Goal: Task Accomplishment & Management: Use online tool/utility

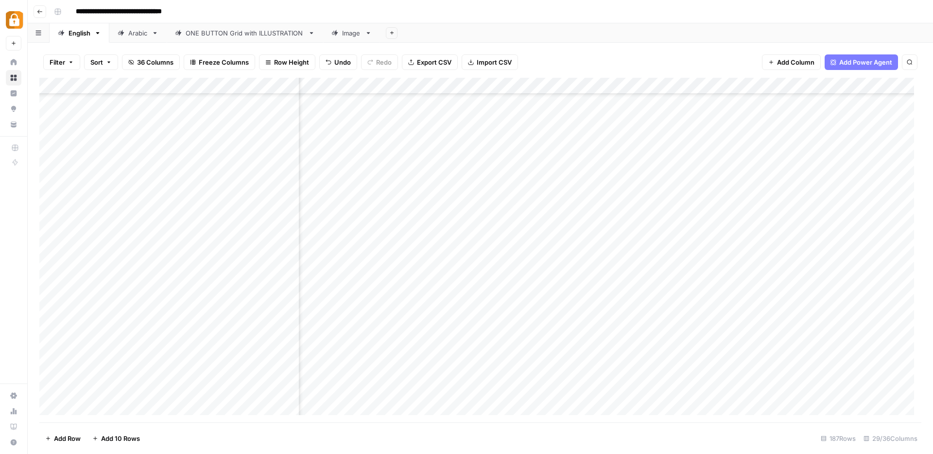
scroll to position [2783, 453]
click at [40, 11] on icon "button" at bounding box center [39, 12] width 5 height 4
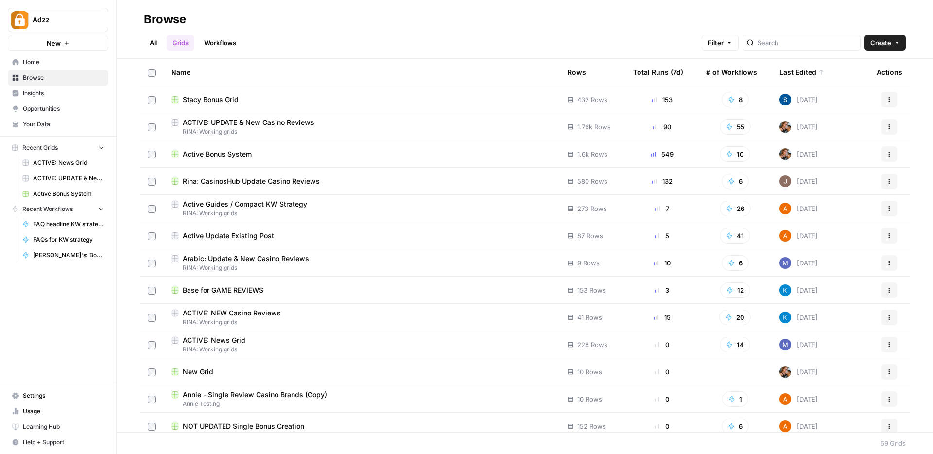
click at [212, 39] on link "Workflows" at bounding box center [220, 43] width 44 height 16
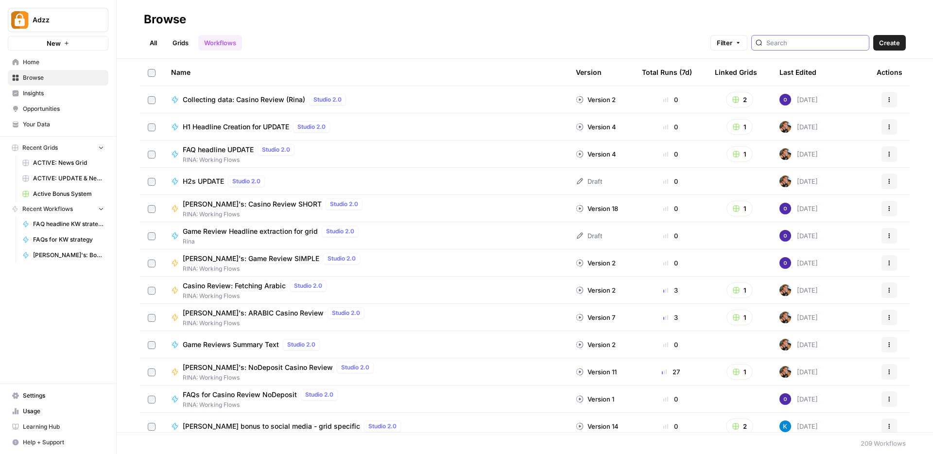
click at [804, 39] on input "search" at bounding box center [815, 43] width 99 height 10
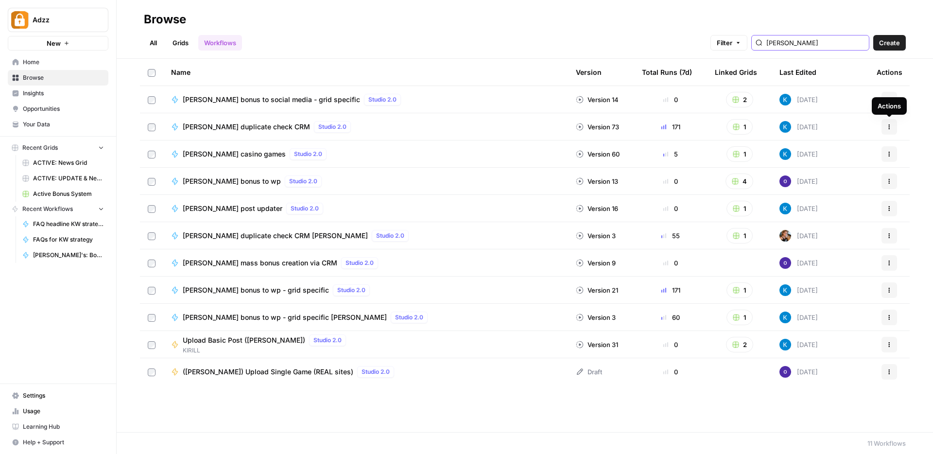
type input "[PERSON_NAME]"
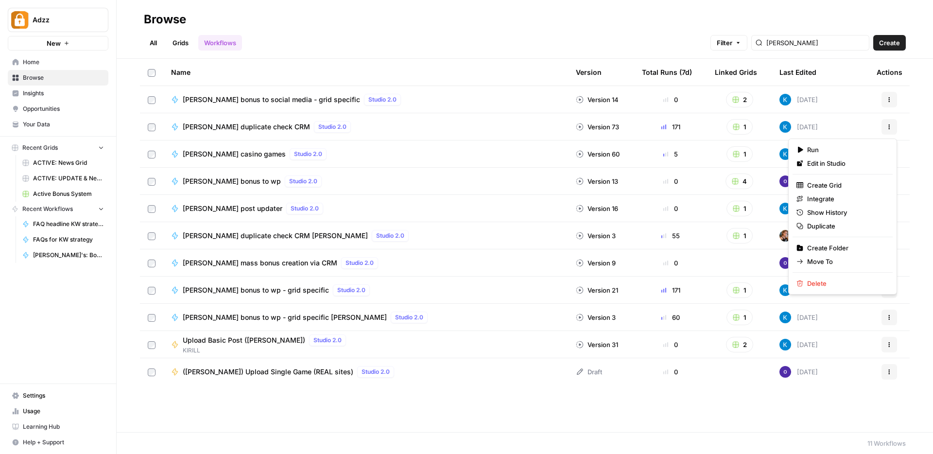
click at [888, 124] on icon "button" at bounding box center [889, 127] width 6 height 6
click at [821, 225] on span "Duplicate" at bounding box center [846, 226] width 78 height 10
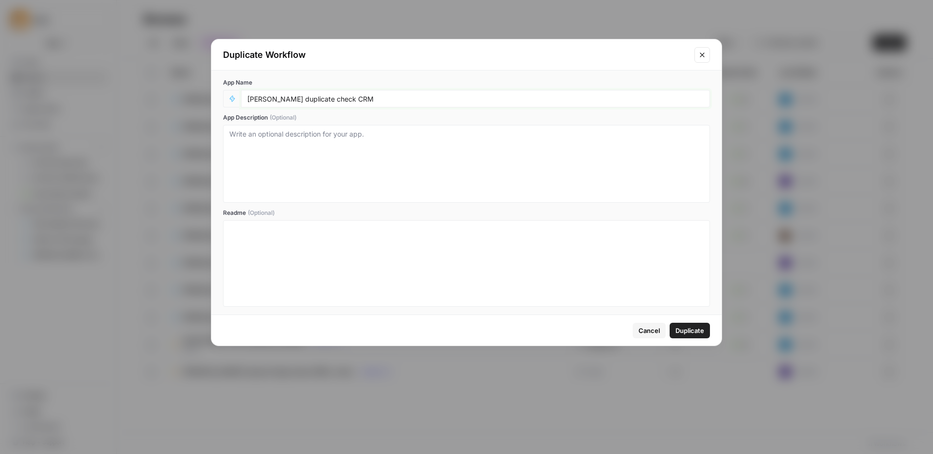
click at [358, 98] on input "[PERSON_NAME] duplicate check CRM" at bounding box center [475, 98] width 456 height 9
type input "[PERSON_NAME] duplicate check CRM - Existing"
click at [693, 329] on span "Duplicate" at bounding box center [689, 330] width 29 height 10
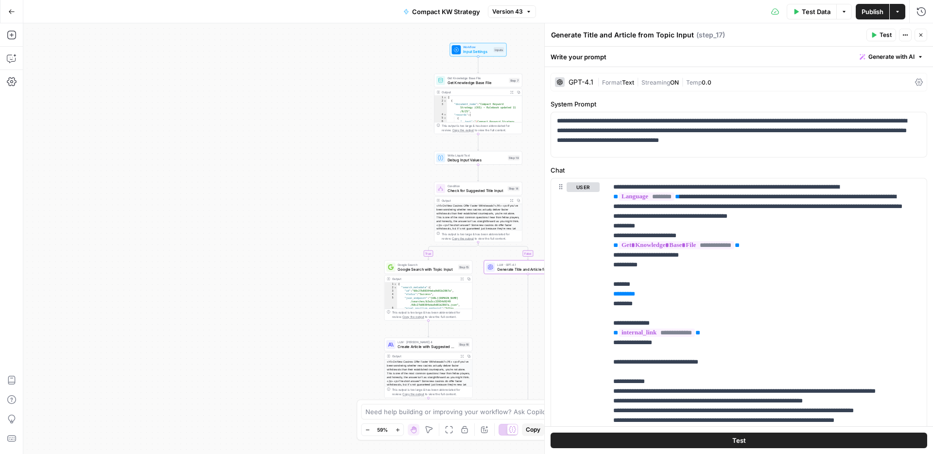
scroll to position [254, 0]
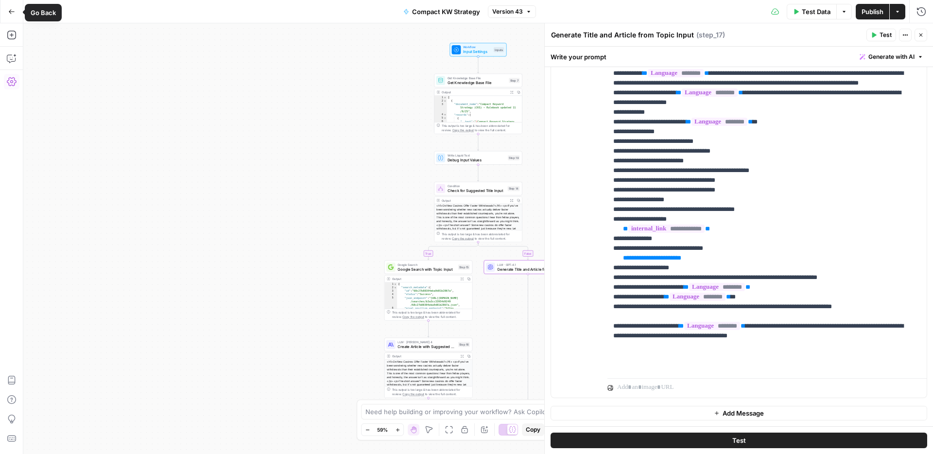
click at [11, 10] on icon "button" at bounding box center [11, 11] width 7 height 7
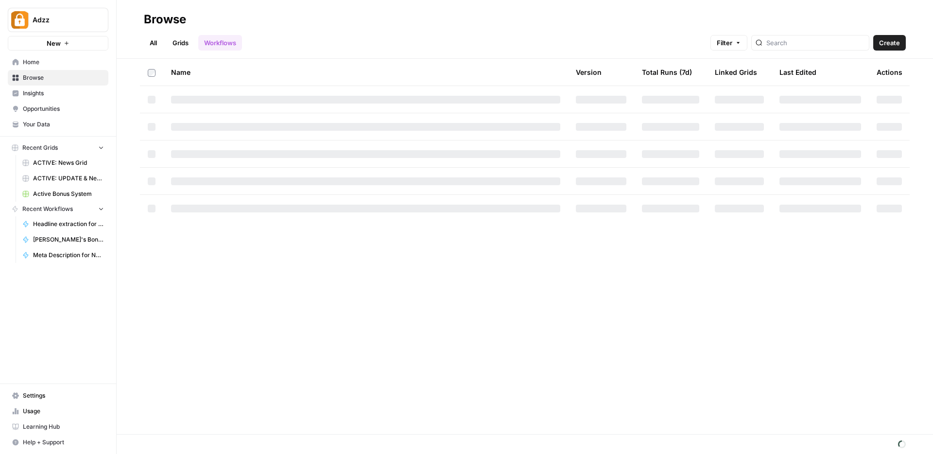
click at [44, 78] on span "Browse" at bounding box center [63, 77] width 81 height 9
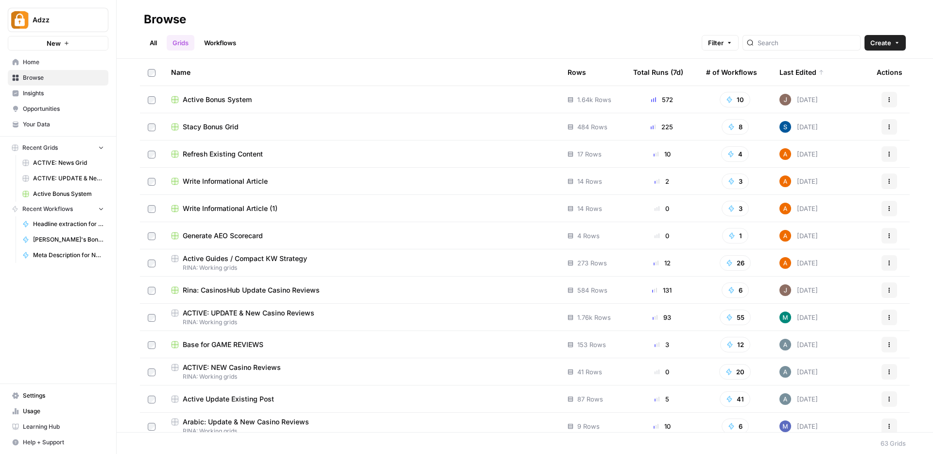
click at [257, 100] on div "Active Bonus System" at bounding box center [361, 100] width 381 height 10
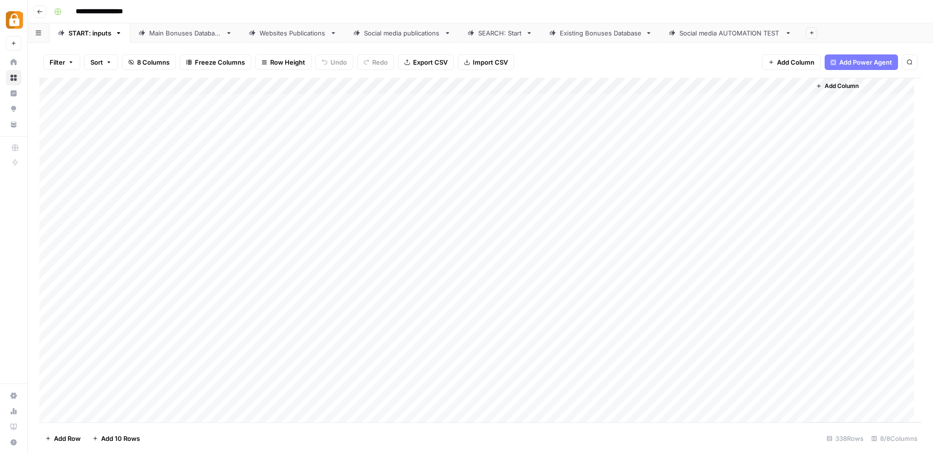
click at [189, 36] on div "Main Bonuses Database" at bounding box center [185, 33] width 72 height 10
type input "**********"
click at [302, 37] on div "Websites Publications" at bounding box center [292, 33] width 67 height 10
click at [188, 35] on div "Main Bonuses Database" at bounding box center [185, 33] width 72 height 10
click at [275, 37] on div "Websites Publications" at bounding box center [292, 33] width 67 height 10
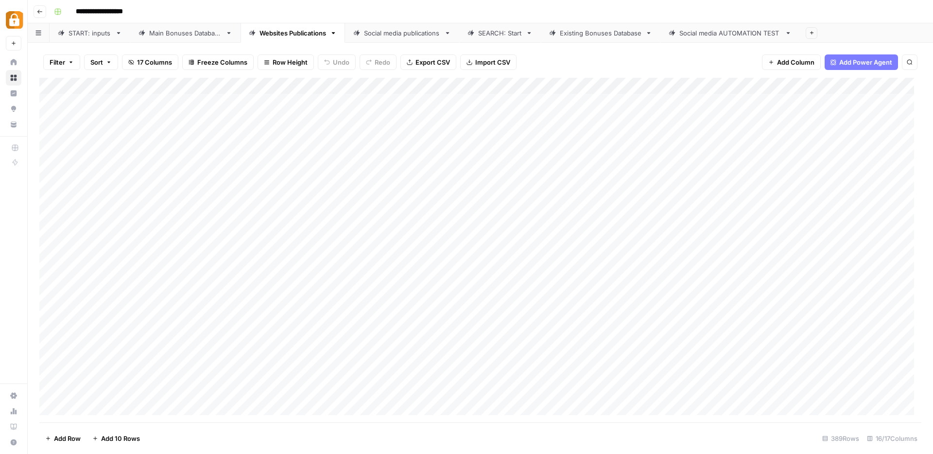
click at [323, 85] on div "Add Column" at bounding box center [480, 250] width 882 height 344
click at [323, 357] on div "Add Column" at bounding box center [480, 250] width 882 height 344
click at [200, 32] on div "Main Bonuses Database" at bounding box center [185, 33] width 72 height 10
click at [286, 32] on div "Websites Publications" at bounding box center [292, 33] width 67 height 10
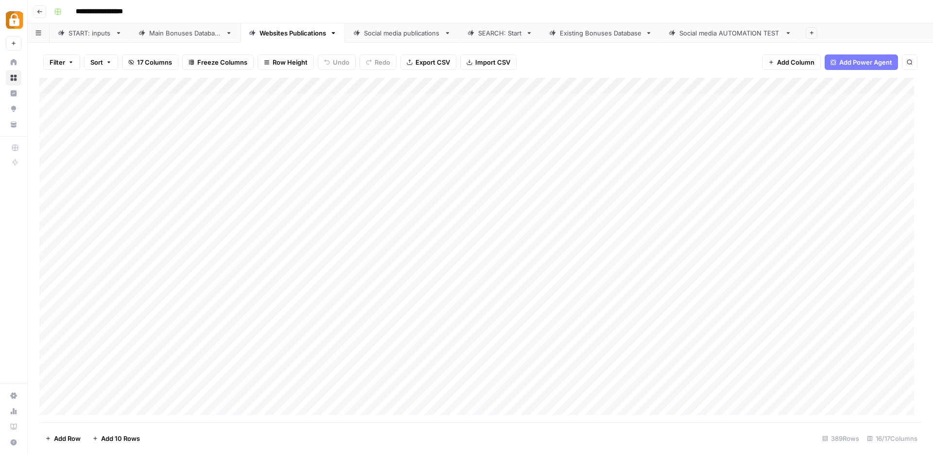
click at [169, 34] on div "Main Bonuses Database" at bounding box center [185, 33] width 72 height 10
click at [90, 34] on div "START: inputs" at bounding box center [89, 33] width 43 height 10
click at [175, 31] on div "Main Bonuses Database" at bounding box center [185, 33] width 72 height 10
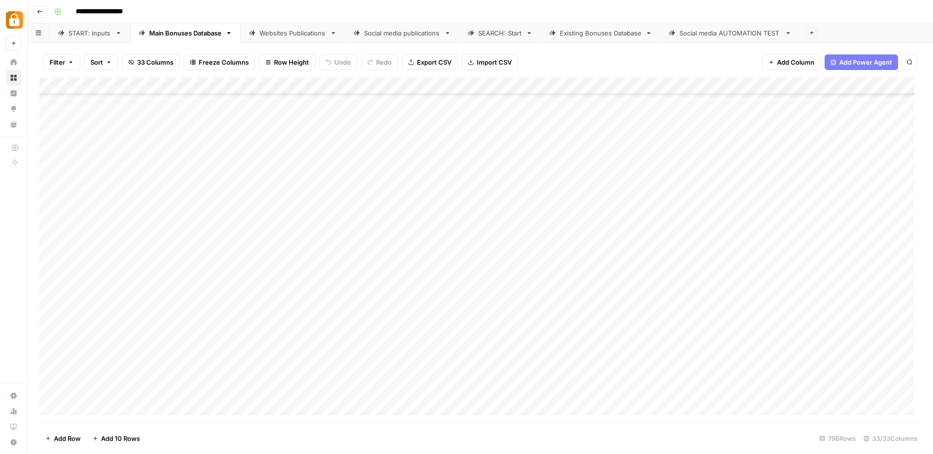
scroll to position [5012, 0]
click at [292, 31] on div "Websites Publications" at bounding box center [292, 33] width 67 height 10
click at [197, 34] on div "Main Bonuses Database" at bounding box center [185, 33] width 72 height 10
click at [464, 102] on div "Add Column" at bounding box center [480, 250] width 882 height 344
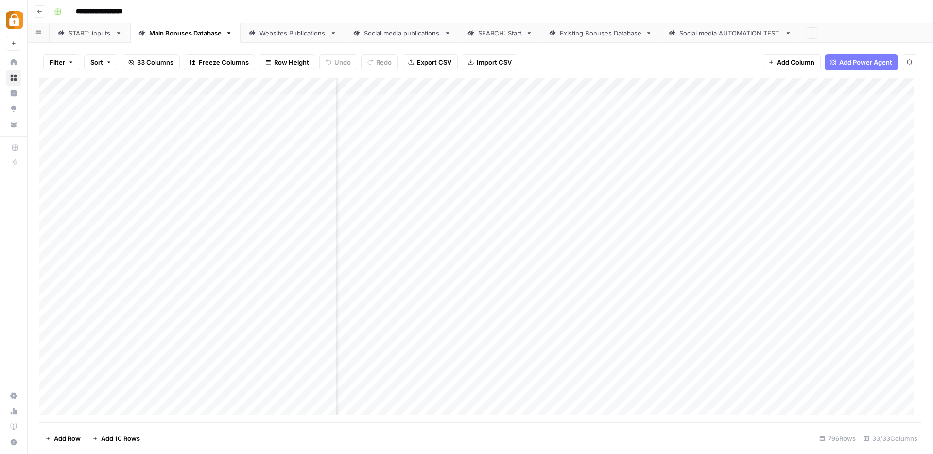
click at [464, 102] on div "Add Column" at bounding box center [480, 250] width 882 height 344
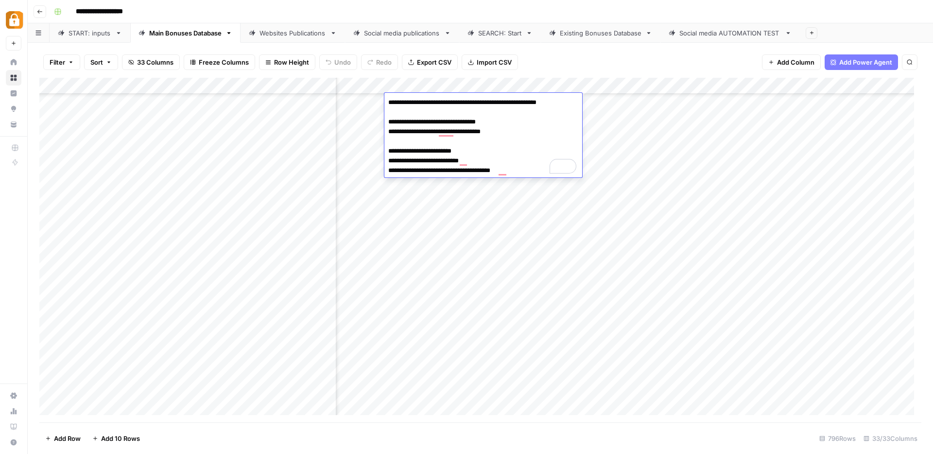
scroll to position [1254, 634]
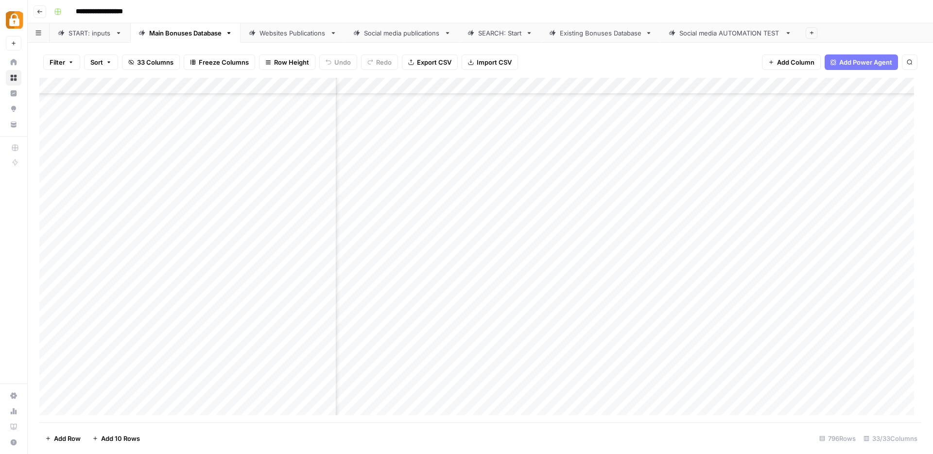
click at [292, 31] on div "Websites Publications" at bounding box center [292, 33] width 67 height 10
click at [627, 389] on div "Add Column" at bounding box center [480, 250] width 882 height 344
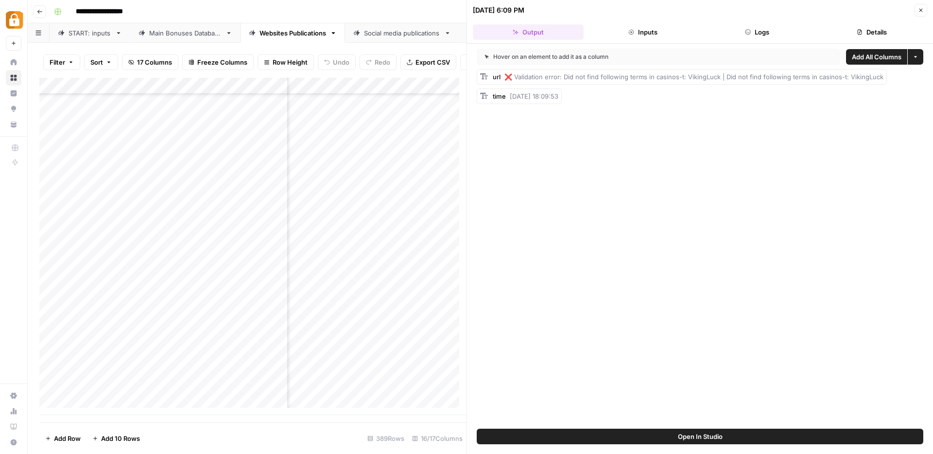
click at [761, 28] on button "Logs" at bounding box center [757, 32] width 111 height 16
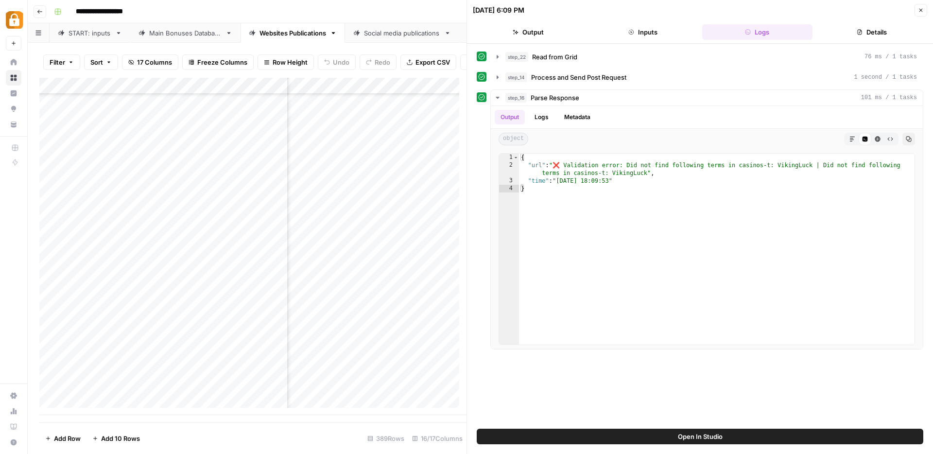
click at [923, 9] on icon "button" at bounding box center [920, 10] width 6 height 6
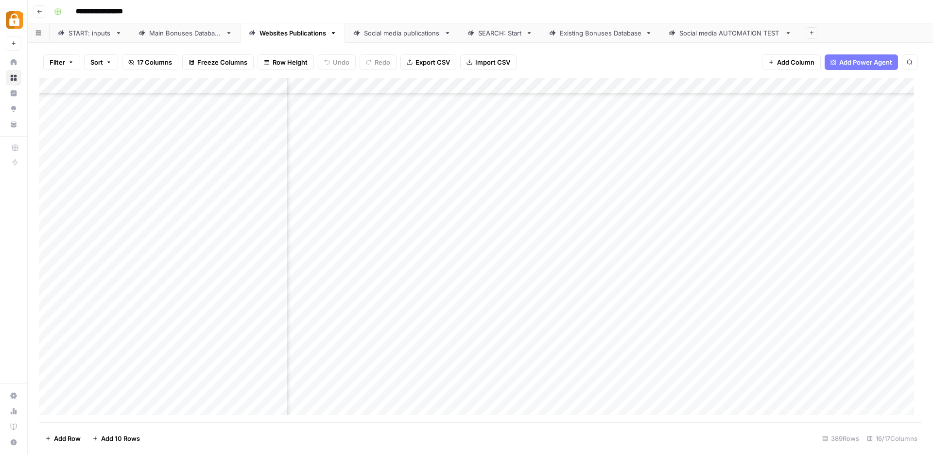
scroll to position [6119, 0]
click at [231, 386] on div "Add Column" at bounding box center [480, 250] width 882 height 344
click at [166, 34] on div "Main Bonuses Database" at bounding box center [185, 33] width 72 height 10
click at [377, 140] on div "Add Column" at bounding box center [480, 250] width 882 height 344
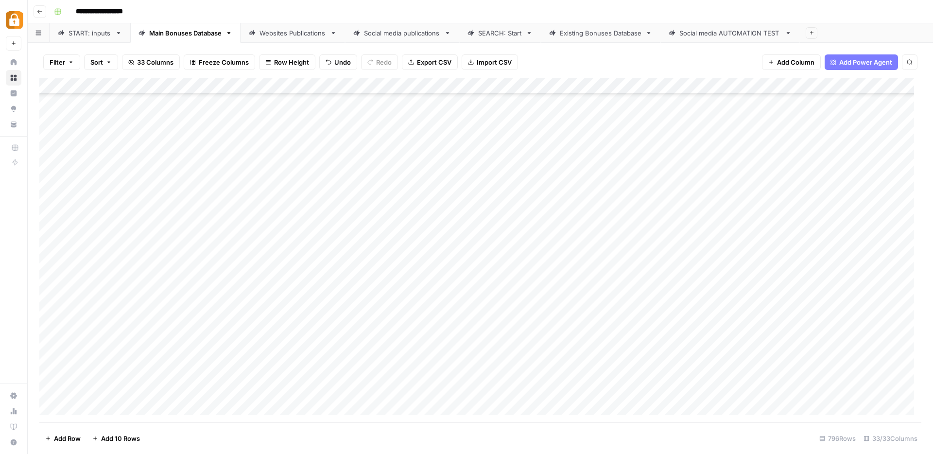
click at [302, 32] on div "Websites Publications" at bounding box center [292, 33] width 67 height 10
click at [613, 391] on div "Add Column" at bounding box center [480, 250] width 882 height 344
click at [662, 391] on div "Add Column" at bounding box center [480, 250] width 882 height 344
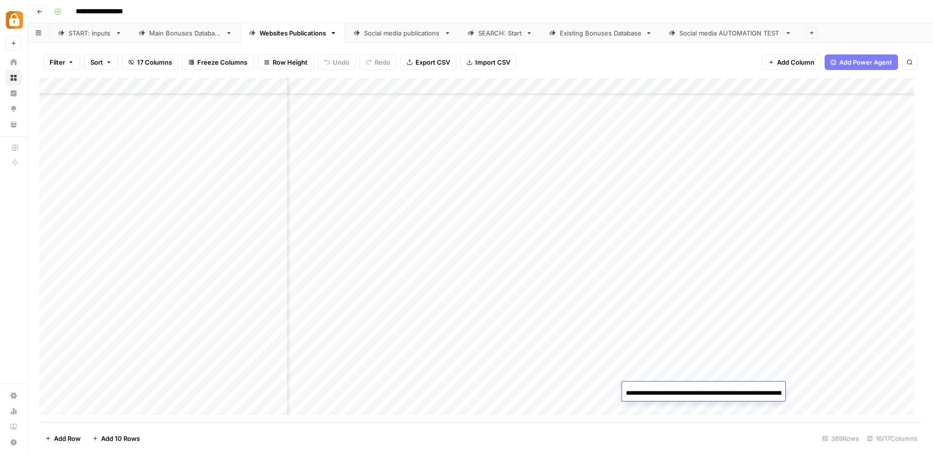
scroll to position [0, 220]
click at [674, 375] on div "Add Column" at bounding box center [480, 250] width 882 height 344
click at [335, 34] on icon "button" at bounding box center [333, 33] width 3 height 2
click at [346, 65] on icon "button" at bounding box center [343, 65] width 7 height 7
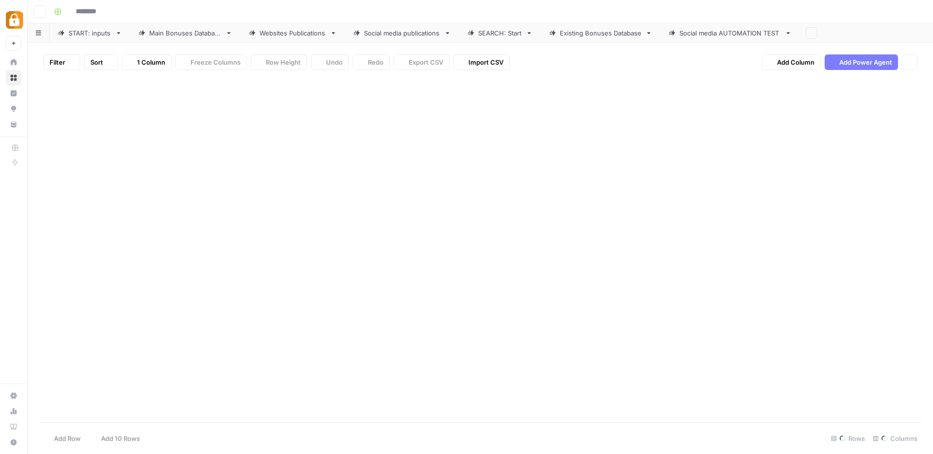
type input "**********"
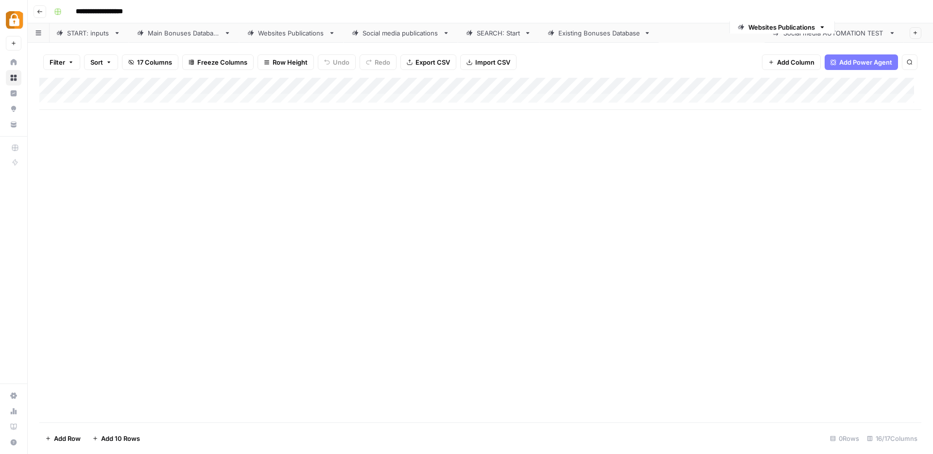
scroll to position [0, 7]
drag, startPoint x: 840, startPoint y: 31, endPoint x: 691, endPoint y: 32, distance: 148.6
click at [691, 32] on div "START: inputs Main Bonuses Database Websites Publications Social media publicat…" at bounding box center [480, 32] width 905 height 19
click at [753, 30] on icon "button" at bounding box center [752, 33] width 7 height 7
click at [611, 33] on div "Existing Bonuses Database" at bounding box center [600, 33] width 82 height 10
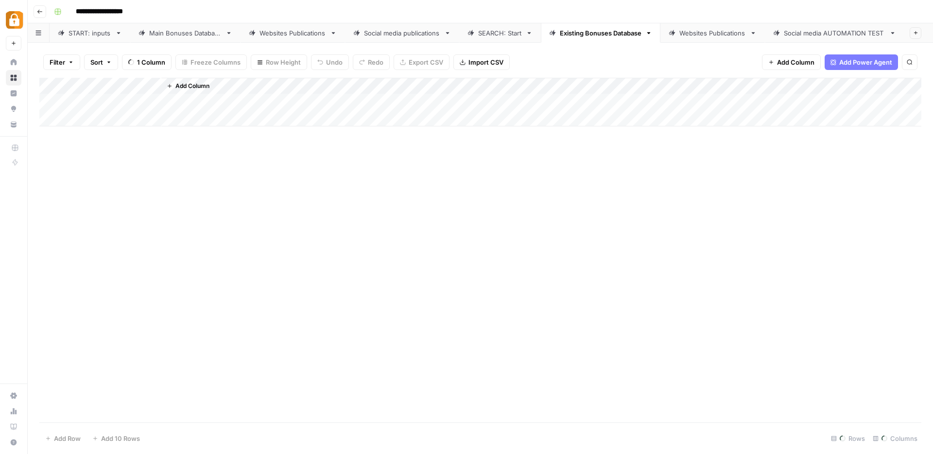
click at [730, 32] on div "Websites Publications" at bounding box center [712, 33] width 67 height 10
type input "**********"
click at [288, 32] on div "Websites Publications" at bounding box center [292, 33] width 67 height 10
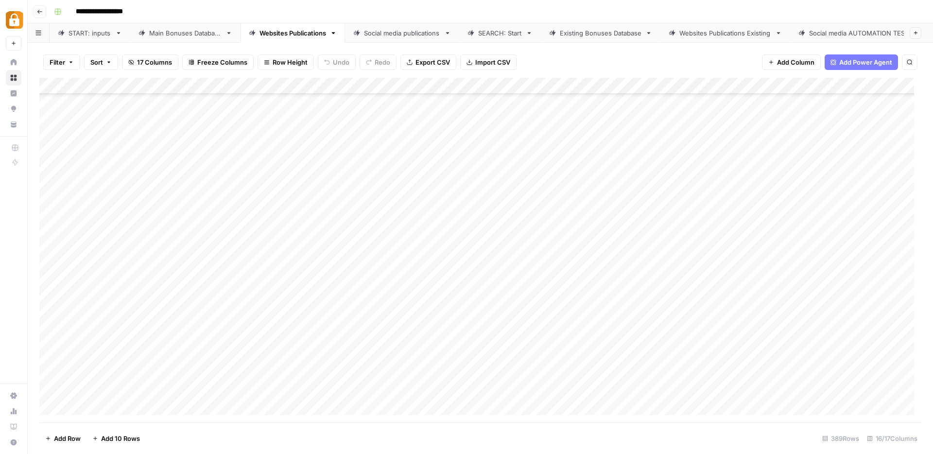
click at [688, 31] on div "Websites Publications Existing" at bounding box center [725, 33] width 92 height 10
click at [599, 31] on div "Existing Bonuses Database" at bounding box center [601, 33] width 82 height 10
click at [616, 85] on div "Add Column" at bounding box center [480, 250] width 882 height 344
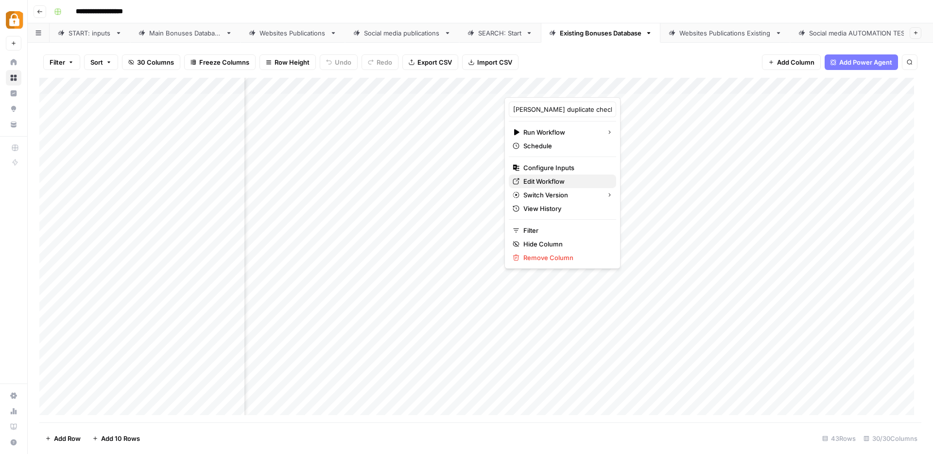
click at [561, 178] on span "Edit Workflow" at bounding box center [565, 181] width 85 height 10
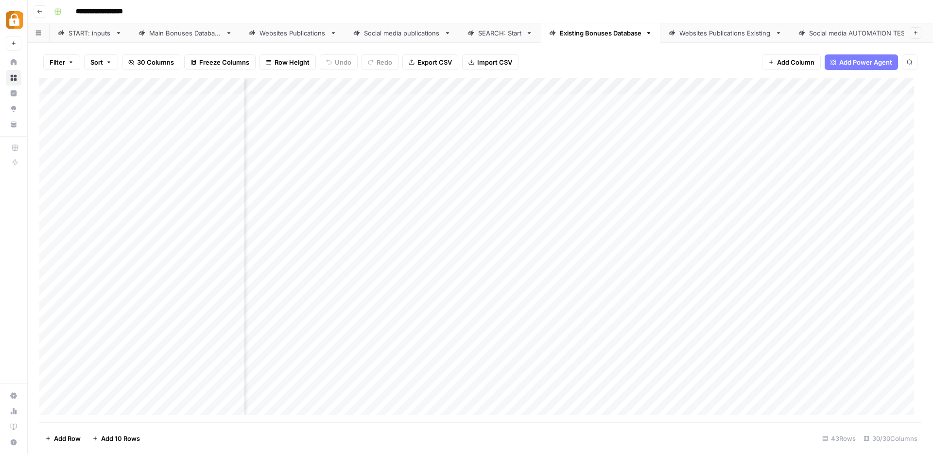
click at [730, 32] on div "Websites Publications Existing" at bounding box center [725, 33] width 92 height 10
click at [299, 32] on div "Websites Publications" at bounding box center [292, 33] width 67 height 10
click at [597, 31] on div "Existing Bonuses Database" at bounding box center [601, 33] width 82 height 10
click at [763, 86] on div "Add Column" at bounding box center [480, 250] width 882 height 344
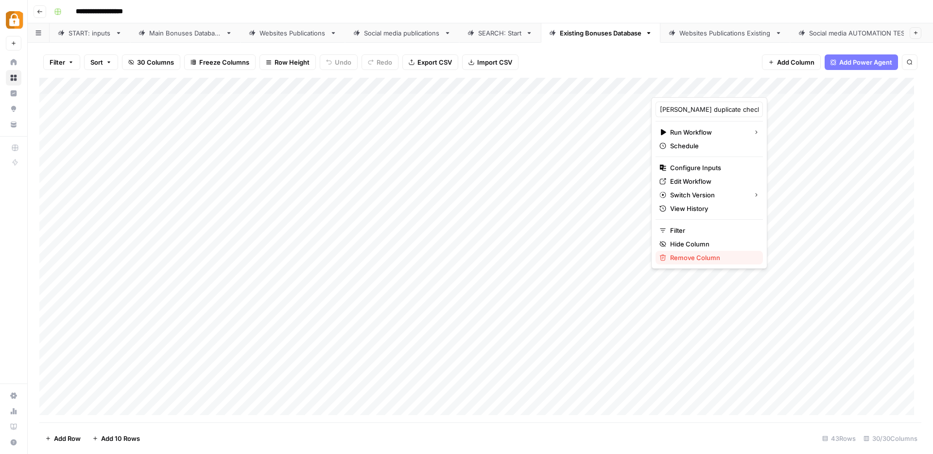
click at [689, 259] on span "Remove Column" at bounding box center [712, 258] width 85 height 10
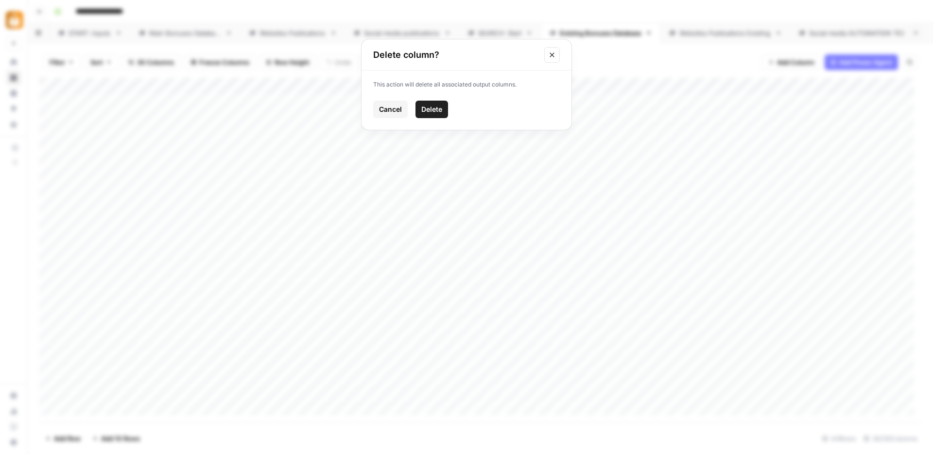
click at [438, 113] on span "Delete" at bounding box center [431, 109] width 21 height 10
click at [793, 63] on span "Add Column" at bounding box center [795, 62] width 37 height 10
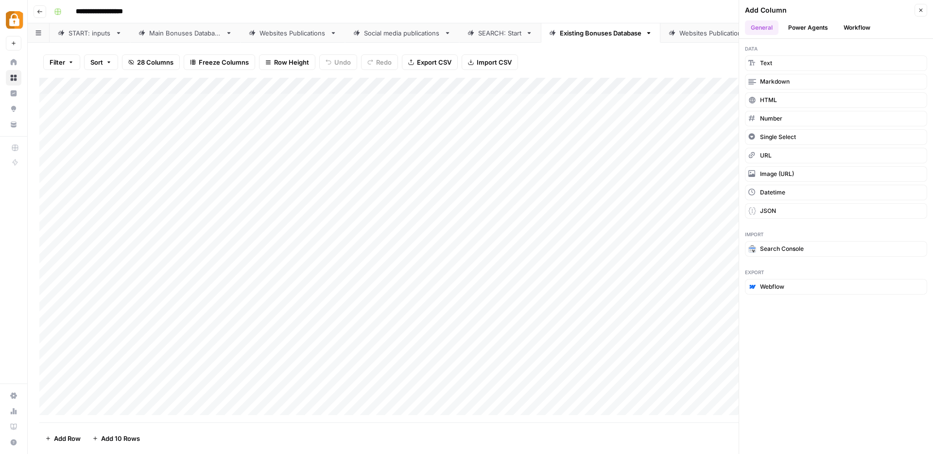
click at [854, 25] on button "Workflow" at bounding box center [856, 27] width 38 height 15
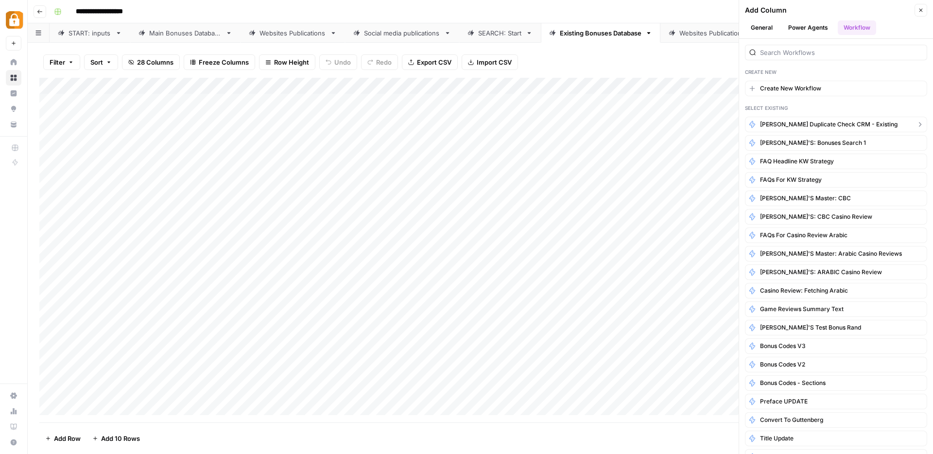
click at [847, 121] on span "Kostya duplicate check CRM - Existing" at bounding box center [828, 124] width 137 height 9
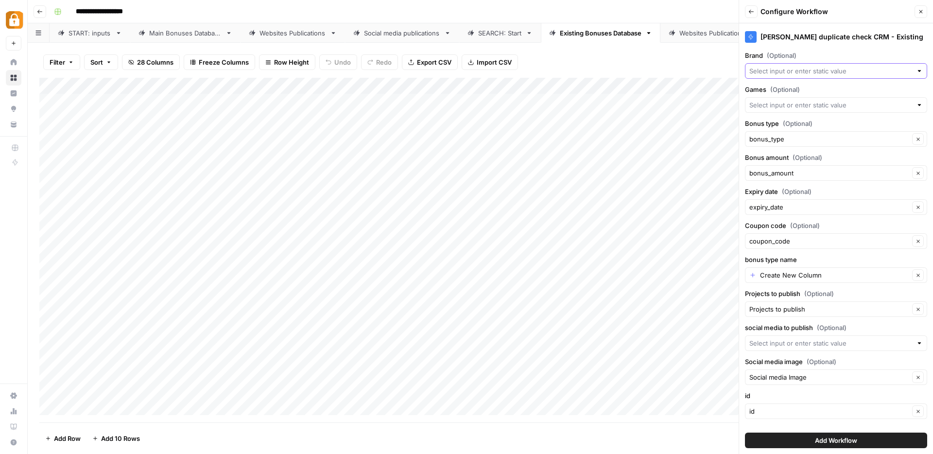
click at [814, 72] on input "Brand (Optional)" at bounding box center [830, 71] width 163 height 10
click at [811, 105] on span "casino_name" at bounding box center [834, 107] width 162 height 10
type input "casino_name"
click at [832, 442] on span "Add Workflow" at bounding box center [836, 440] width 42 height 10
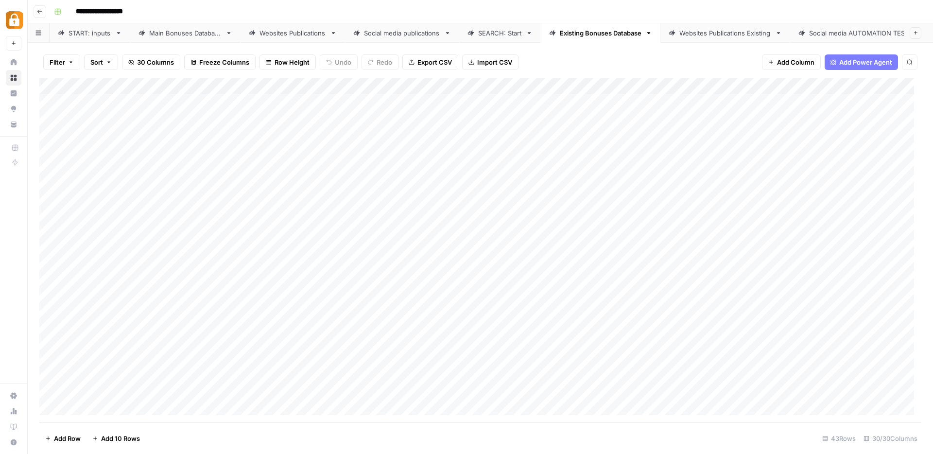
drag, startPoint x: 788, startPoint y: 92, endPoint x: 720, endPoint y: 119, distance: 73.4
click at [720, 119] on div "Add Column" at bounding box center [480, 250] width 882 height 344
click at [730, 101] on div "Add Column" at bounding box center [480, 250] width 882 height 344
drag, startPoint x: 863, startPoint y: 83, endPoint x: 750, endPoint y: 86, distance: 113.2
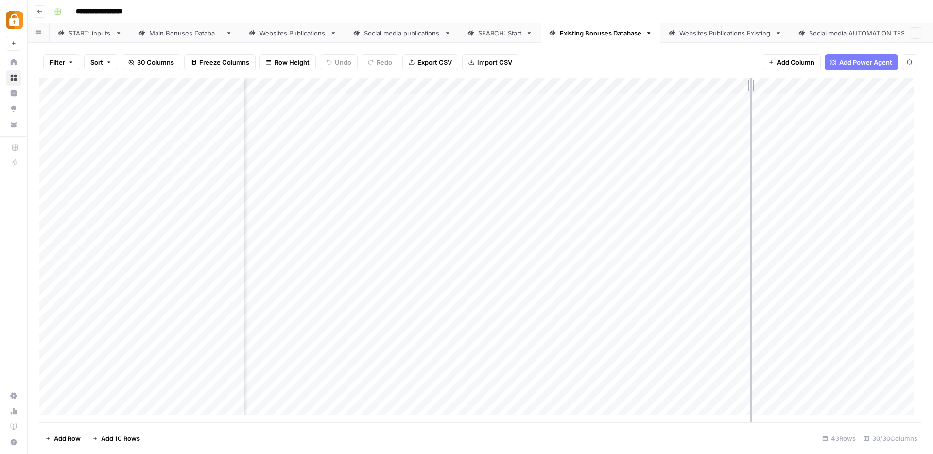
click at [750, 86] on div "Add Column" at bounding box center [480, 250] width 882 height 344
drag, startPoint x: 670, startPoint y: 82, endPoint x: 569, endPoint y: 79, distance: 101.1
click at [569, 79] on div "Add Column" at bounding box center [480, 250] width 882 height 344
drag, startPoint x: 786, startPoint y: 83, endPoint x: 734, endPoint y: 85, distance: 52.1
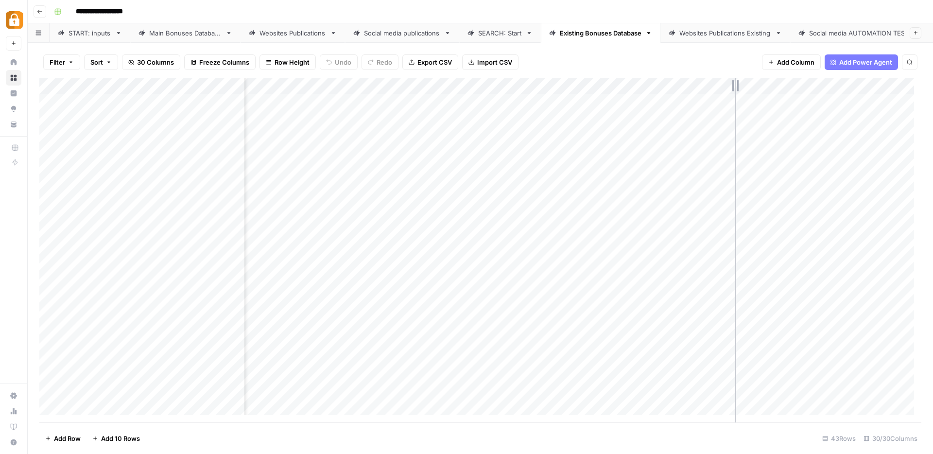
click at [734, 85] on div "Add Column" at bounding box center [480, 250] width 882 height 344
click at [491, 102] on div "Add Column" at bounding box center [480, 250] width 882 height 344
click at [548, 85] on div "Add Column" at bounding box center [480, 250] width 882 height 344
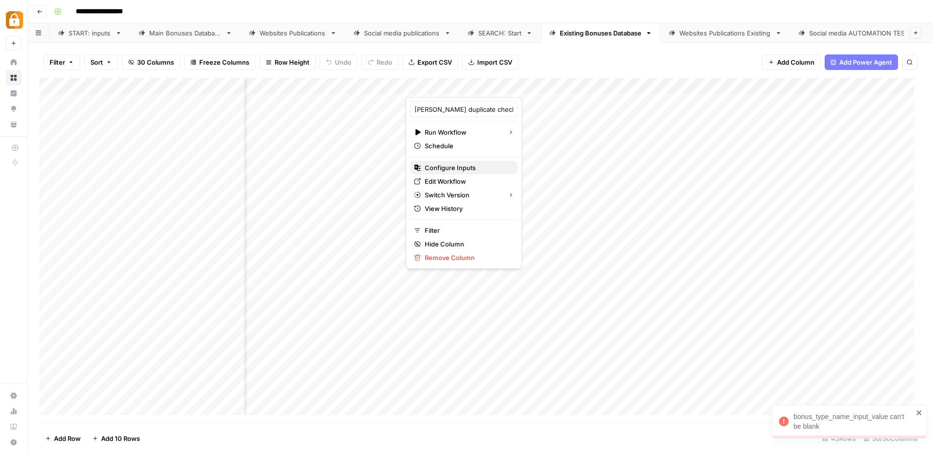
click at [440, 164] on span "Configure Inputs" at bounding box center [467, 168] width 85 height 10
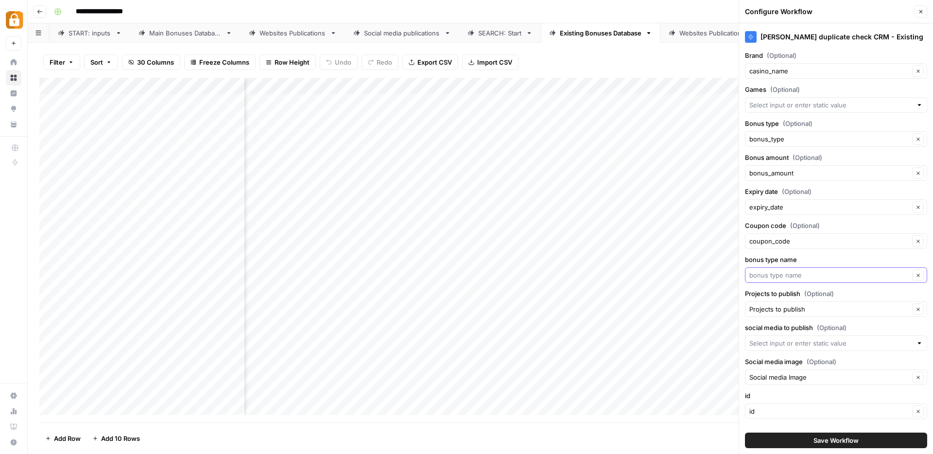
click at [799, 272] on input "bonus type name" at bounding box center [829, 275] width 160 height 10
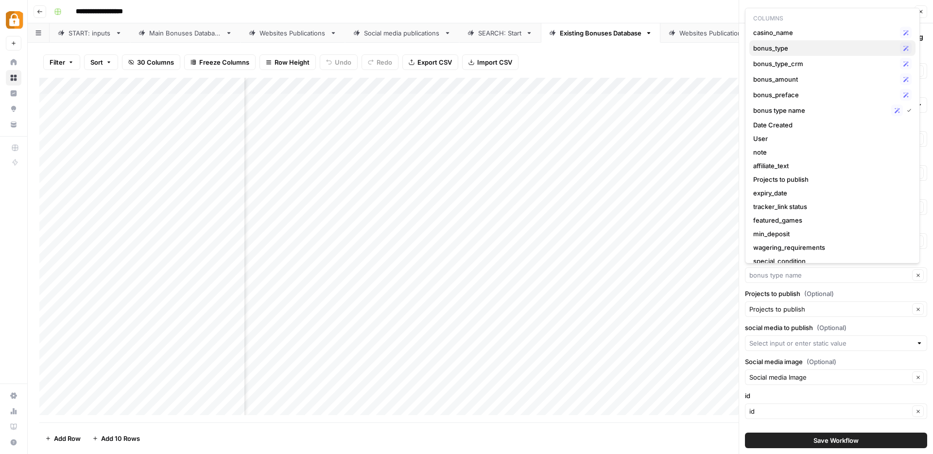
click at [802, 42] on div "bonus_type Possible Match" at bounding box center [832, 48] width 158 height 12
type input "bonus_type"
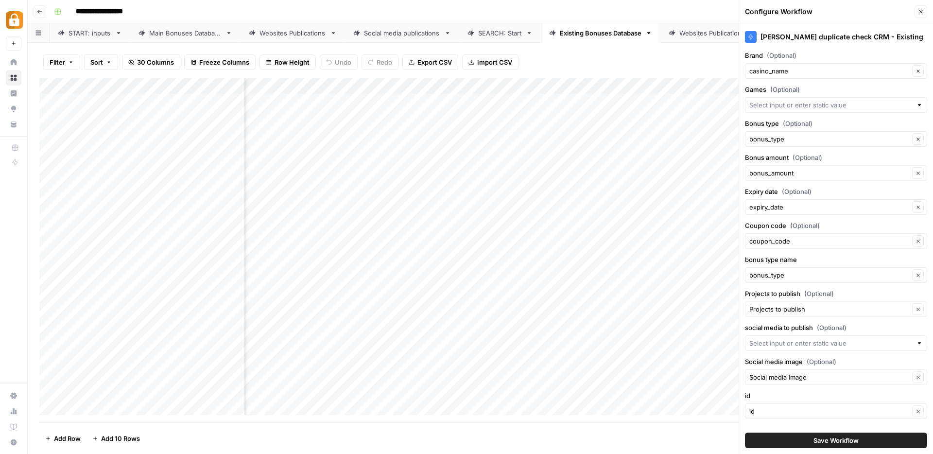
click at [813, 440] on span "Save Workflow" at bounding box center [835, 440] width 45 height 10
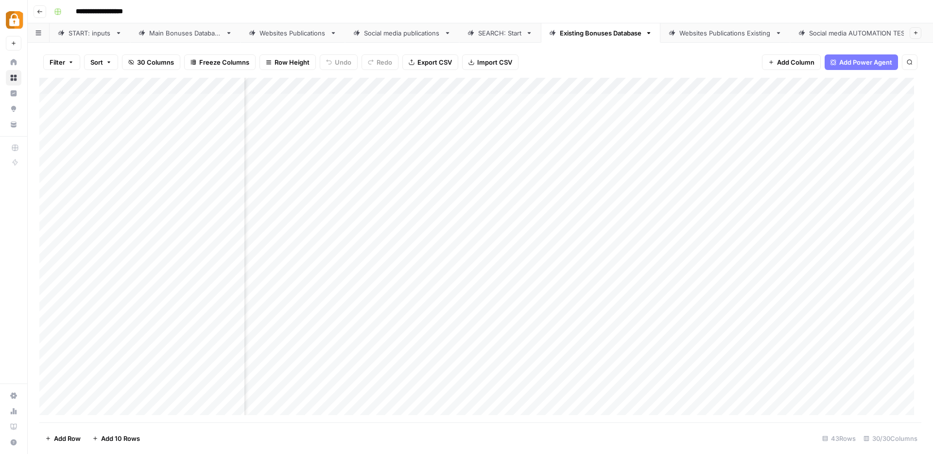
click at [491, 102] on div "Add Column" at bounding box center [480, 250] width 882 height 344
click at [717, 32] on div "Websites Publications Existing" at bounding box center [725, 33] width 92 height 10
drag, startPoint x: 696, startPoint y: 81, endPoint x: 746, endPoint y: 80, distance: 50.5
click at [746, 80] on div "Add Column" at bounding box center [480, 102] width 882 height 49
drag, startPoint x: 746, startPoint y: 83, endPoint x: 775, endPoint y: 78, distance: 29.9
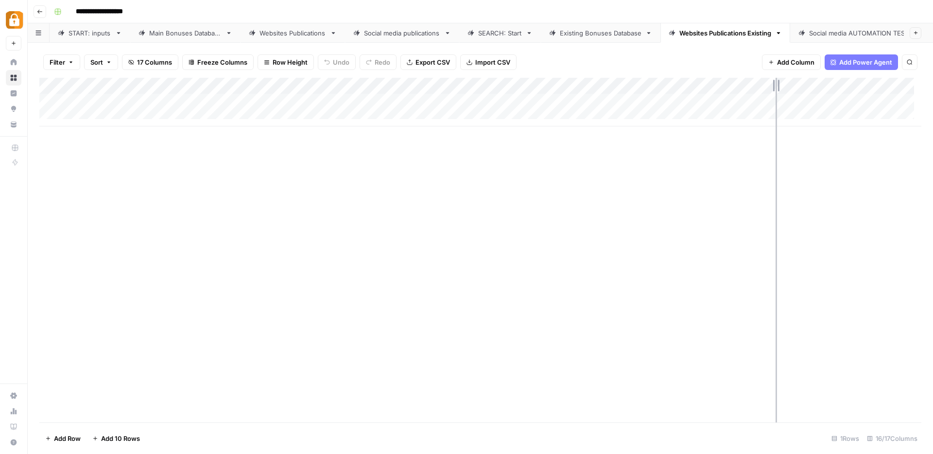
click at [775, 78] on div "Add Column" at bounding box center [480, 102] width 882 height 49
click at [785, 61] on span "Add Column" at bounding box center [795, 62] width 37 height 10
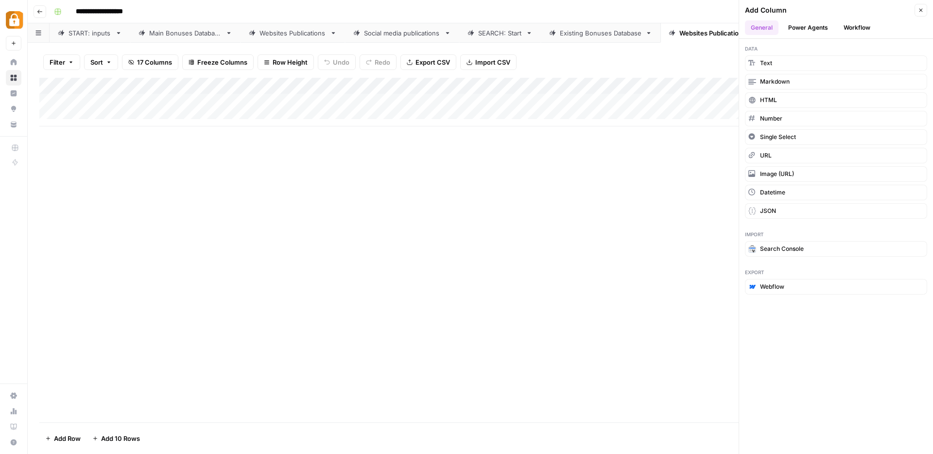
click at [851, 25] on button "Workflow" at bounding box center [856, 27] width 38 height 15
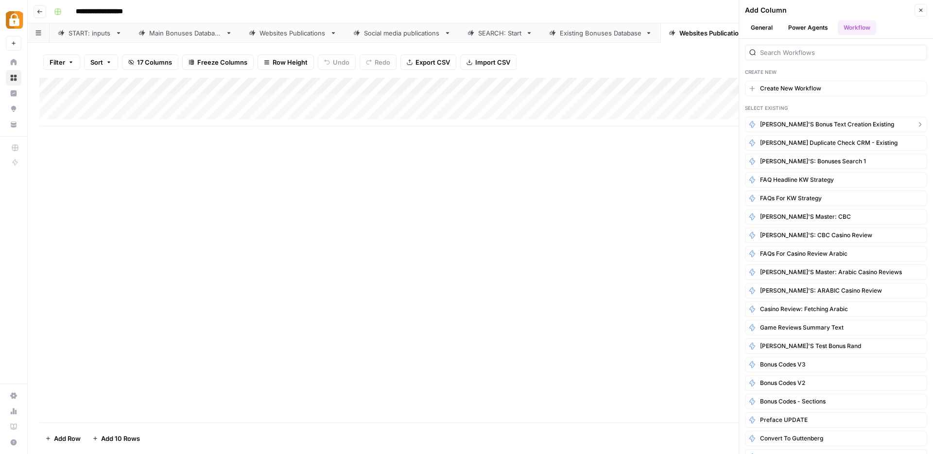
click at [849, 126] on span "Rina's Bonus Text Creation Existing" at bounding box center [827, 124] width 134 height 9
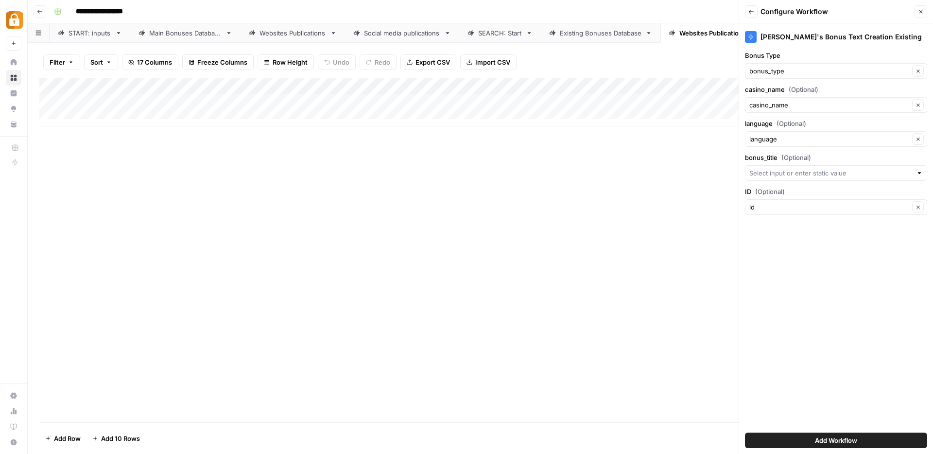
click at [828, 440] on span "Add Workflow" at bounding box center [836, 440] width 42 height 10
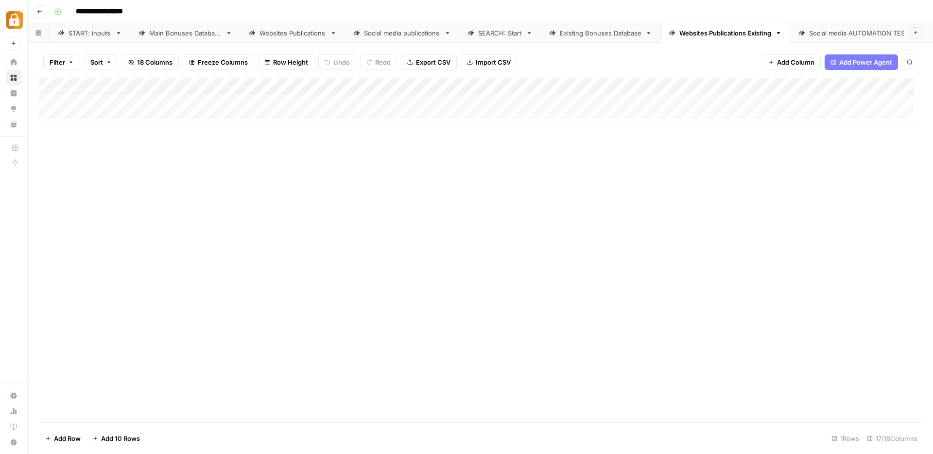
drag, startPoint x: 783, startPoint y: 89, endPoint x: 584, endPoint y: 97, distance: 199.8
click at [584, 97] on div "Add Column" at bounding box center [480, 102] width 882 height 49
drag, startPoint x: 656, startPoint y: 90, endPoint x: 706, endPoint y: 88, distance: 50.6
click at [706, 88] on div "Add Column" at bounding box center [480, 102] width 882 height 49
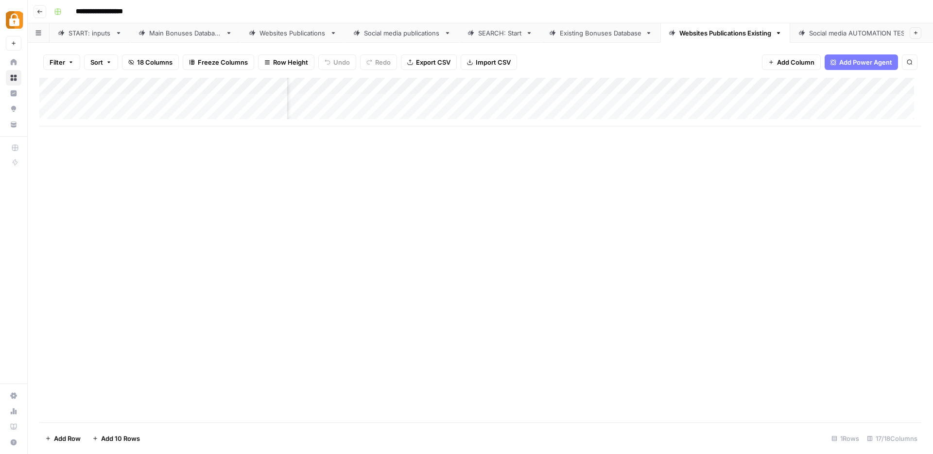
click at [811, 89] on div "Add Column" at bounding box center [480, 102] width 882 height 49
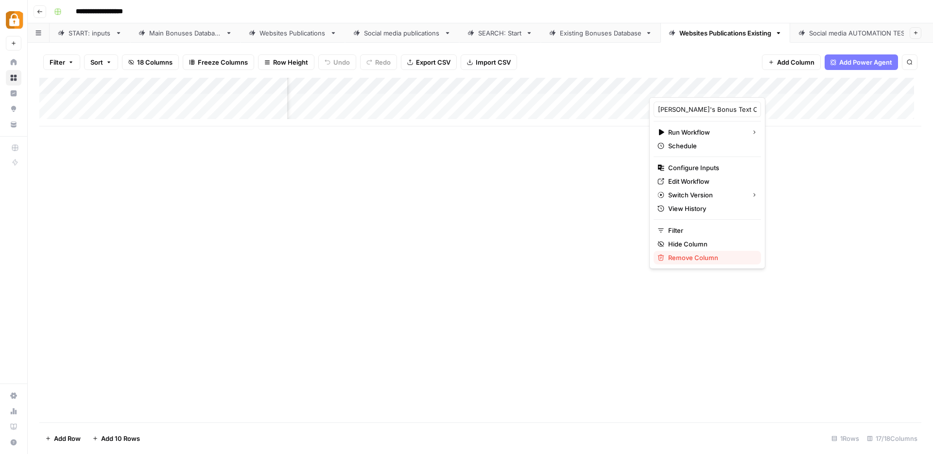
click at [694, 260] on span "Remove Column" at bounding box center [710, 258] width 85 height 10
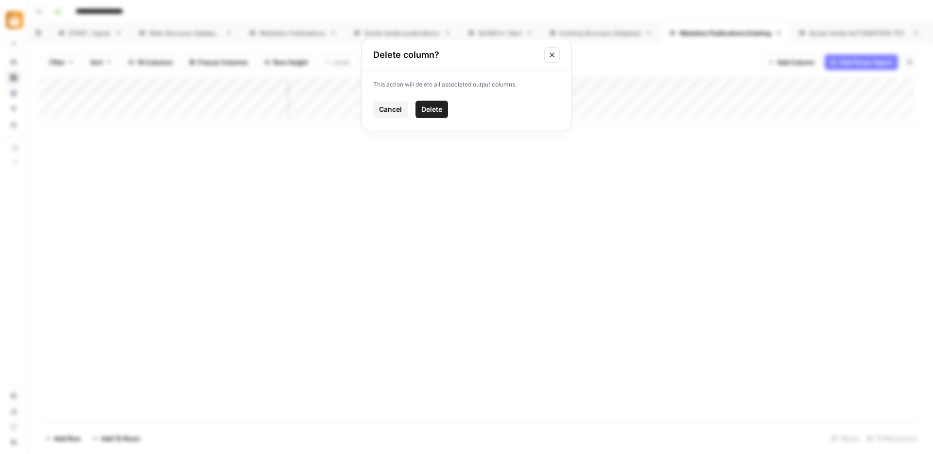
click at [429, 111] on span "Delete" at bounding box center [431, 109] width 21 height 10
click at [563, 101] on div "Add Column" at bounding box center [480, 102] width 882 height 49
click at [546, 102] on div "Add Column" at bounding box center [480, 102] width 882 height 49
click at [674, 102] on div "Add Column" at bounding box center [480, 102] width 882 height 49
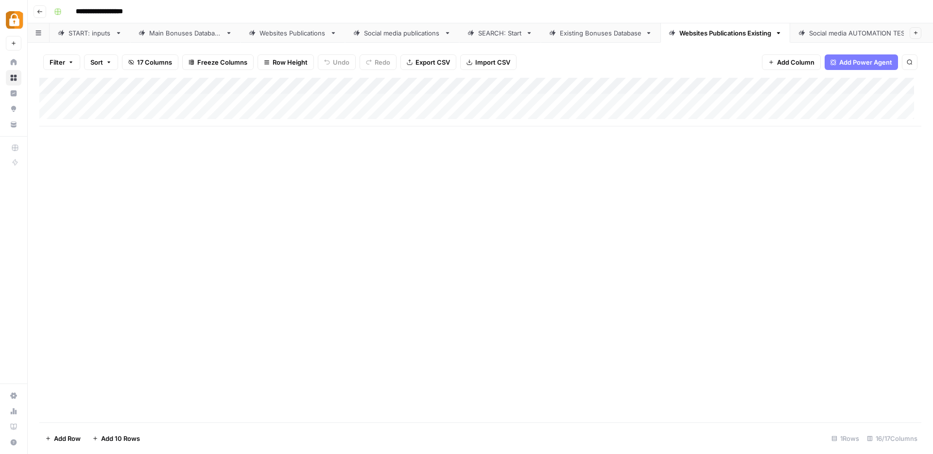
click at [604, 85] on div "Add Column" at bounding box center [480, 102] width 882 height 49
click at [716, 227] on div "Add Column" at bounding box center [480, 250] width 882 height 344
click at [571, 30] on div "Existing Bonuses Database" at bounding box center [601, 33] width 82 height 10
click at [700, 105] on div "Add Column" at bounding box center [480, 250] width 882 height 344
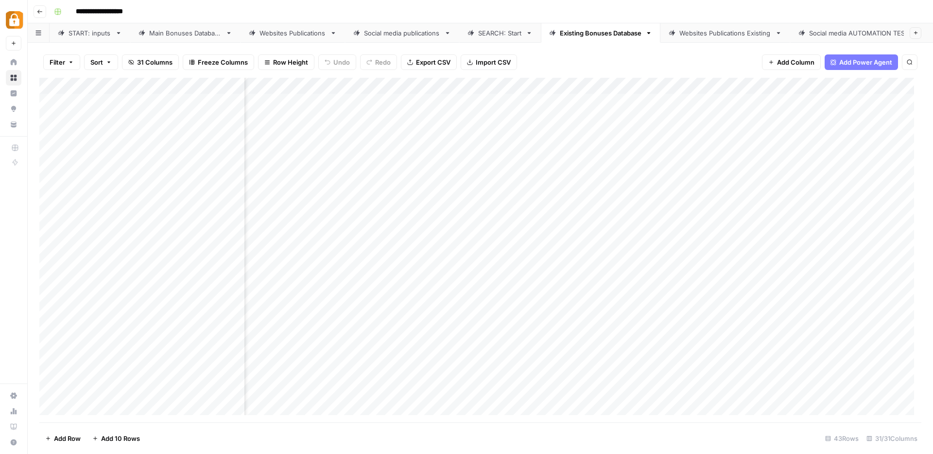
scroll to position [0, 0]
click at [291, 103] on div "Add Column" at bounding box center [480, 250] width 882 height 344
click at [614, 101] on div "Add Column" at bounding box center [480, 250] width 882 height 344
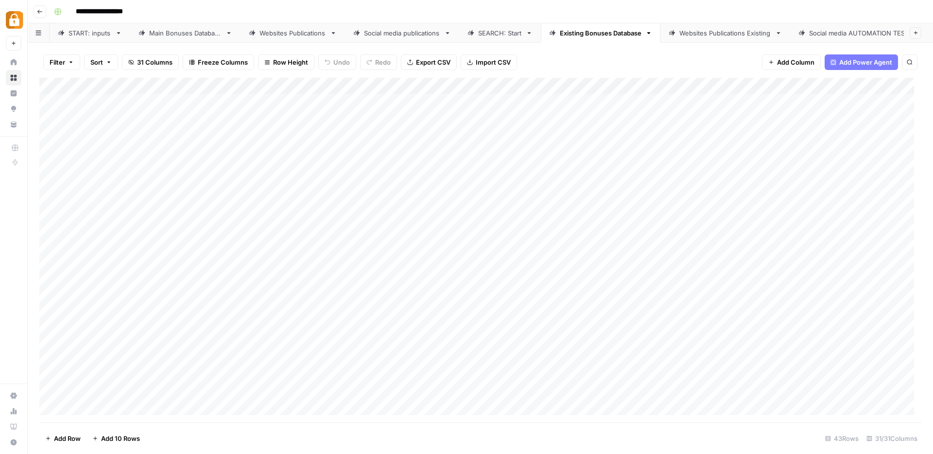
click at [419, 102] on div "Add Column" at bounding box center [480, 250] width 882 height 344
click at [713, 30] on div "Websites Publications Existing" at bounding box center [725, 33] width 92 height 10
click at [583, 28] on div "Existing Bonuses Database" at bounding box center [601, 33] width 82 height 10
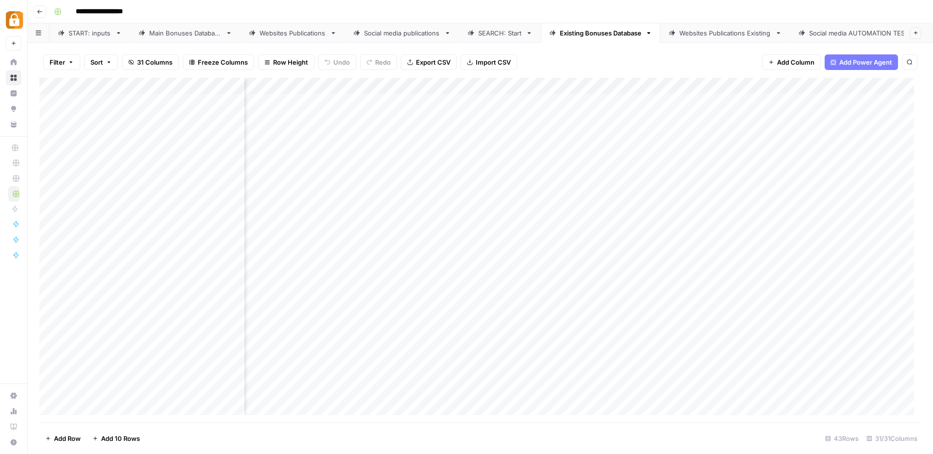
click at [708, 32] on div "Websites Publications Existing" at bounding box center [725, 33] width 92 height 10
click at [613, 102] on div "Add Column" at bounding box center [480, 102] width 882 height 49
click at [882, 85] on div "Add Column" at bounding box center [480, 102] width 882 height 49
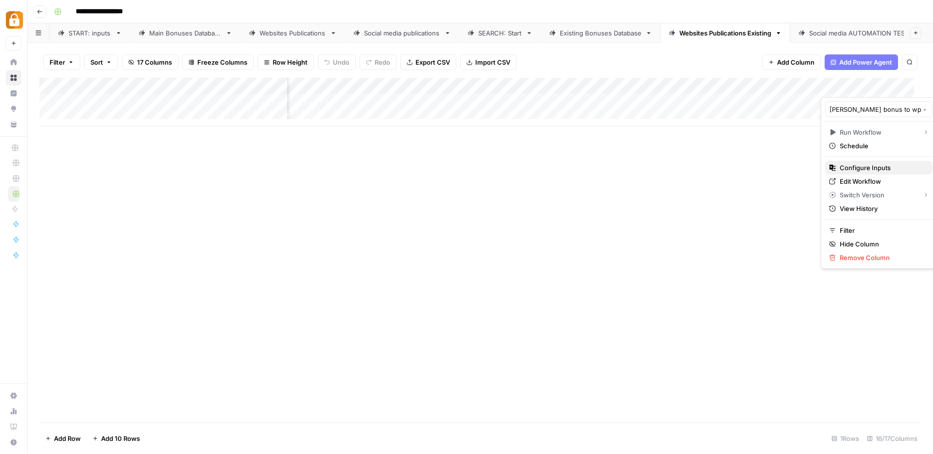
click at [843, 166] on span "Configure Inputs" at bounding box center [881, 168] width 85 height 10
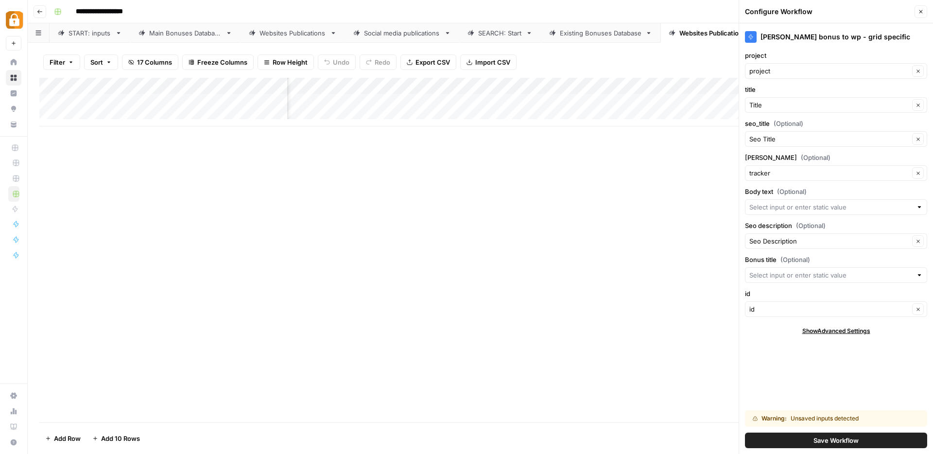
click at [818, 442] on span "Save Workflow" at bounding box center [835, 440] width 45 height 10
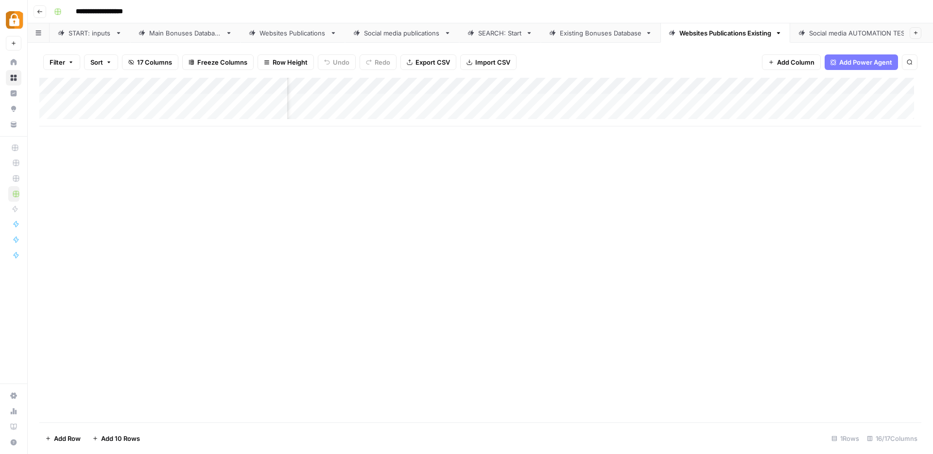
scroll to position [0, 374]
drag, startPoint x: 766, startPoint y: 83, endPoint x: 808, endPoint y: 84, distance: 41.3
click at [808, 84] on div "Add Column" at bounding box center [480, 102] width 882 height 49
click at [435, 101] on div "Add Column" at bounding box center [480, 102] width 882 height 49
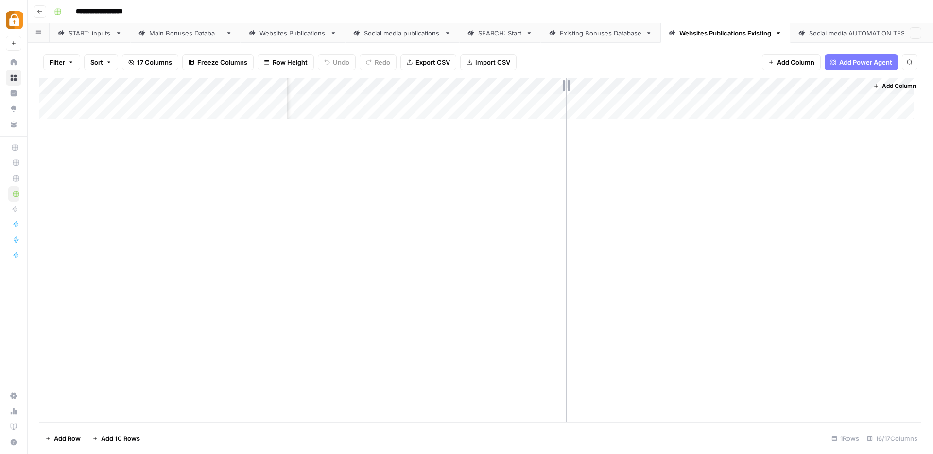
drag, startPoint x: 495, startPoint y: 84, endPoint x: 565, endPoint y: 92, distance: 71.0
click at [565, 92] on div "Add Column" at bounding box center [480, 102] width 882 height 49
click at [800, 64] on span "Add Column" at bounding box center [795, 62] width 37 height 10
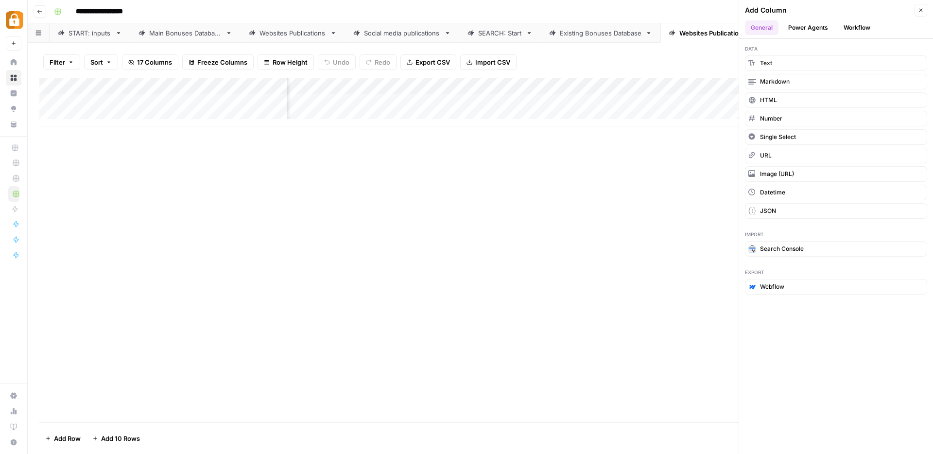
click at [856, 30] on button "Workflow" at bounding box center [856, 27] width 38 height 15
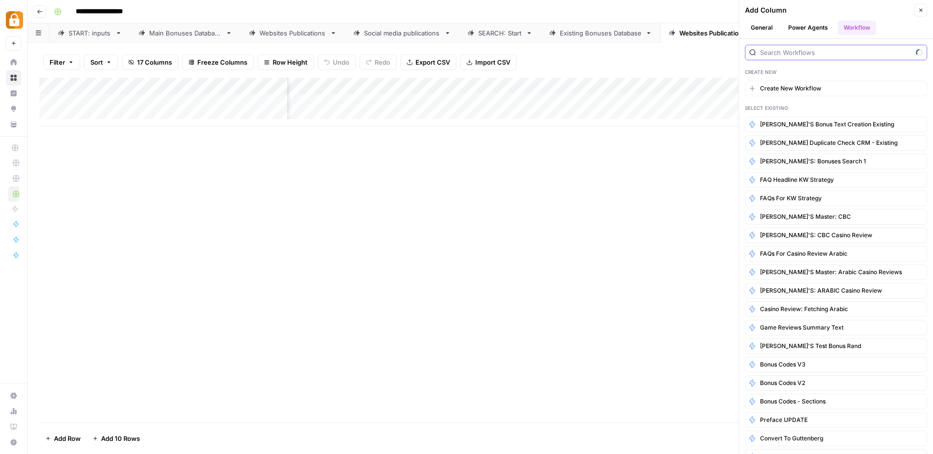
click at [825, 53] on input "search" at bounding box center [836, 53] width 152 height 10
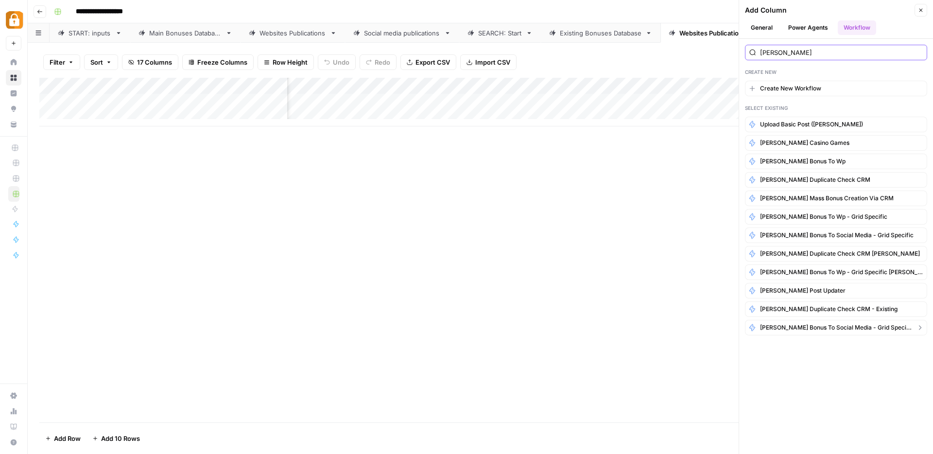
type input "kostya"
click at [811, 328] on span "[PERSON_NAME] bonus to social media - grid specific Existing" at bounding box center [836, 327] width 152 height 9
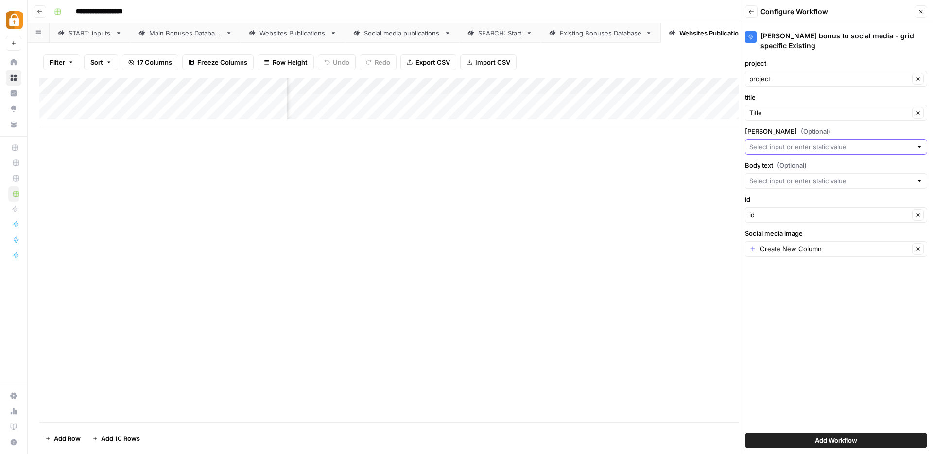
click at [789, 142] on input "tacker (Optional)" at bounding box center [830, 147] width 163 height 10
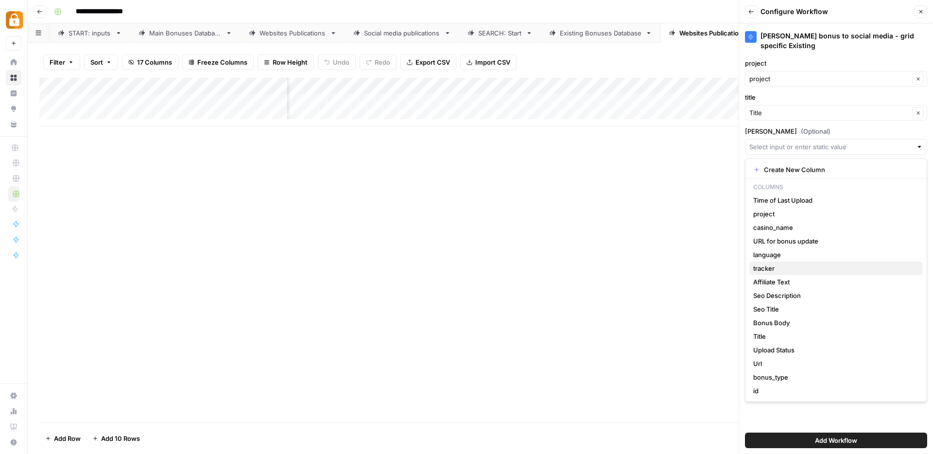
click at [764, 270] on span "tracker" at bounding box center [834, 268] width 162 height 10
type input "tracker"
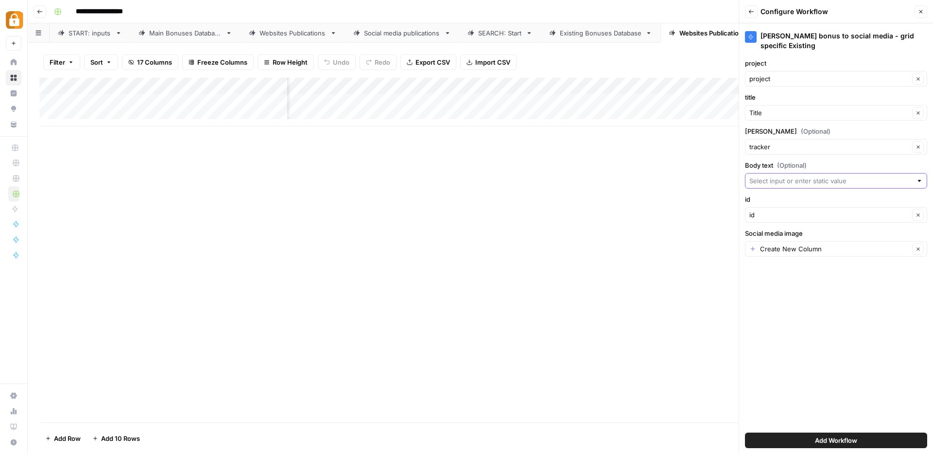
click at [752, 182] on input "Body text (Optional)" at bounding box center [830, 181] width 163 height 10
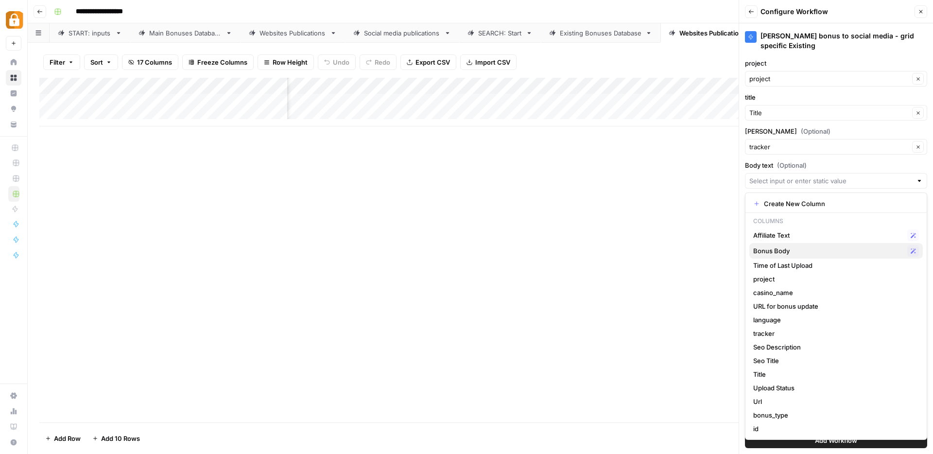
click at [773, 249] on span "Bonus Body" at bounding box center [828, 251] width 150 height 10
type input "Bonus Body"
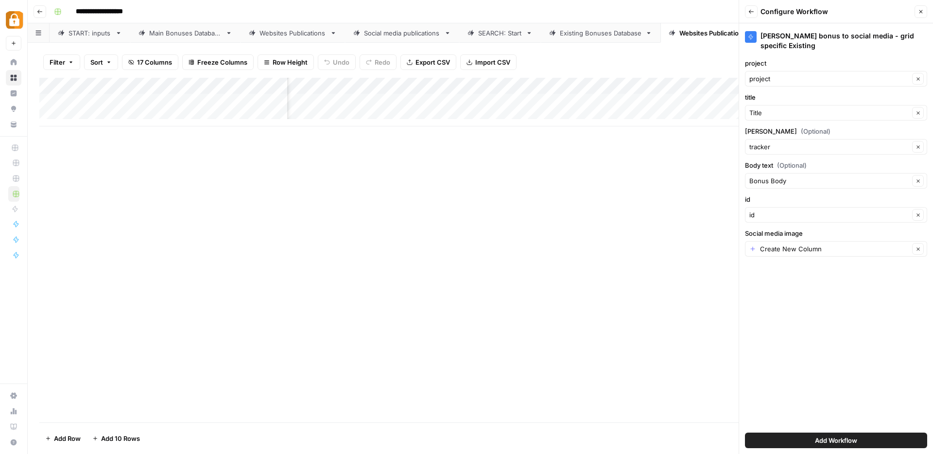
click at [828, 442] on span "Add Workflow" at bounding box center [836, 440] width 42 height 10
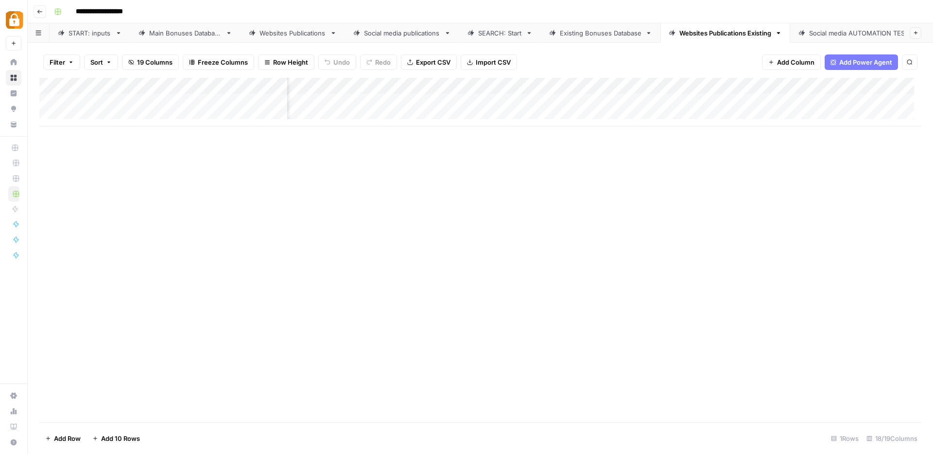
scroll to position [0, 637]
drag, startPoint x: 743, startPoint y: 89, endPoint x: 446, endPoint y: 90, distance: 296.8
click at [446, 90] on div "Add Column" at bounding box center [480, 102] width 882 height 49
click at [797, 84] on div "Add Column" at bounding box center [480, 102] width 882 height 49
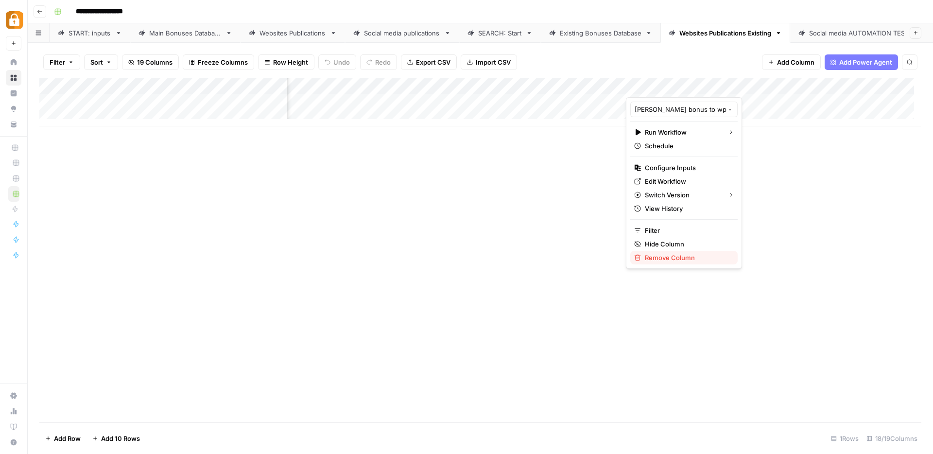
click at [649, 258] on span "Remove Column" at bounding box center [687, 258] width 85 height 10
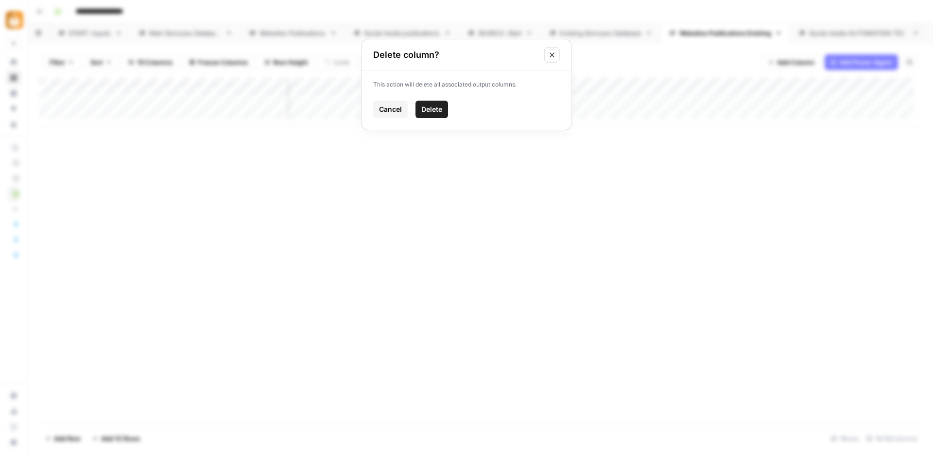
click at [432, 107] on span "Delete" at bounding box center [431, 109] width 21 height 10
click at [449, 101] on div "Add Column" at bounding box center [480, 102] width 882 height 49
click at [419, 86] on div "Add Column" at bounding box center [480, 102] width 882 height 49
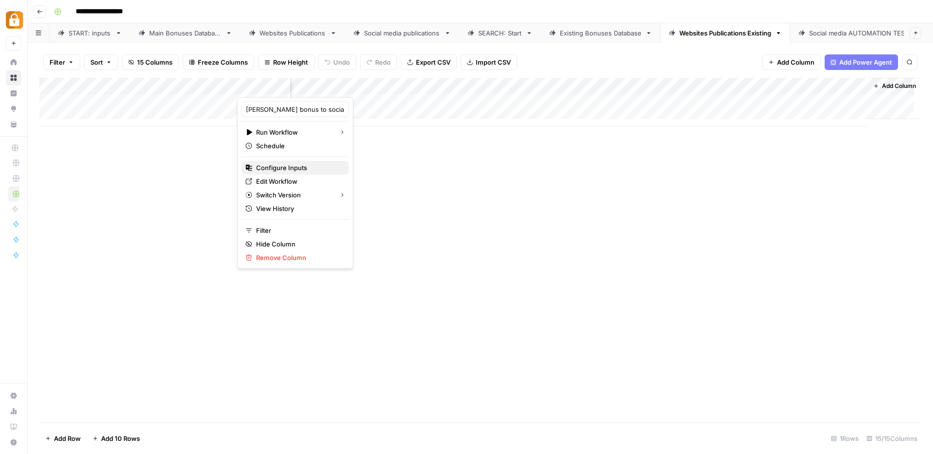
click at [277, 168] on span "Configure Inputs" at bounding box center [298, 168] width 85 height 10
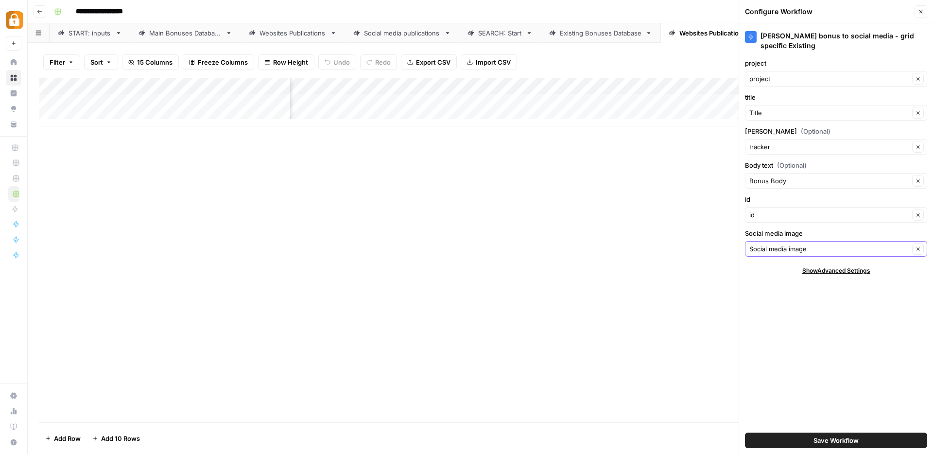
click at [918, 250] on icon "button" at bounding box center [917, 248] width 3 height 3
click at [836, 443] on span "Save Workflow" at bounding box center [835, 440] width 45 height 10
click at [790, 243] on div "Social media image Clear" at bounding box center [836, 249] width 182 height 16
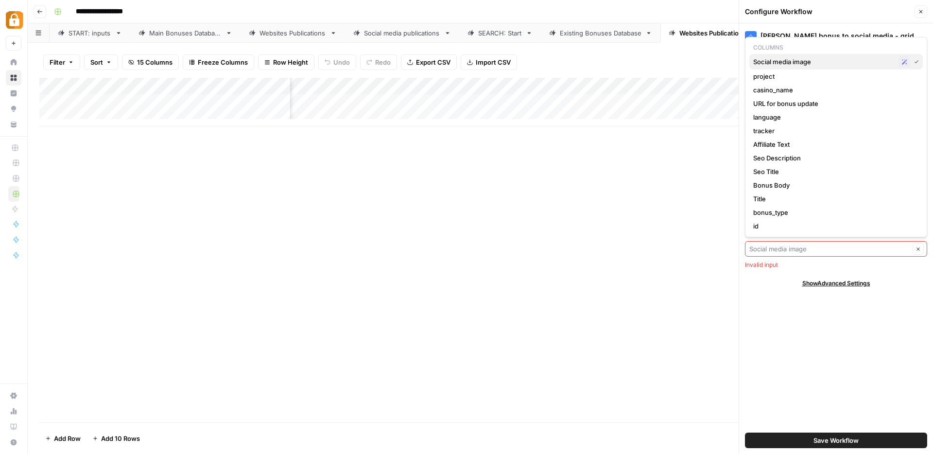
click at [789, 63] on span "Social media image" at bounding box center [823, 62] width 141 height 10
type input "Social media image"
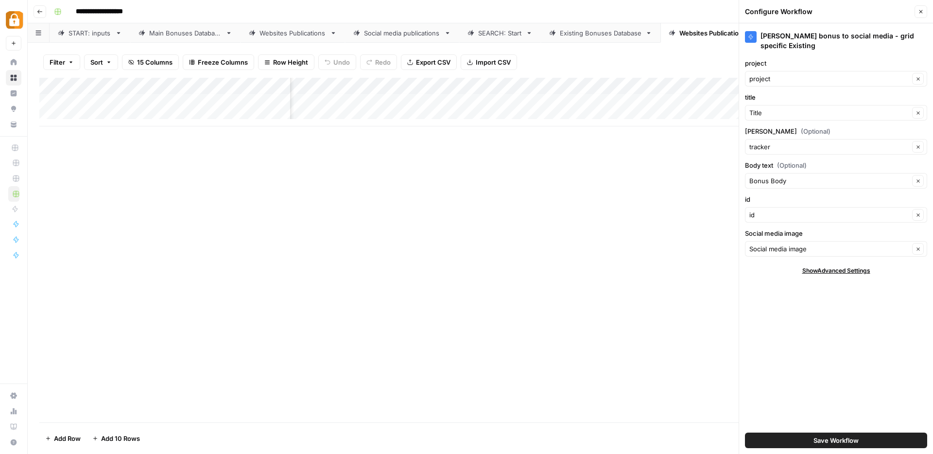
click at [824, 441] on span "Save Workflow" at bounding box center [835, 440] width 45 height 10
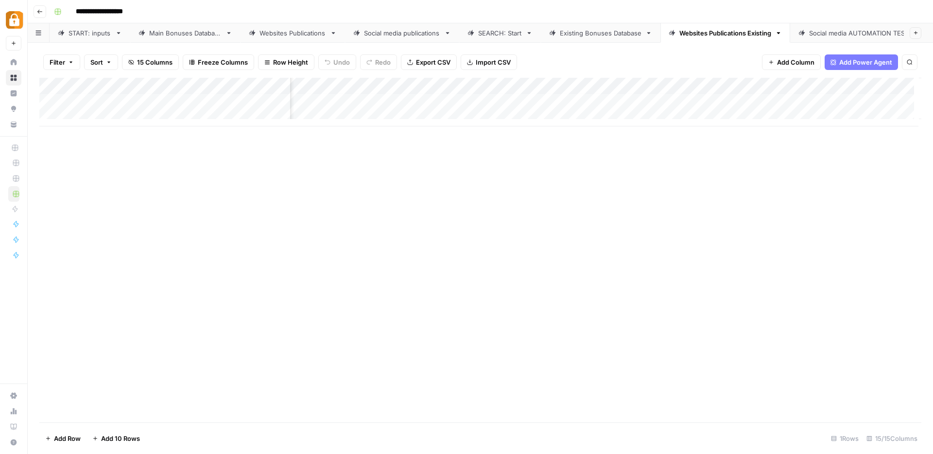
scroll to position [2, 678]
click at [406, 100] on div "Add Column" at bounding box center [480, 102] width 882 height 49
click at [778, 65] on span "Add Column" at bounding box center [795, 62] width 37 height 10
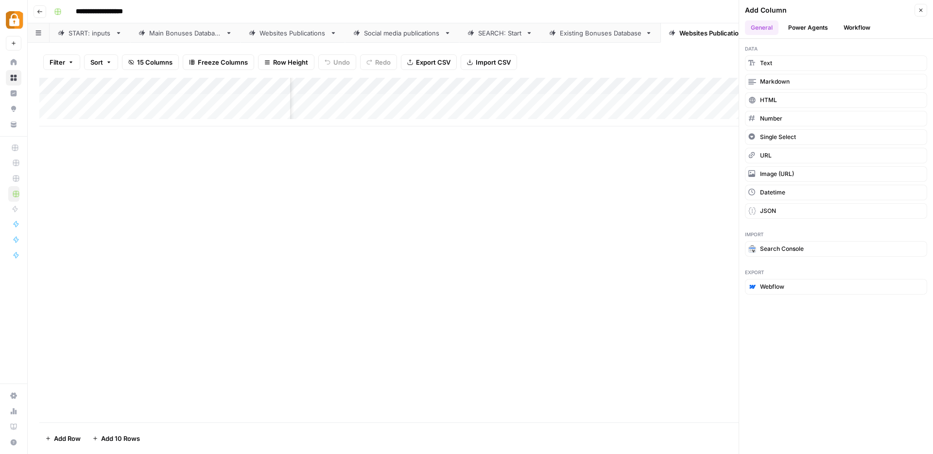
click at [859, 25] on button "Workflow" at bounding box center [856, 27] width 38 height 15
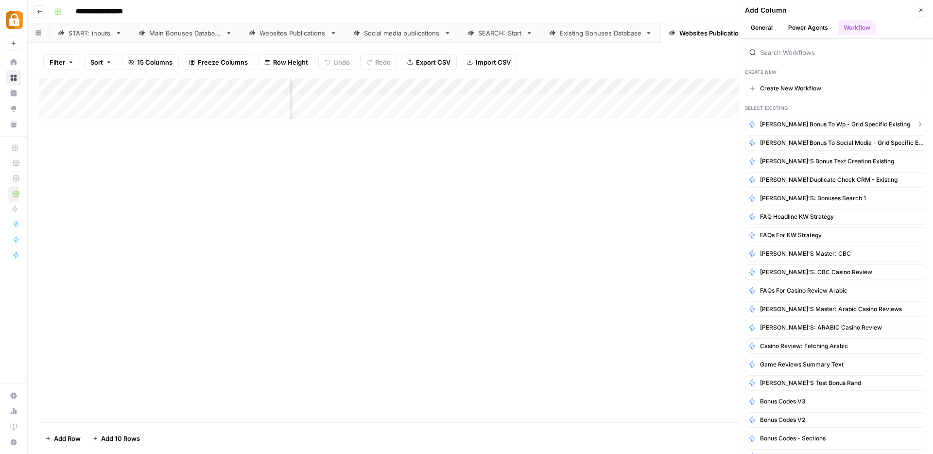
click at [838, 126] on span "[PERSON_NAME] bonus to wp - grid specific Existing" at bounding box center [835, 124] width 150 height 9
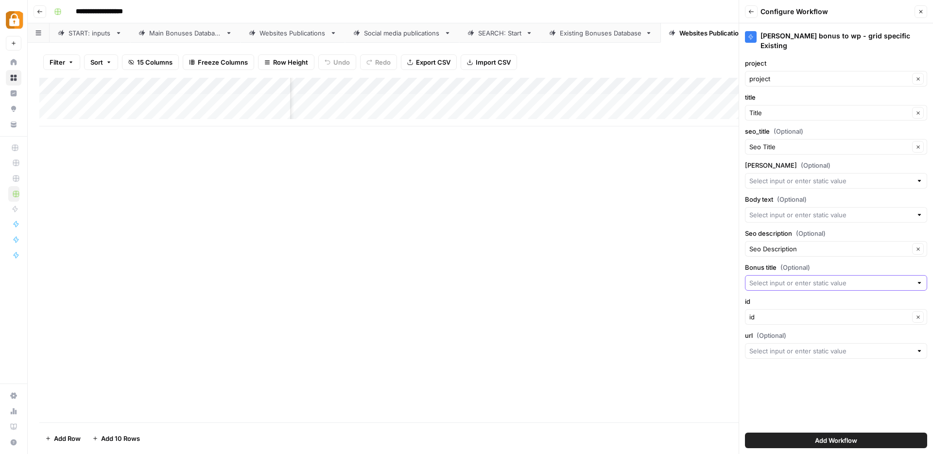
click at [775, 278] on input "Bonus title (Optional)" at bounding box center [830, 283] width 163 height 10
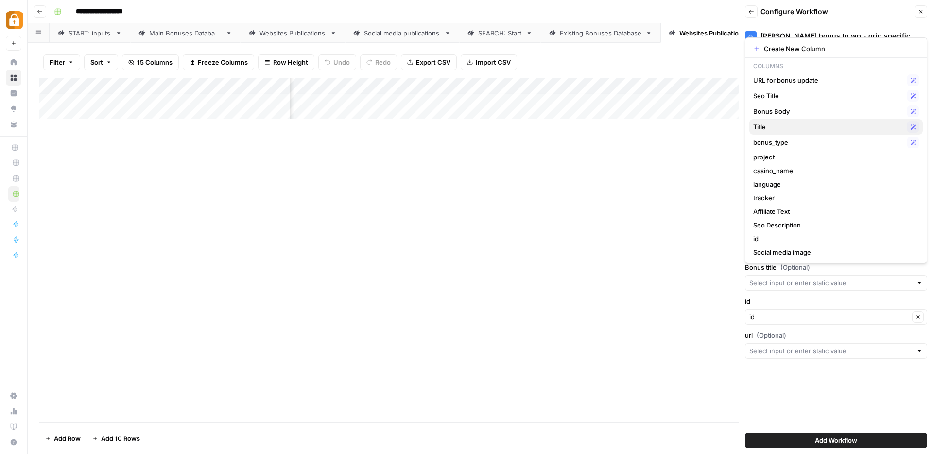
click at [781, 127] on span "Title" at bounding box center [828, 127] width 150 height 10
type input "Title"
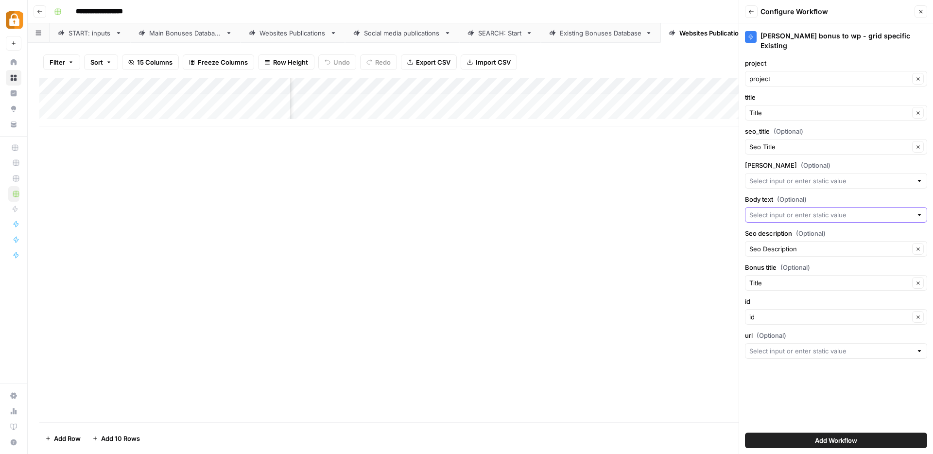
click at [771, 210] on input "Body text (Optional)" at bounding box center [830, 215] width 163 height 10
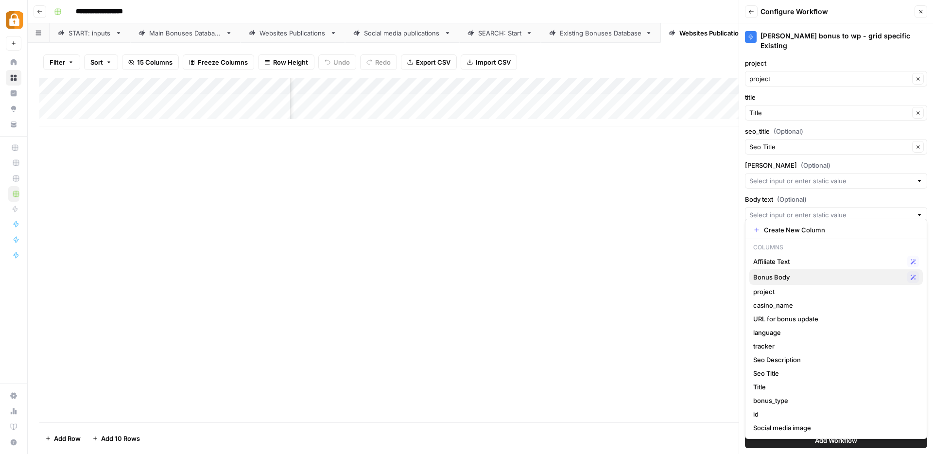
click at [768, 276] on span "Bonus Body" at bounding box center [828, 277] width 150 height 10
type input "Bonus Body"
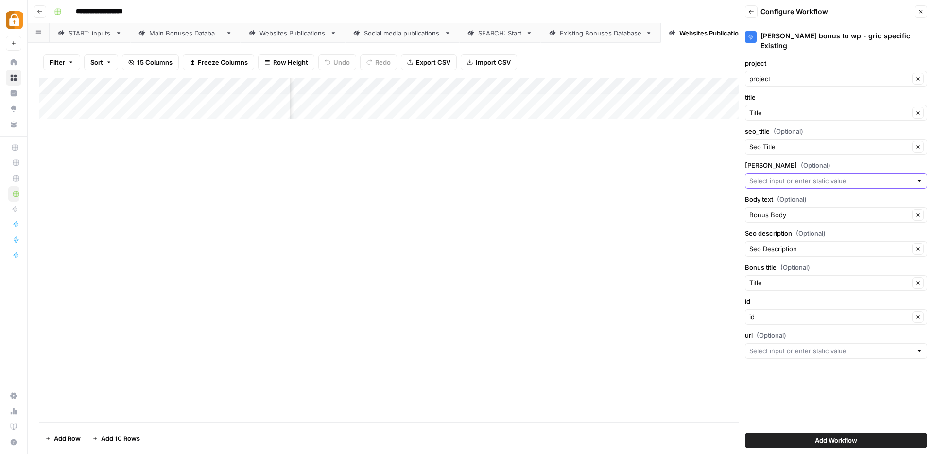
click at [777, 176] on input "tacker (Optional)" at bounding box center [830, 181] width 163 height 10
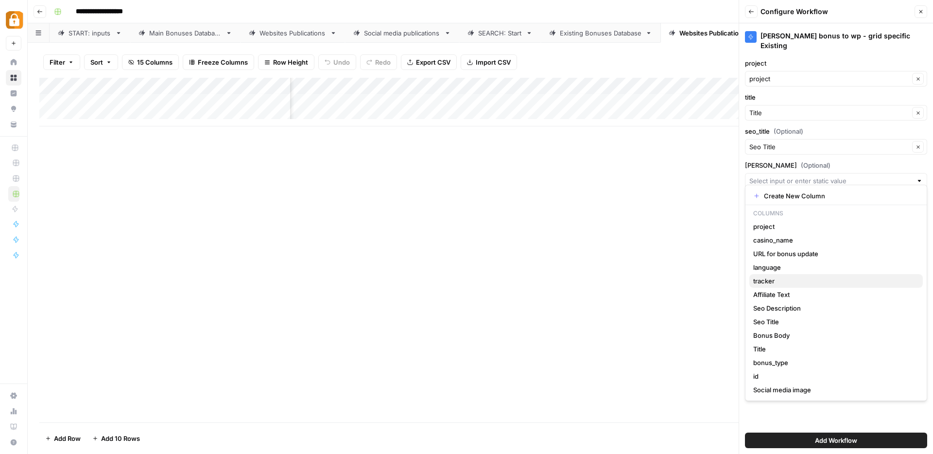
click at [779, 276] on span "tracker" at bounding box center [834, 281] width 162 height 10
type input "tracker"
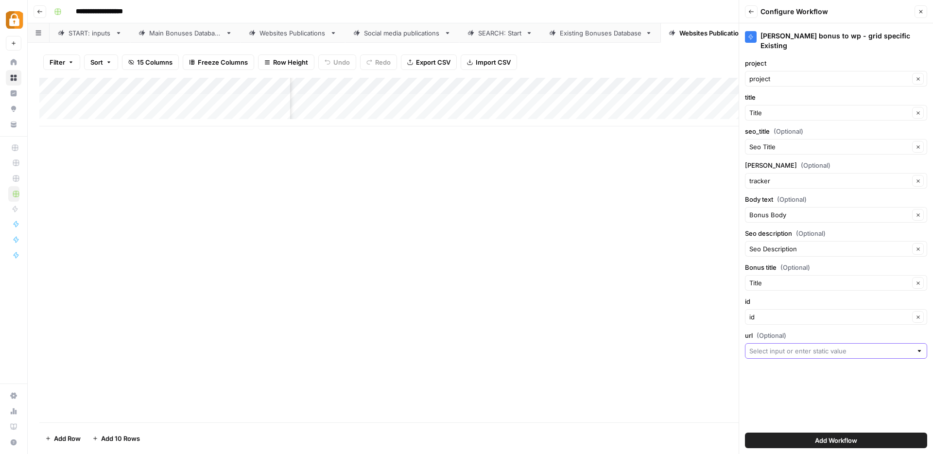
click at [789, 346] on input "url (Optional)" at bounding box center [830, 351] width 163 height 10
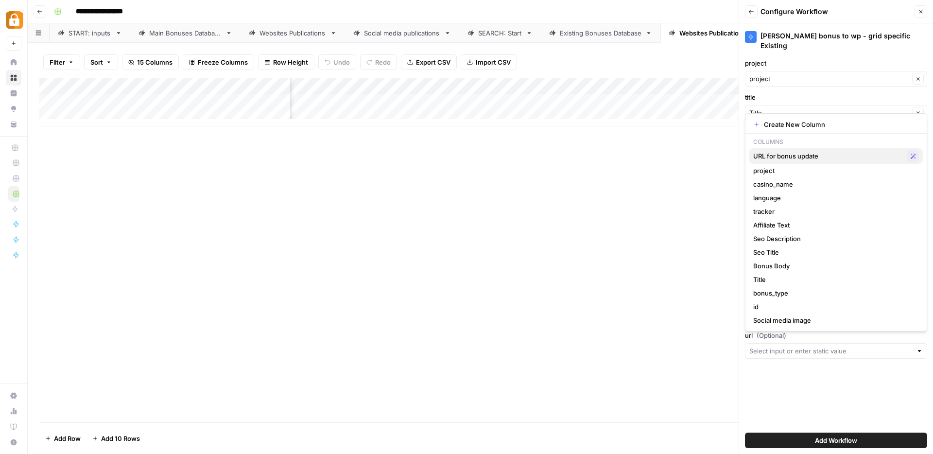
click at [768, 151] on span "URL for bonus update" at bounding box center [828, 156] width 150 height 10
type input "URL for bonus update"
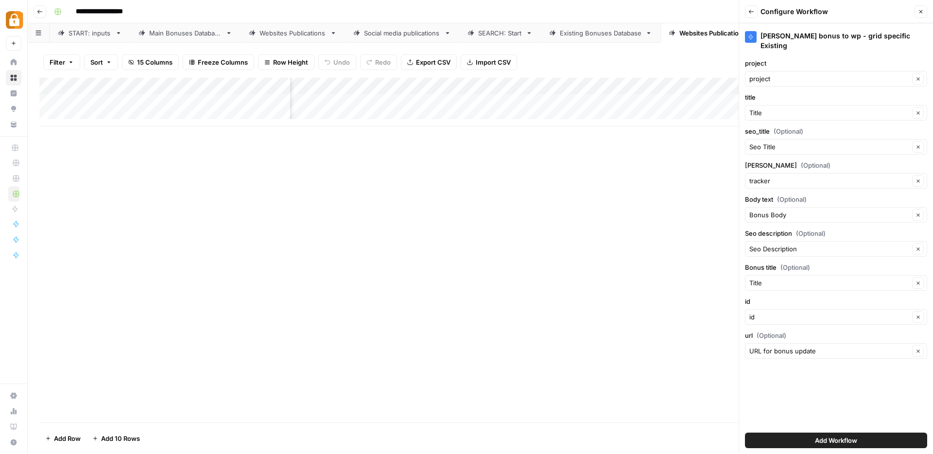
click at [832, 439] on span "Add Workflow" at bounding box center [836, 440] width 42 height 10
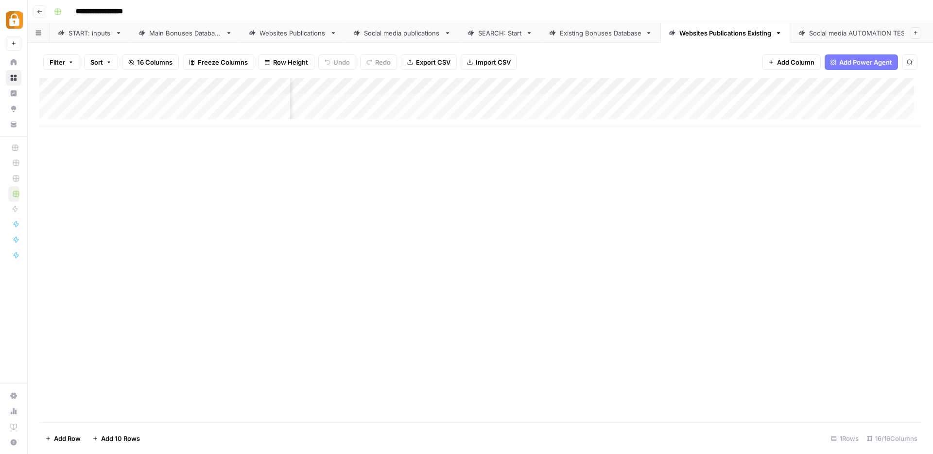
scroll to position [2, 548]
drag, startPoint x: 779, startPoint y: 92, endPoint x: 472, endPoint y: 85, distance: 307.5
click at [472, 85] on div "Add Column" at bounding box center [480, 102] width 882 height 49
click at [792, 87] on div "Add Column" at bounding box center [480, 102] width 882 height 49
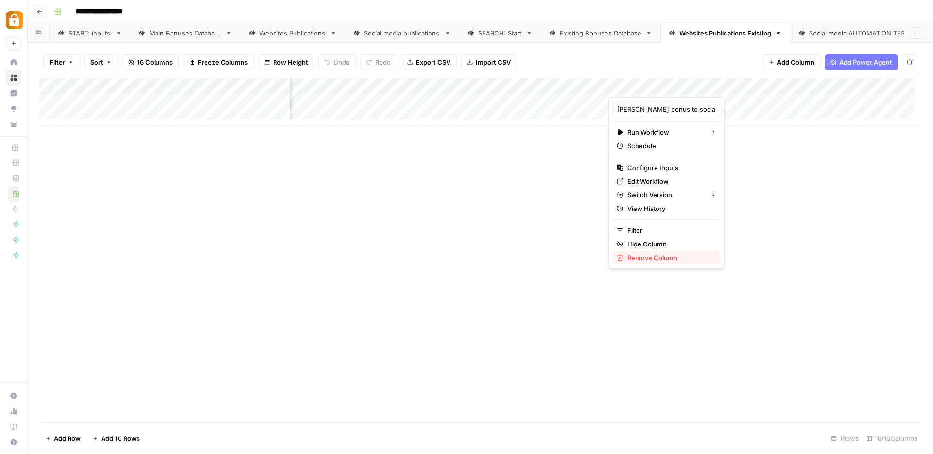
click at [660, 255] on span "Remove Column" at bounding box center [669, 258] width 85 height 10
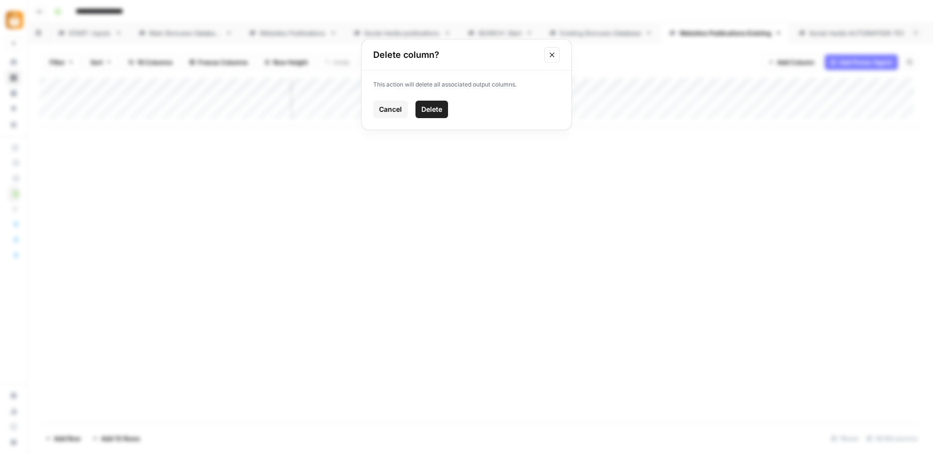
click at [438, 110] on span "Delete" at bounding box center [431, 109] width 21 height 10
click at [519, 98] on div "Add Column" at bounding box center [480, 102] width 882 height 49
click at [585, 100] on div "Add Column" at bounding box center [480, 102] width 882 height 49
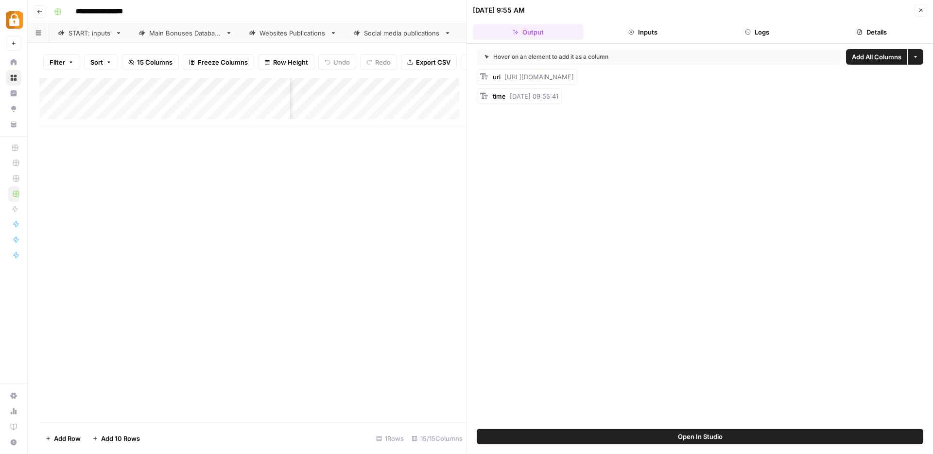
click at [856, 58] on span "Add All Columns" at bounding box center [876, 57] width 50 height 10
click at [920, 10] on icon "button" at bounding box center [920, 10] width 6 height 6
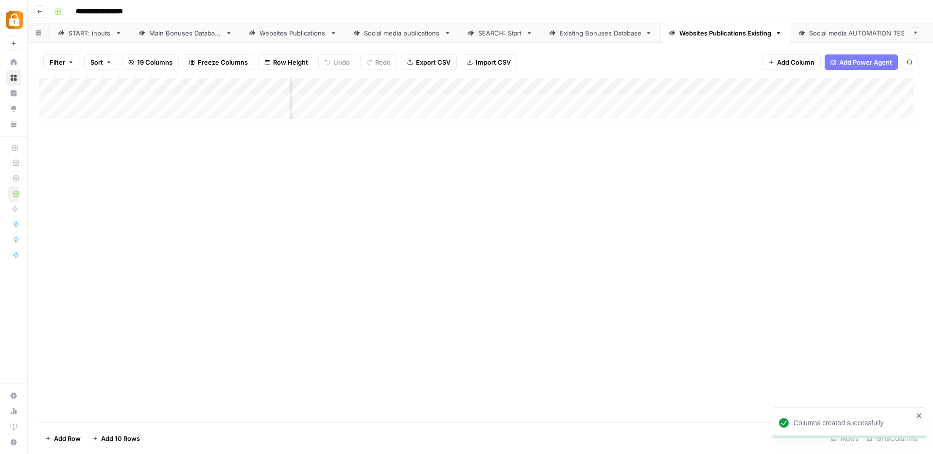
click at [465, 85] on div "Add Column" at bounding box center [480, 102] width 882 height 49
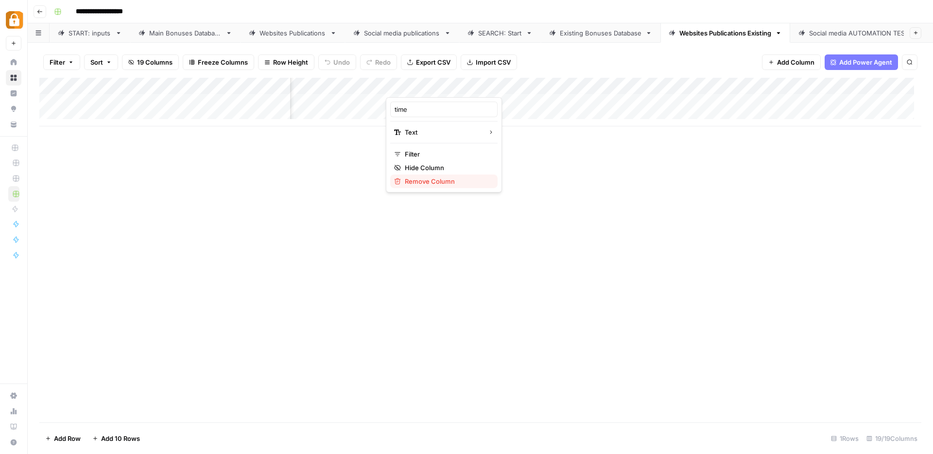
click at [429, 182] on span "Remove Column" at bounding box center [447, 181] width 85 height 10
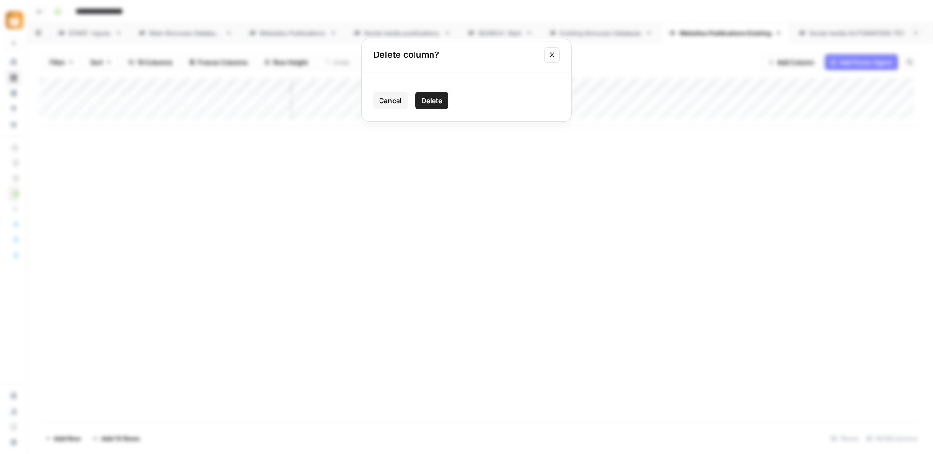
click at [432, 97] on span "Delete" at bounding box center [431, 101] width 21 height 10
drag, startPoint x: 424, startPoint y: 92, endPoint x: 117, endPoint y: 94, distance: 306.5
click at [117, 94] on div "Add Column" at bounding box center [480, 102] width 882 height 49
click at [464, 86] on div "Add Column" at bounding box center [480, 102] width 882 height 49
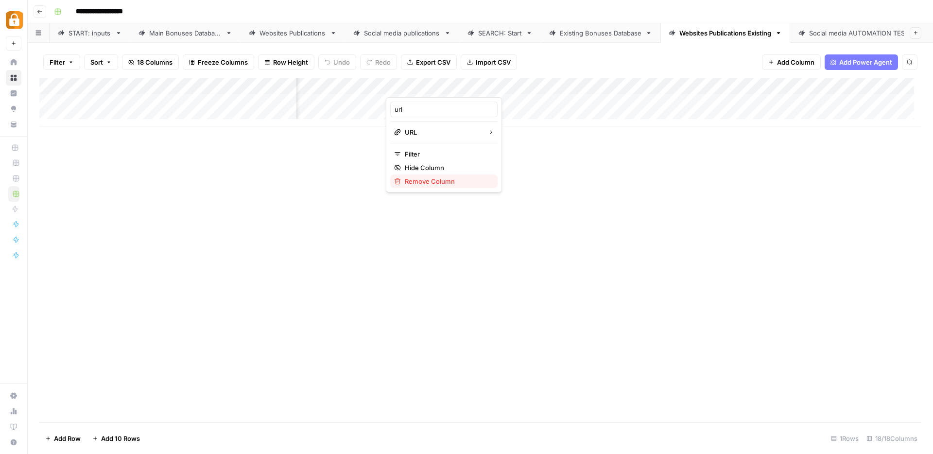
click at [417, 180] on span "Remove Column" at bounding box center [447, 181] width 85 height 10
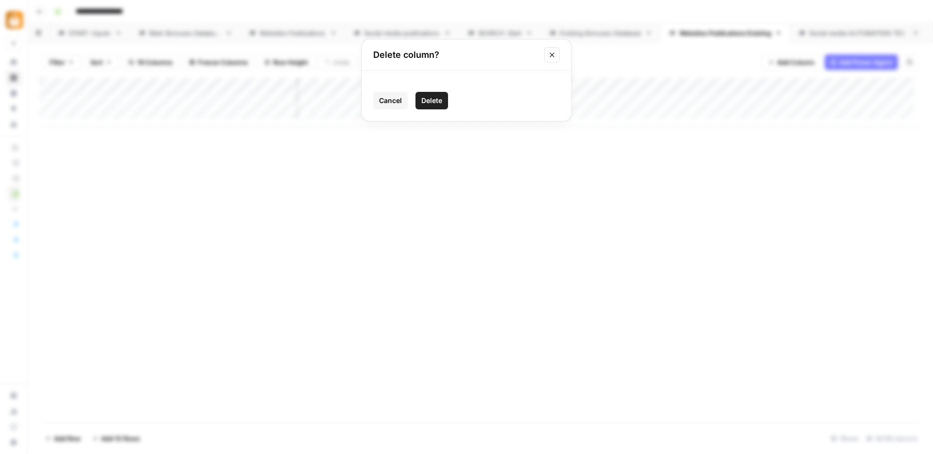
click at [428, 96] on span "Delete" at bounding box center [431, 101] width 21 height 10
click at [288, 32] on div "Websites Publications" at bounding box center [292, 33] width 67 height 10
click at [52, 289] on div "Add Column" at bounding box center [480, 250] width 882 height 344
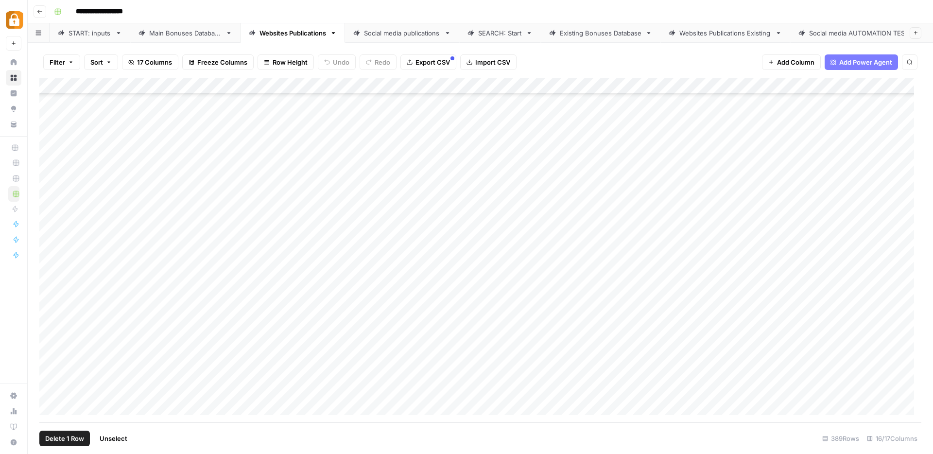
click at [49, 307] on div "Add Column" at bounding box center [480, 250] width 882 height 344
click at [49, 323] on div "Add Column" at bounding box center [480, 250] width 882 height 344
click at [50, 339] on div "Add Column" at bounding box center [480, 250] width 882 height 344
click at [48, 356] on div "Add Column" at bounding box center [480, 250] width 882 height 344
click at [48, 378] on div "Add Column" at bounding box center [480, 250] width 882 height 344
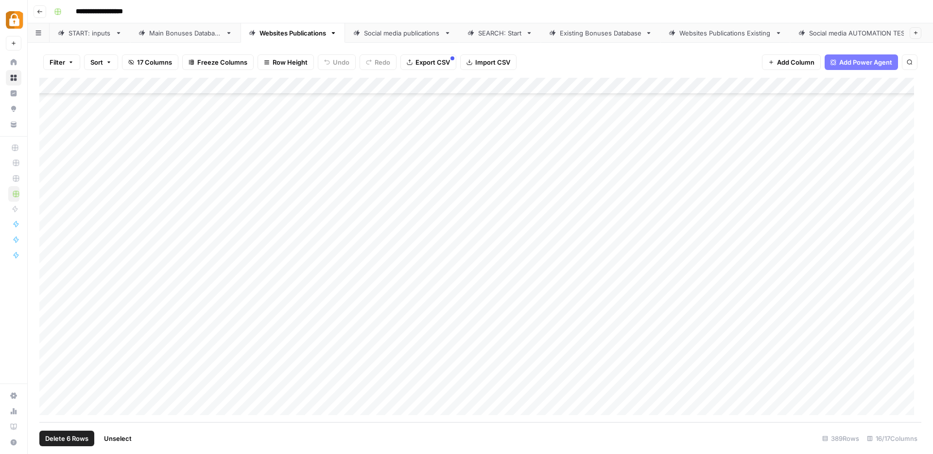
click at [52, 437] on span "Delete 6 Rows" at bounding box center [66, 438] width 43 height 10
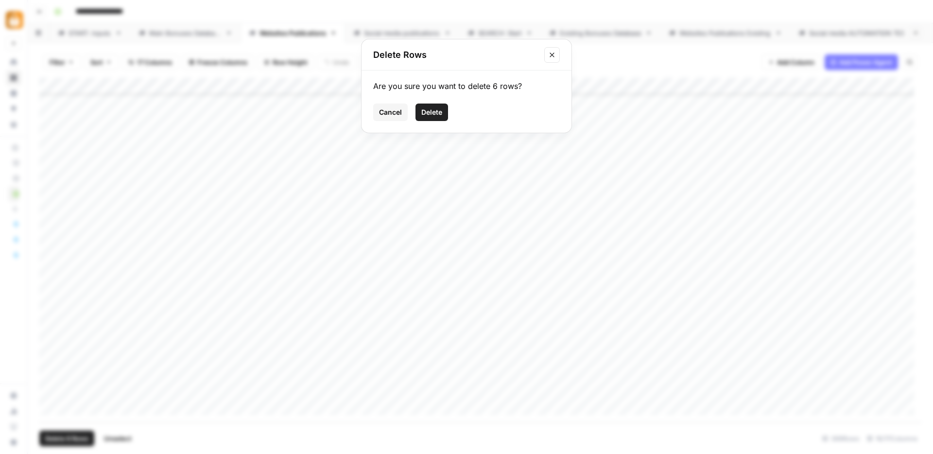
click at [435, 109] on span "Delete" at bounding box center [431, 112] width 21 height 10
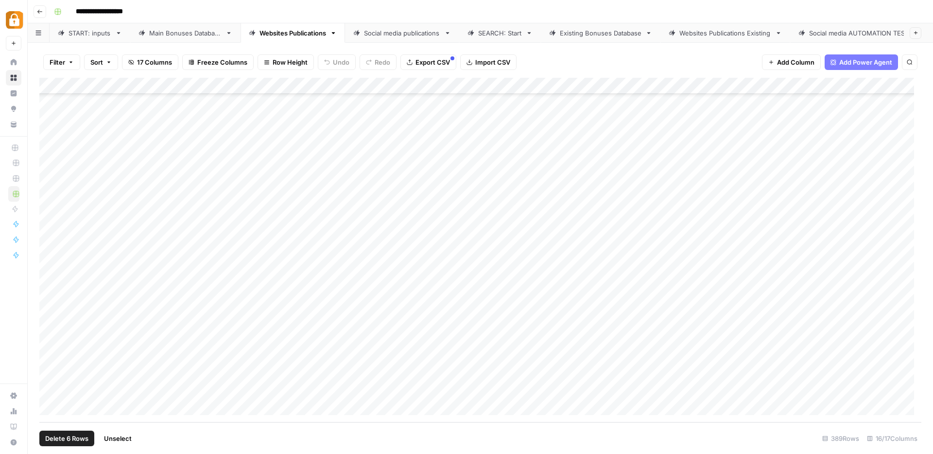
scroll to position [6020, 0]
click at [558, 389] on div "Add Column" at bounding box center [480, 250] width 882 height 344
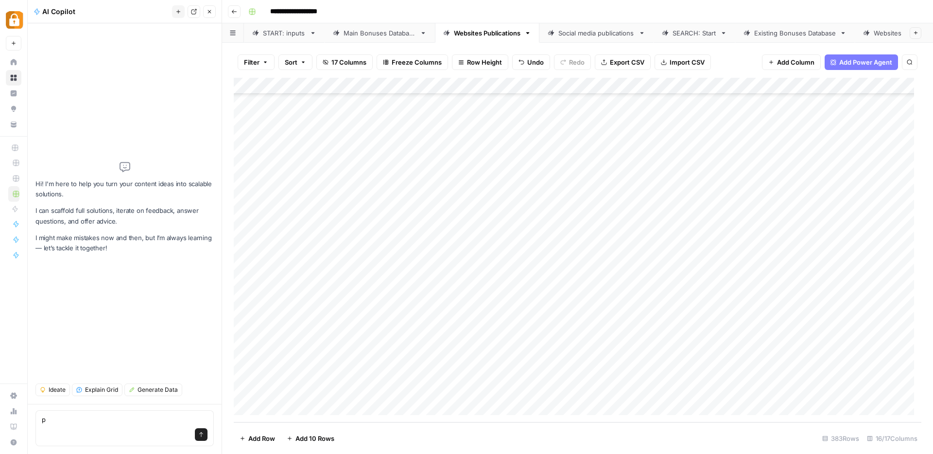
type textarea "р"
click at [763, 390] on div "Add Column" at bounding box center [577, 250] width 687 height 344
click at [763, 390] on textarea at bounding box center [807, 391] width 155 height 14
type textarea "*"
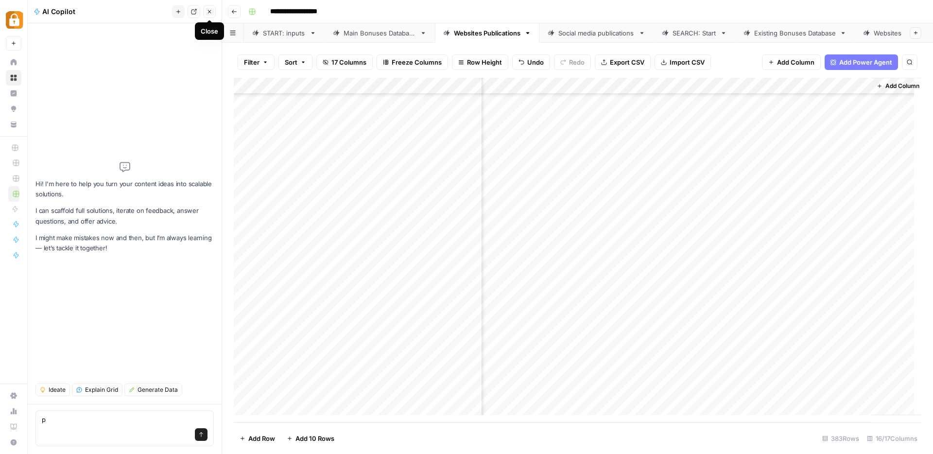
click at [212, 12] on button "Close" at bounding box center [209, 11] width 13 height 13
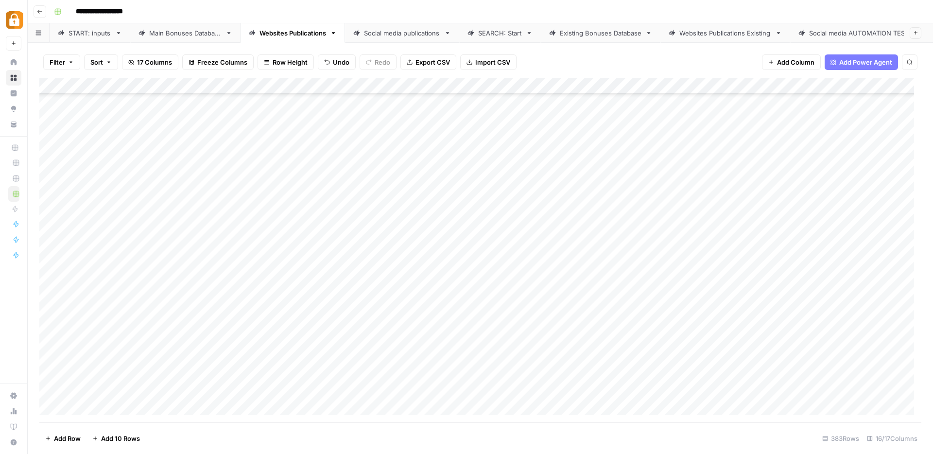
scroll to position [6020, 0]
click at [50, 374] on div "Add Column" at bounding box center [480, 250] width 882 height 344
click at [78, 439] on span "Delete 1 Row" at bounding box center [64, 438] width 39 height 10
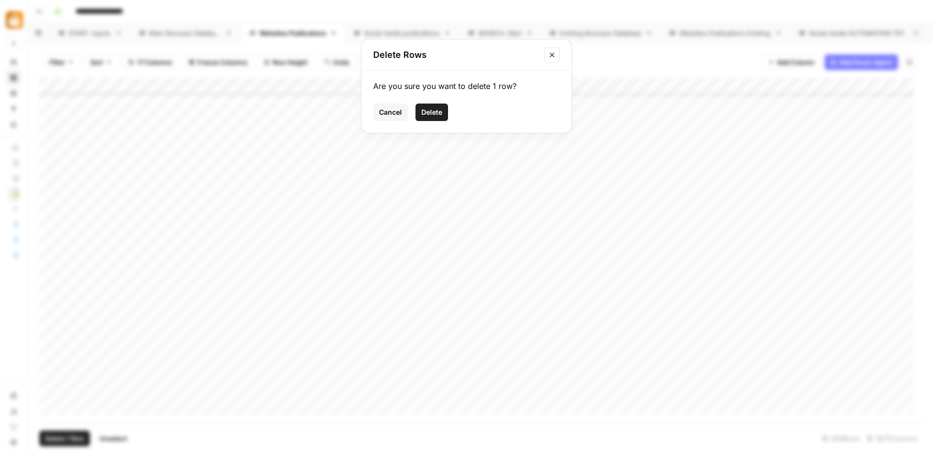
click at [440, 112] on span "Delete" at bounding box center [431, 112] width 21 height 10
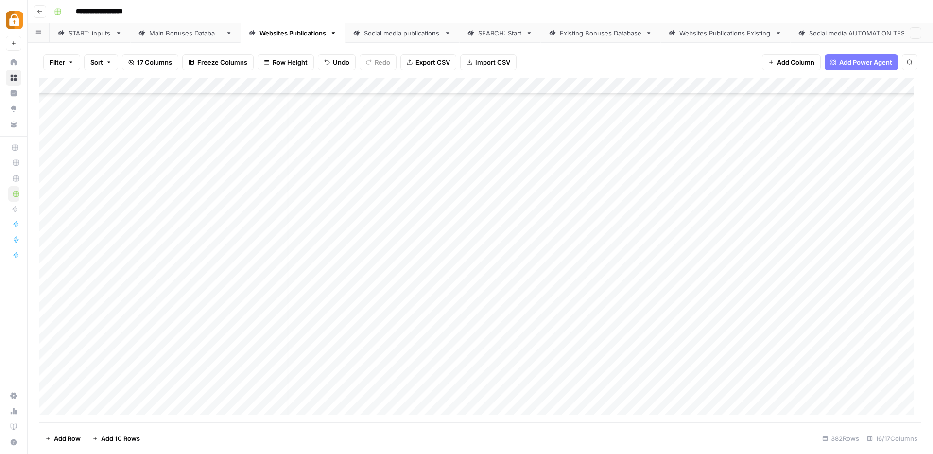
scroll to position [6003, 0]
click at [176, 30] on div "Main Bonuses Database" at bounding box center [185, 33] width 72 height 10
type input "******"
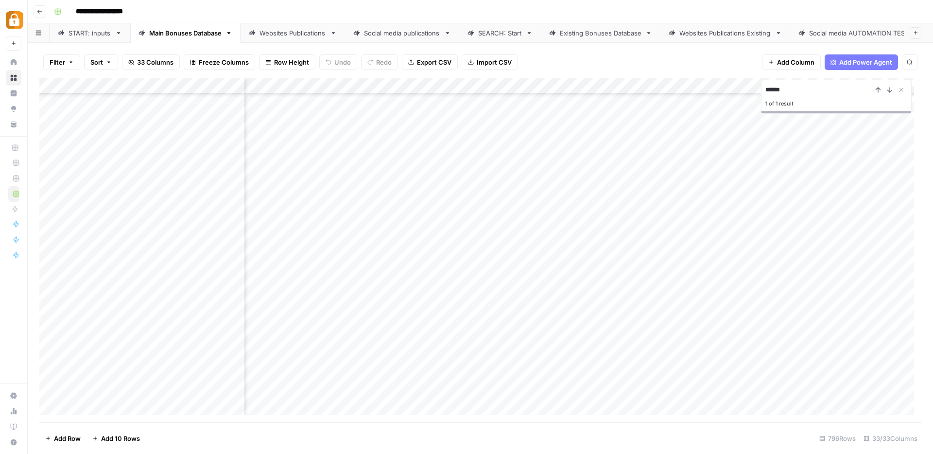
click at [726, 291] on div "Add Column" at bounding box center [480, 250] width 882 height 344
click at [292, 31] on div "Websites Publications" at bounding box center [292, 33] width 67 height 10
click at [190, 29] on div "Main Bonuses Database" at bounding box center [185, 33] width 72 height 10
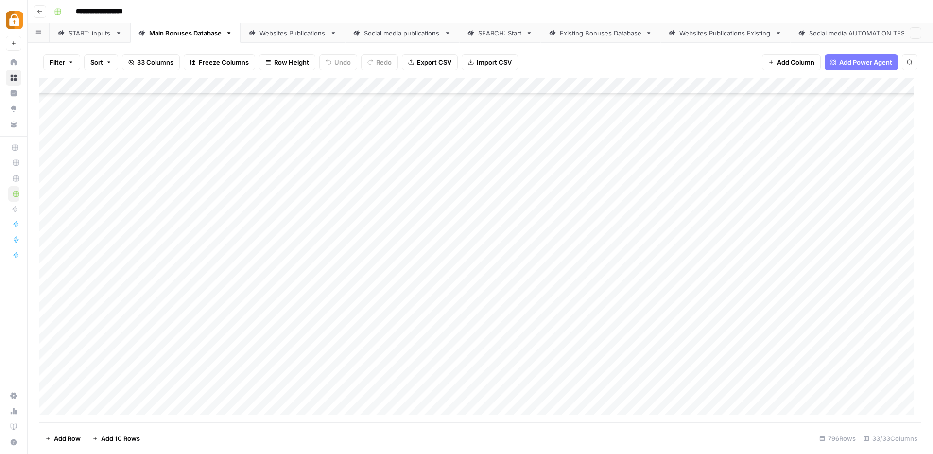
scroll to position [12689, 0]
click at [287, 147] on div "Add Column" at bounding box center [480, 250] width 882 height 344
click at [601, 145] on div "Add Column" at bounding box center [480, 250] width 882 height 344
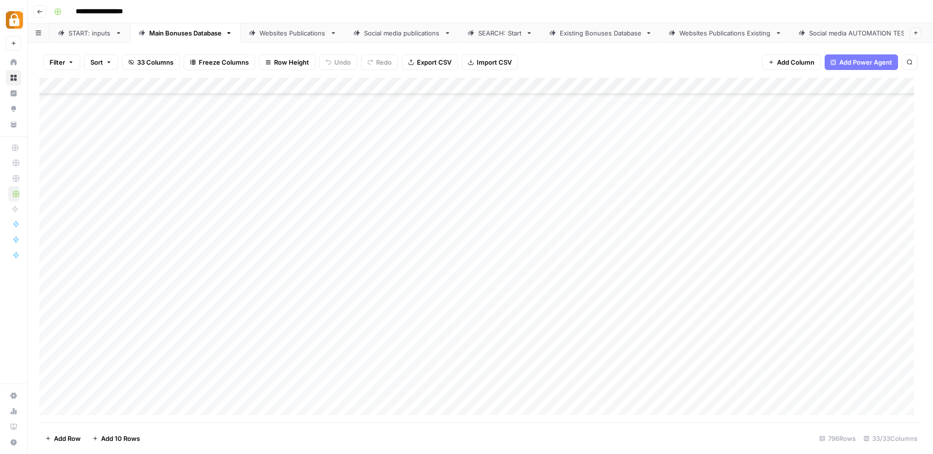
click at [279, 242] on div "Add Column" at bounding box center [480, 250] width 882 height 344
drag, startPoint x: 246, startPoint y: 83, endPoint x: 300, endPoint y: 89, distance: 53.9
click at [300, 89] on div "Add Column" at bounding box center [480, 250] width 882 height 344
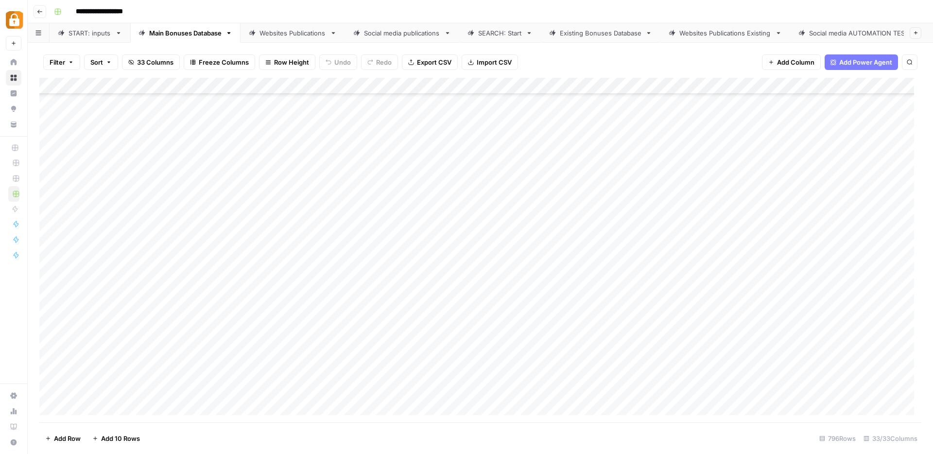
click at [48, 151] on div "Add Column" at bounding box center [480, 250] width 882 height 344
click at [328, 271] on div "Add Column" at bounding box center [480, 250] width 882 height 344
click at [536, 274] on div "Add Column" at bounding box center [480, 250] width 882 height 344
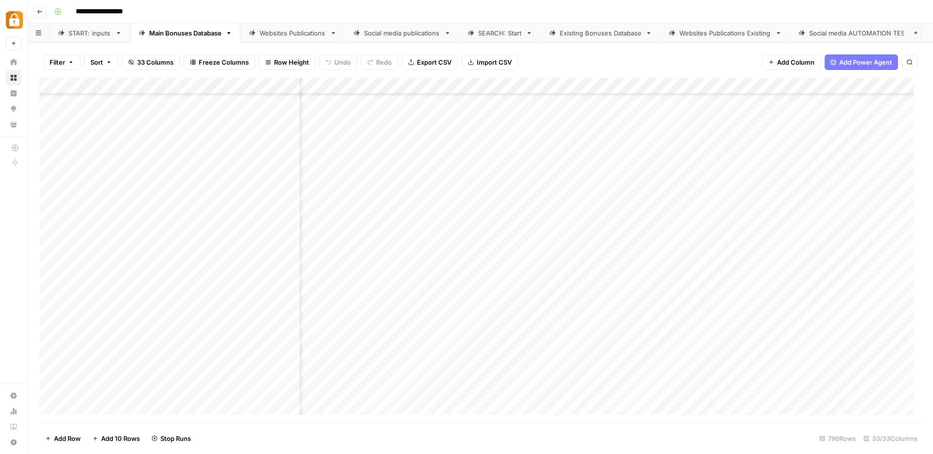
scroll to position [12747, 440]
drag, startPoint x: 300, startPoint y: 84, endPoint x: 333, endPoint y: 84, distance: 33.5
click at [333, 84] on div "Add Column" at bounding box center [480, 250] width 882 height 344
click at [288, 34] on link "Websites Publications" at bounding box center [292, 32] width 104 height 19
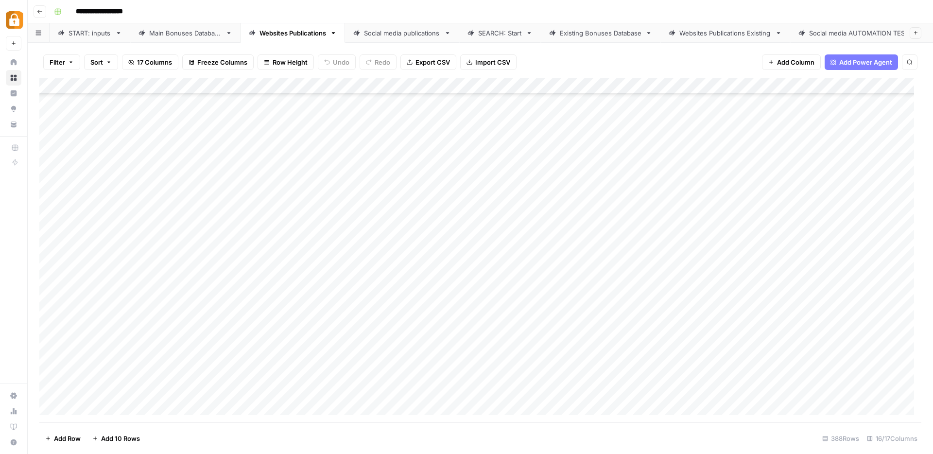
scroll to position [6102, 0]
click at [50, 325] on div "Add Column" at bounding box center [480, 250] width 882 height 344
click at [51, 342] on div "Add Column" at bounding box center [480, 250] width 882 height 344
click at [49, 356] on div "Add Column" at bounding box center [480, 250] width 882 height 344
click at [51, 370] on div "Add Column" at bounding box center [480, 250] width 882 height 344
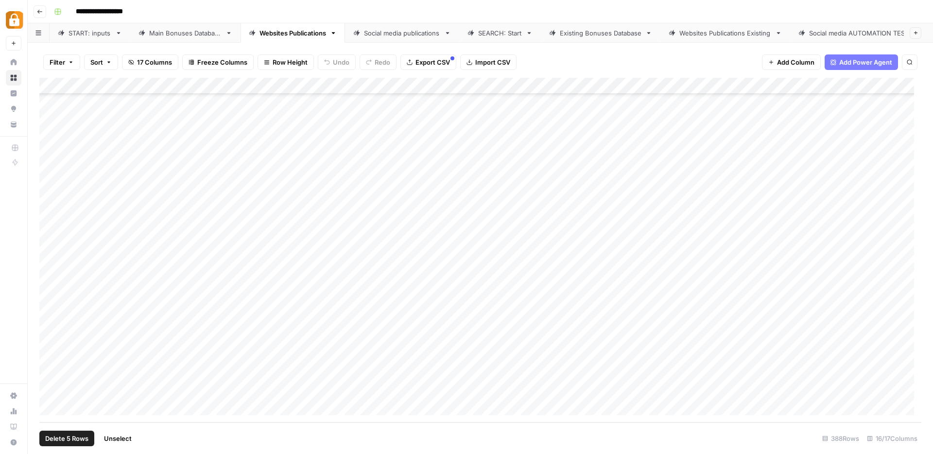
click at [47, 387] on div "Add Column" at bounding box center [480, 250] width 882 height 344
click at [58, 442] on span "Delete 5 Rows" at bounding box center [66, 438] width 43 height 10
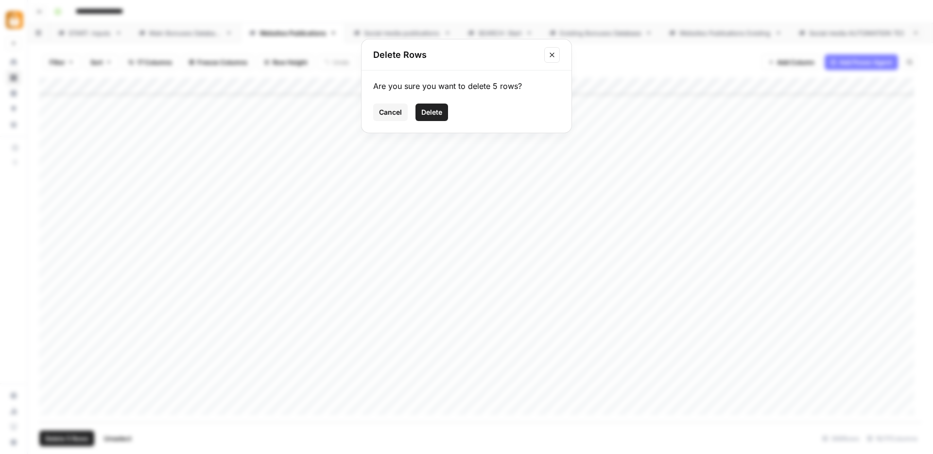
click at [429, 107] on span "Delete" at bounding box center [431, 112] width 21 height 10
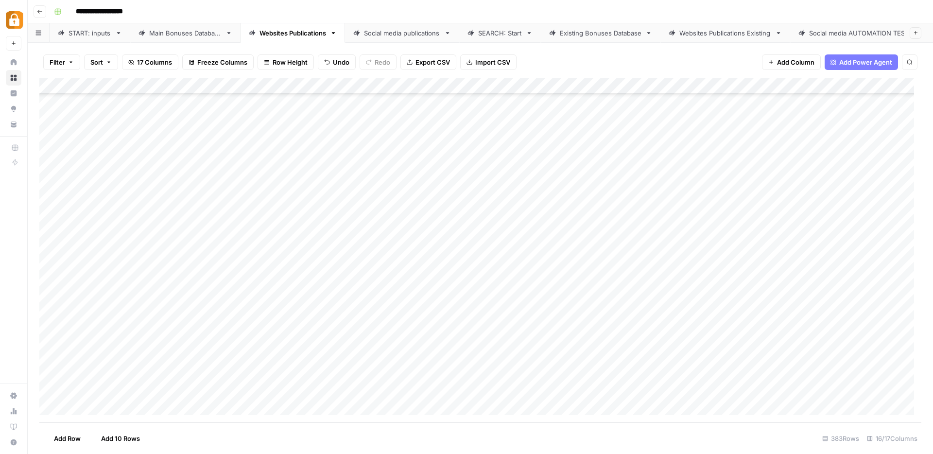
scroll to position [6020, 0]
click at [170, 31] on div "Main Bonuses Database" at bounding box center [185, 33] width 72 height 10
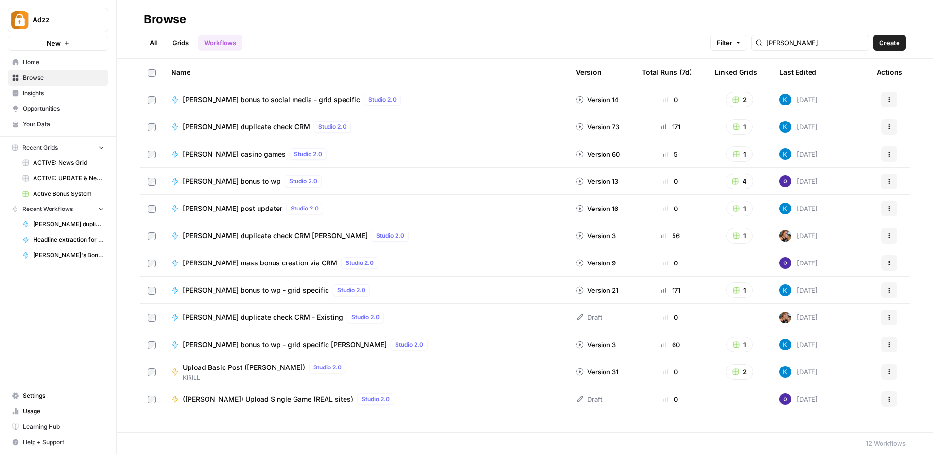
click at [412, 286] on div "Kostya bonus to wp - grid specific Studio 2.0" at bounding box center [365, 290] width 389 height 12
click at [237, 316] on span "[PERSON_NAME] duplicate check CRM - Existing" at bounding box center [263, 317] width 160 height 10
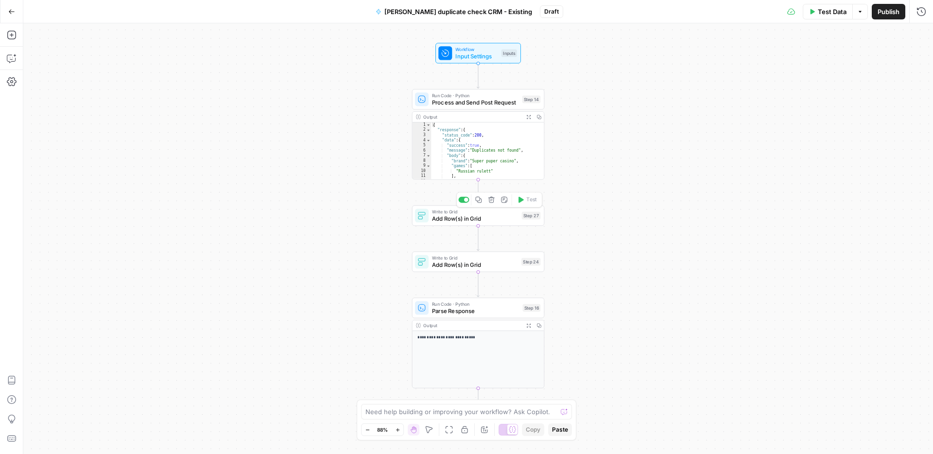
click at [439, 217] on span "Add Row(s) in Grid" at bounding box center [475, 218] width 86 height 9
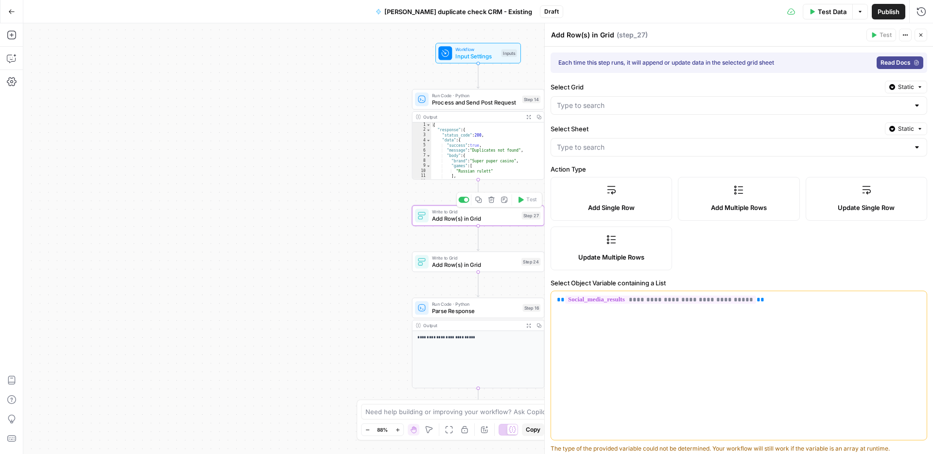
type input "Active Bonus System"
type input "Social media publications"
type input "project"
type input "bonus_type"
type input "casino_name"
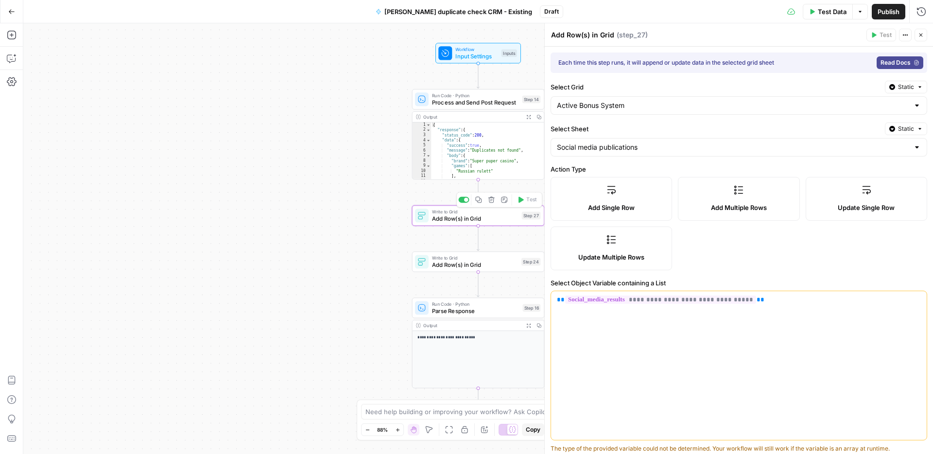
type input "Social media image"
type input "id"
click at [464, 264] on span "Add Row(s) in Grid" at bounding box center [475, 264] width 86 height 9
type input "bonus_type"
type input "project"
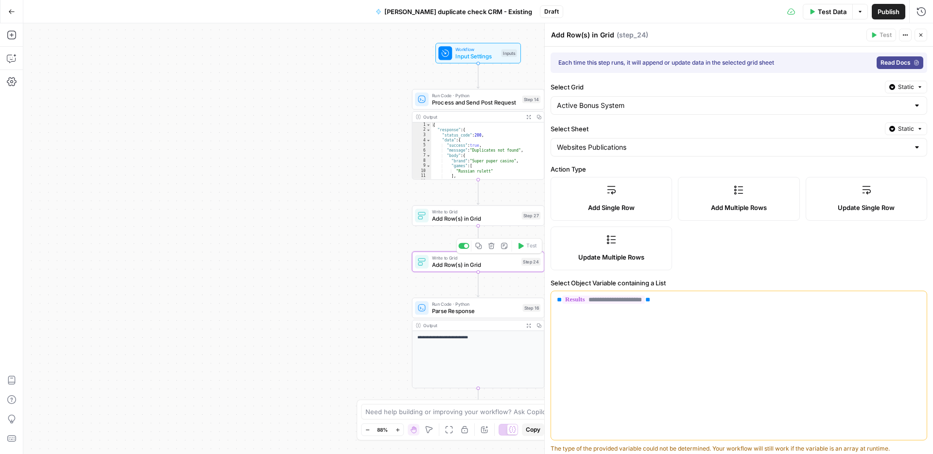
type input "casino_name"
type input "id"
click at [654, 146] on input "Select Sheet" at bounding box center [733, 147] width 352 height 10
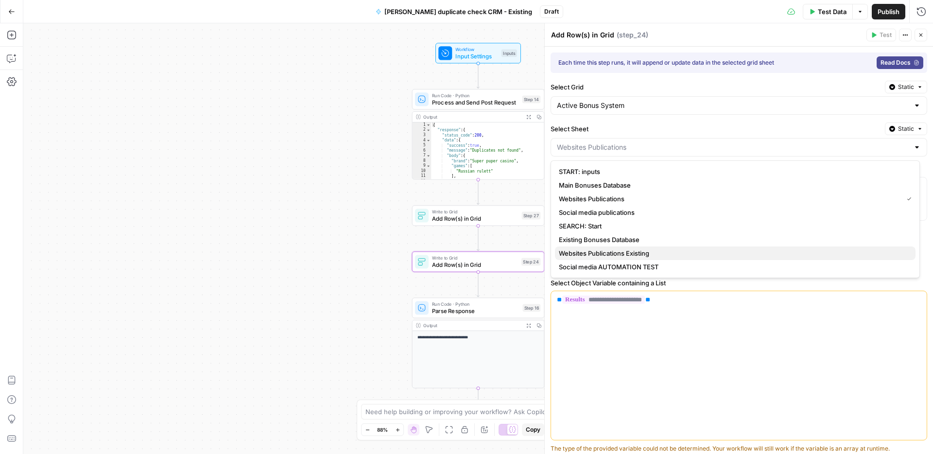
click at [632, 250] on span "Websites Publications Existing" at bounding box center [733, 253] width 349 height 10
type input "Websites Publications Existing"
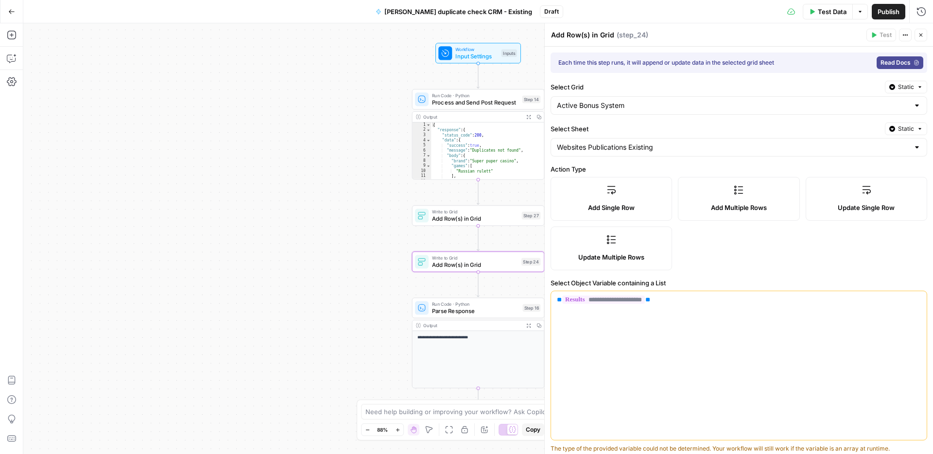
scroll to position [187, 0]
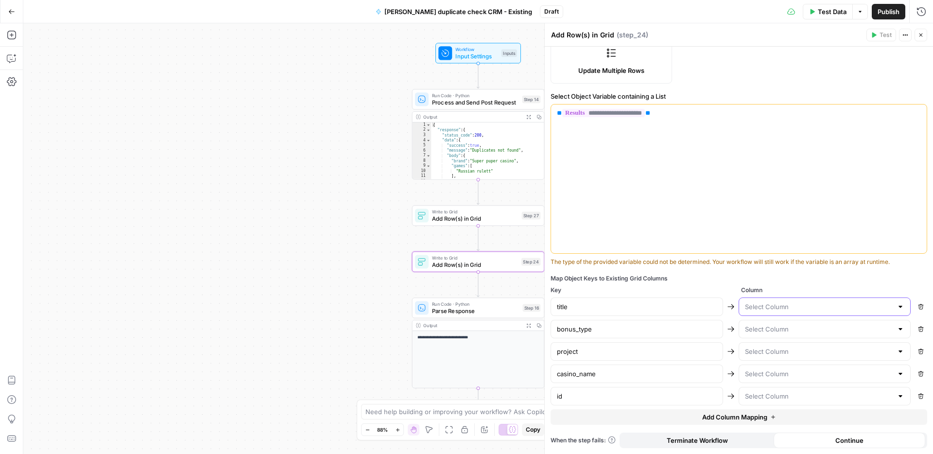
click at [770, 304] on input "text" at bounding box center [819, 307] width 148 height 10
click at [803, 280] on div "Map Object Keys to Existing Grid Columns" at bounding box center [738, 278] width 376 height 9
click at [803, 327] on input "text" at bounding box center [819, 329] width 148 height 10
click at [767, 419] on span "bonus_type" at bounding box center [817, 421] width 148 height 10
type input "bonus_type"
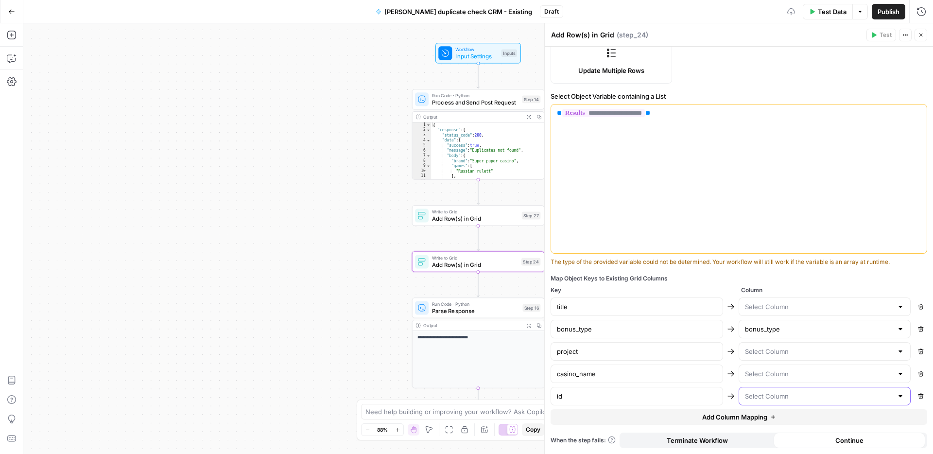
click at [778, 398] on input "text" at bounding box center [819, 396] width 148 height 10
click at [761, 375] on span "id" at bounding box center [817, 372] width 148 height 10
type input "id"
click at [764, 372] on input "text" at bounding box center [819, 374] width 148 height 10
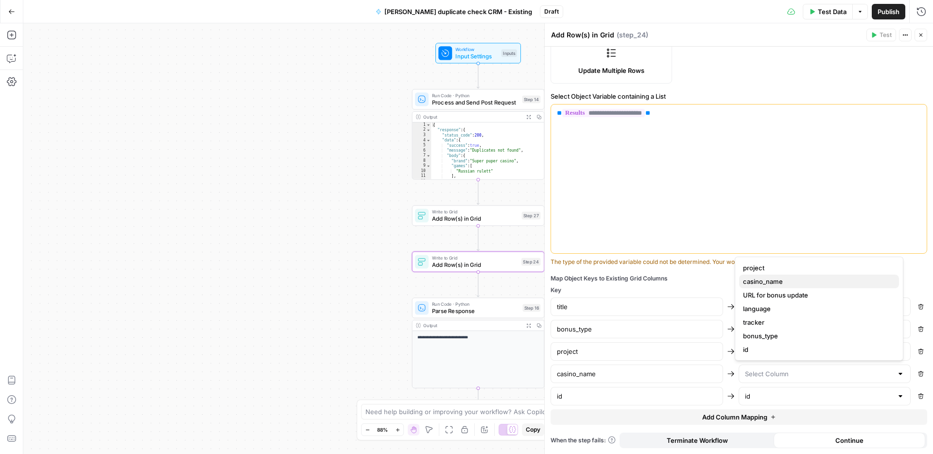
click at [769, 281] on span "casino_name" at bounding box center [817, 281] width 148 height 10
type input "casino_name"
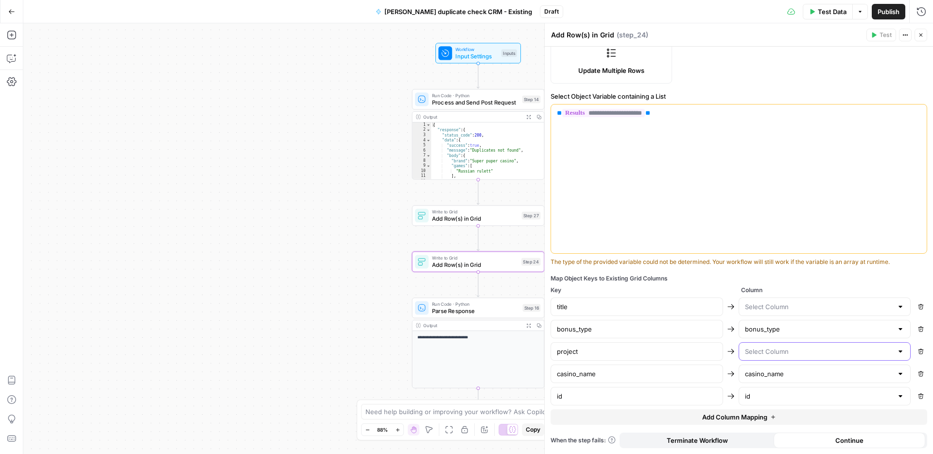
click at [771, 352] on input "text" at bounding box center [819, 351] width 148 height 10
click at [753, 243] on span "project" at bounding box center [817, 245] width 148 height 10
type input "project"
click at [756, 309] on input "text" at bounding box center [819, 307] width 148 height 10
click at [784, 273] on div "**********" at bounding box center [738, 157] width 388 height 594
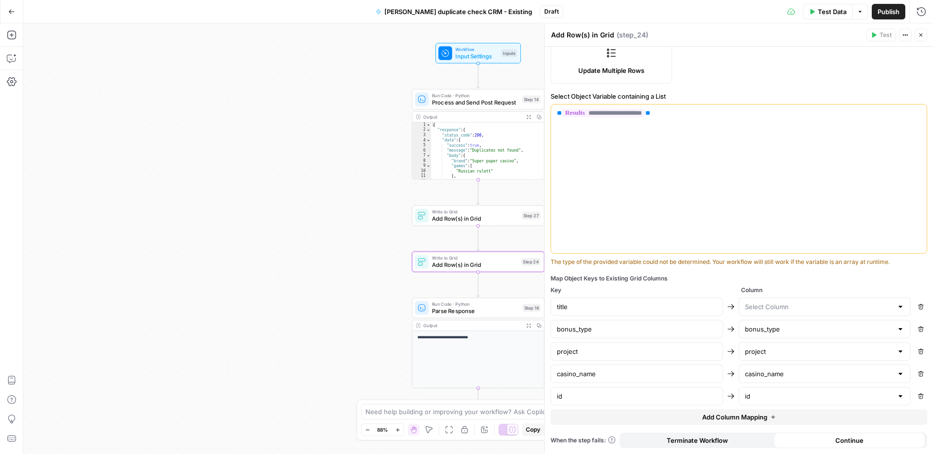
scroll to position [0, 0]
click at [450, 310] on span "Parse Response" at bounding box center [475, 310] width 87 height 9
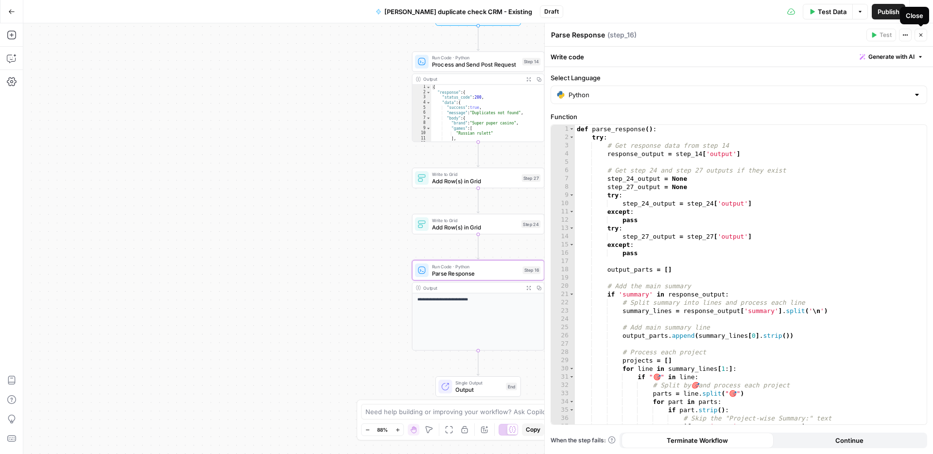
click at [925, 35] on button "Close" at bounding box center [920, 35] width 13 height 13
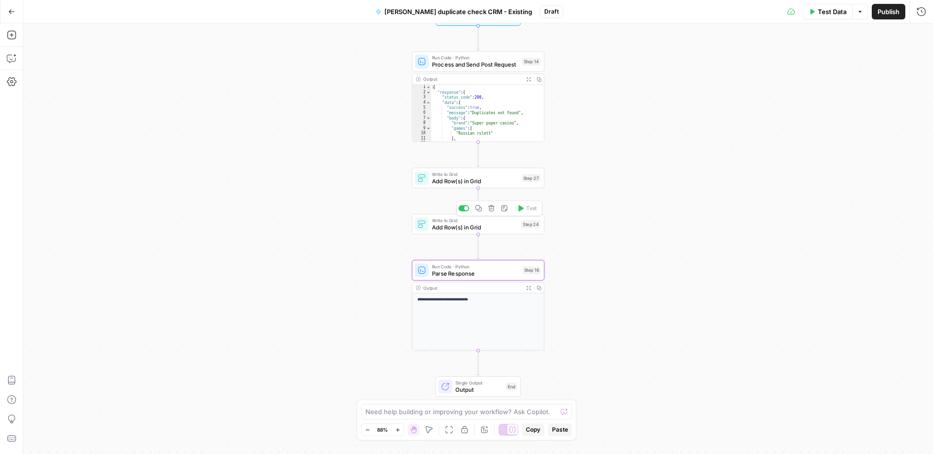
click at [495, 227] on span "Add Row(s) in Grid" at bounding box center [475, 226] width 86 height 9
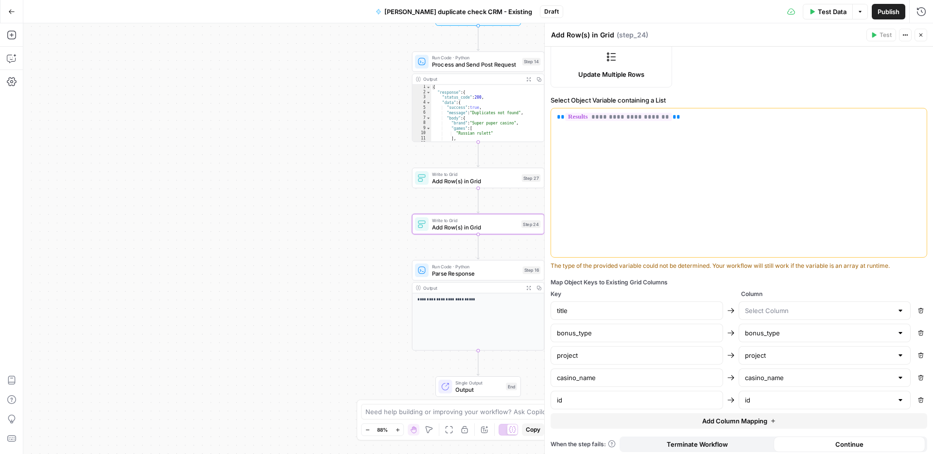
scroll to position [187, 0]
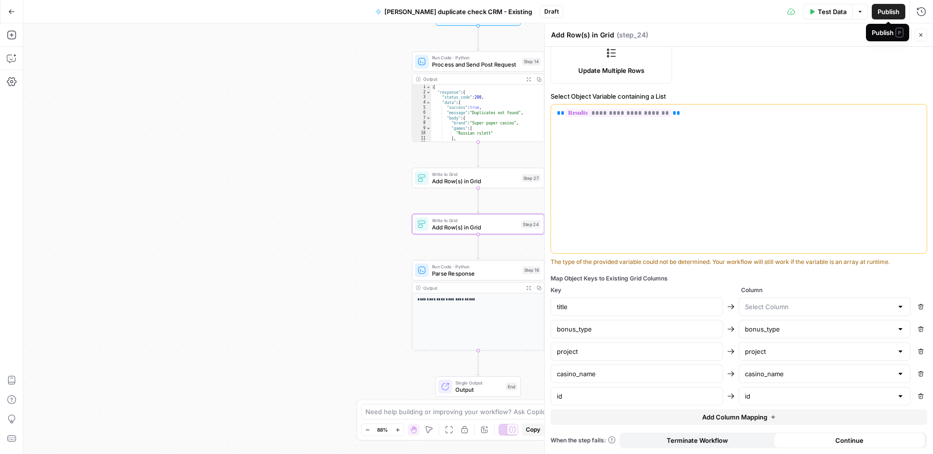
click at [889, 10] on span "Publish" at bounding box center [888, 12] width 22 height 10
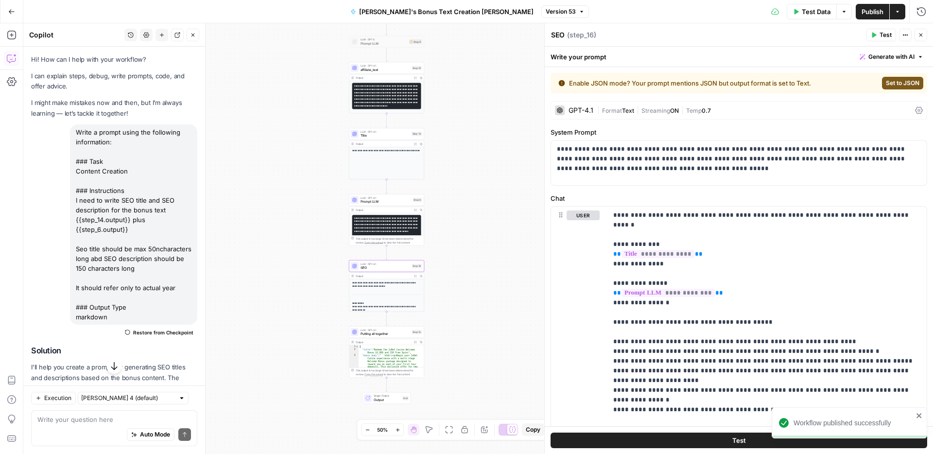
scroll to position [102, 0]
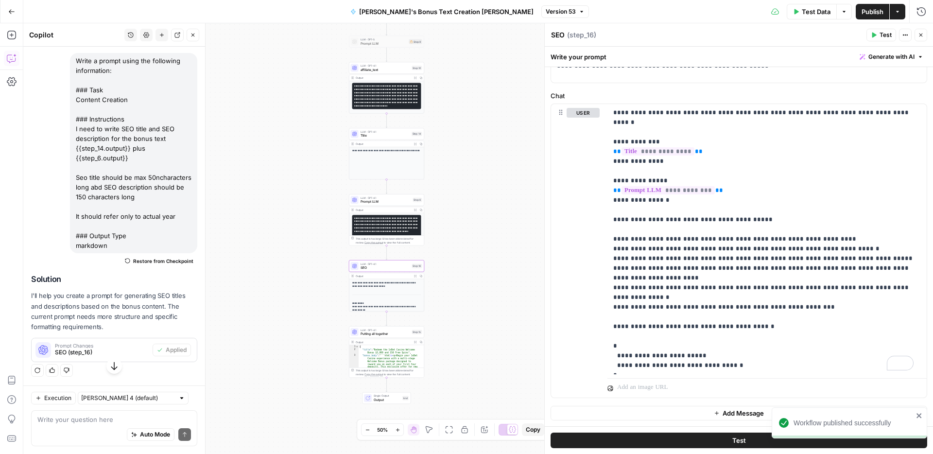
click at [15, 12] on button "Go Back" at bounding box center [11, 11] width 17 height 17
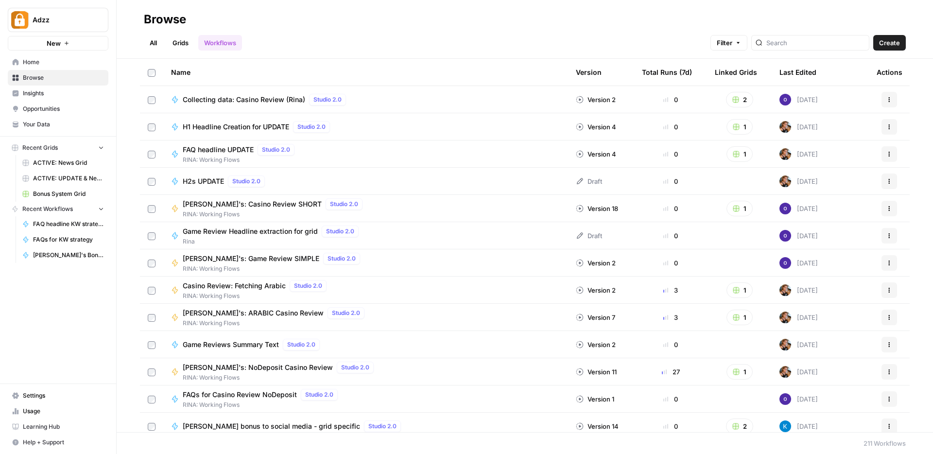
click at [223, 42] on link "Workflows" at bounding box center [220, 43] width 44 height 16
click at [806, 43] on input "search" at bounding box center [815, 43] width 99 height 10
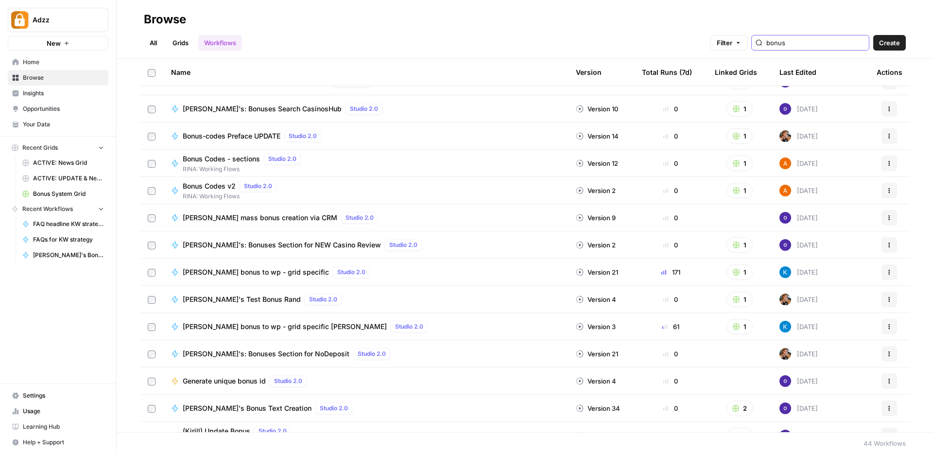
scroll to position [290, 0]
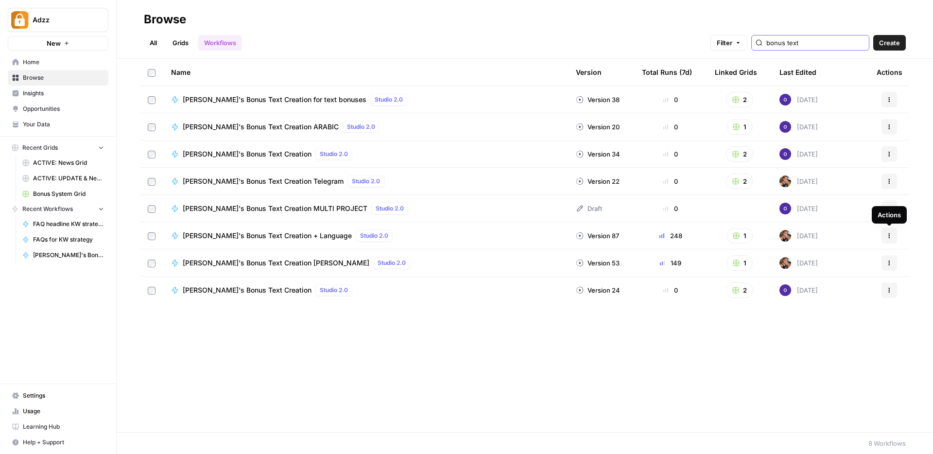
type input "bonus text"
click at [887, 237] on icon "button" at bounding box center [889, 236] width 6 height 6
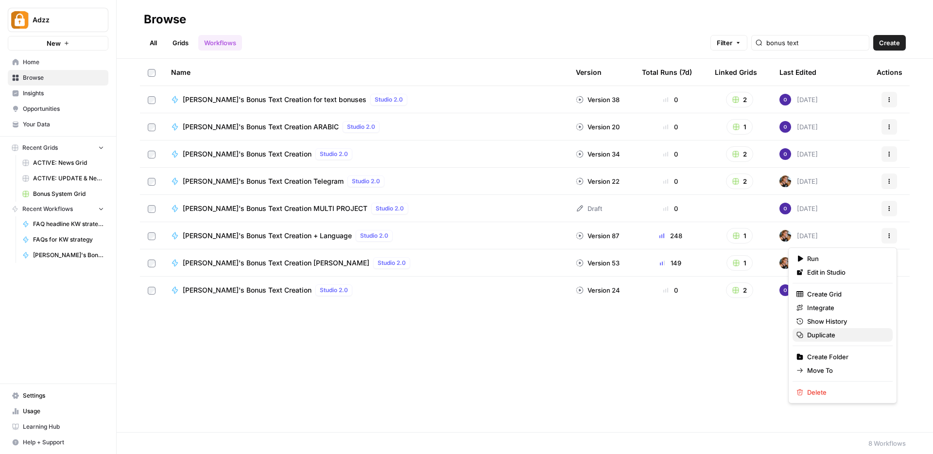
click at [820, 333] on span "Duplicate" at bounding box center [846, 335] width 78 height 10
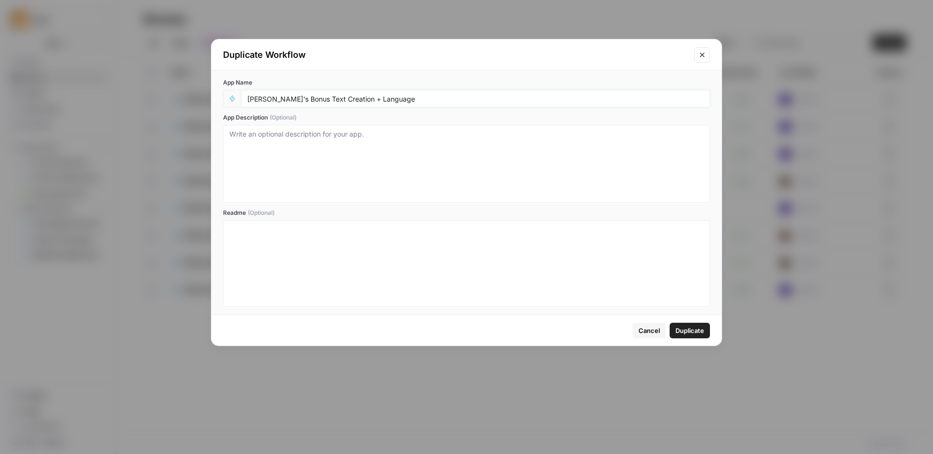
drag, startPoint x: 336, startPoint y: 99, endPoint x: 393, endPoint y: 100, distance: 57.3
click at [393, 100] on input "Rina's Bonus Text Creation + Language" at bounding box center [475, 98] width 456 height 9
type input "Rina's Bonus Text Creation Existing"
click at [701, 328] on span "Duplicate" at bounding box center [689, 330] width 29 height 10
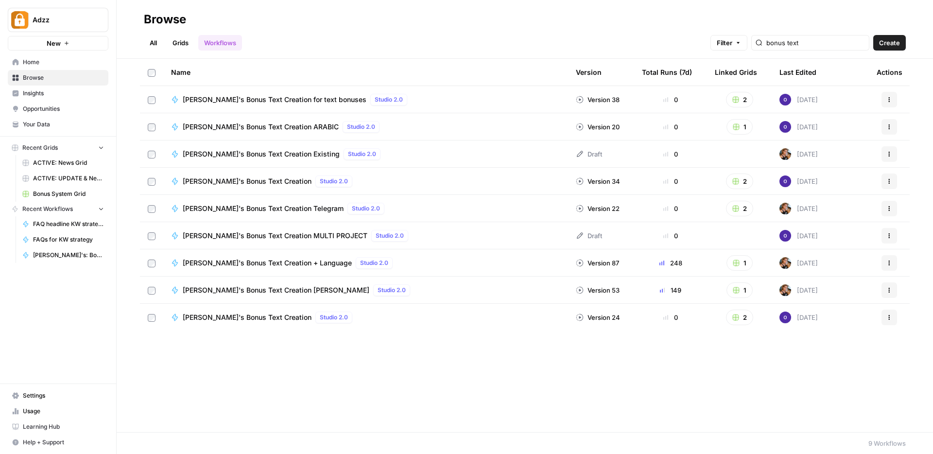
click at [268, 152] on span "Rina's Bonus Text Creation Existing" at bounding box center [261, 154] width 157 height 10
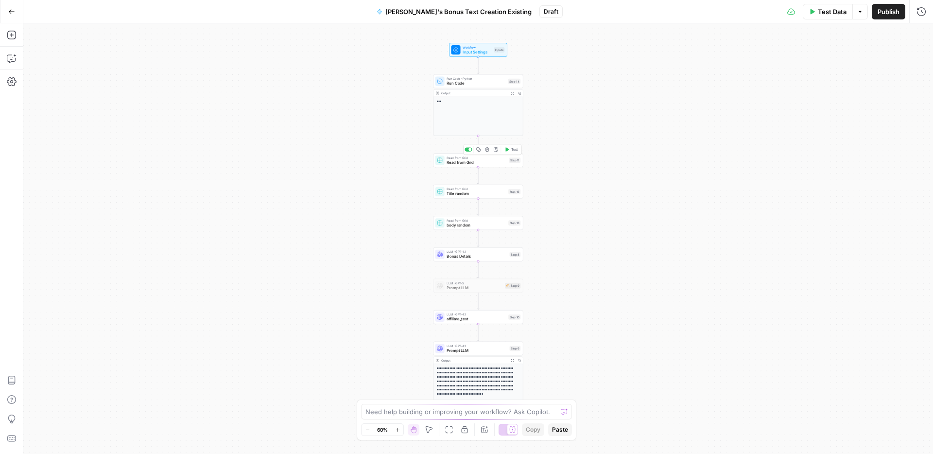
click at [468, 162] on span "Read from Grid" at bounding box center [476, 162] width 60 height 6
type input "Main Bonuses Database"
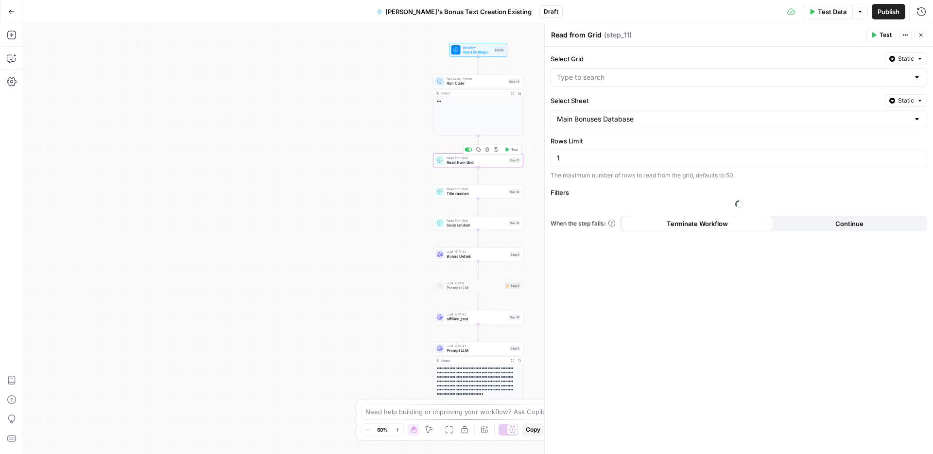
type input "Active Bonus System"
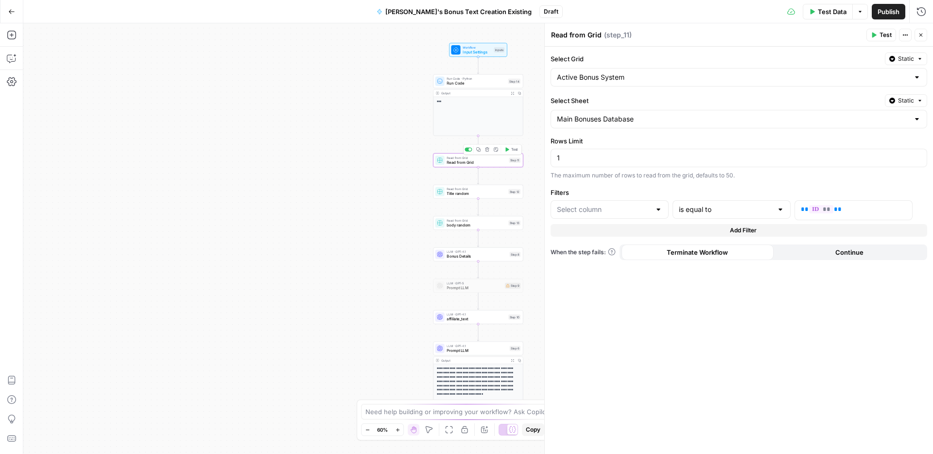
type input "id"
click at [653, 119] on input "Select Sheet" at bounding box center [733, 119] width 352 height 10
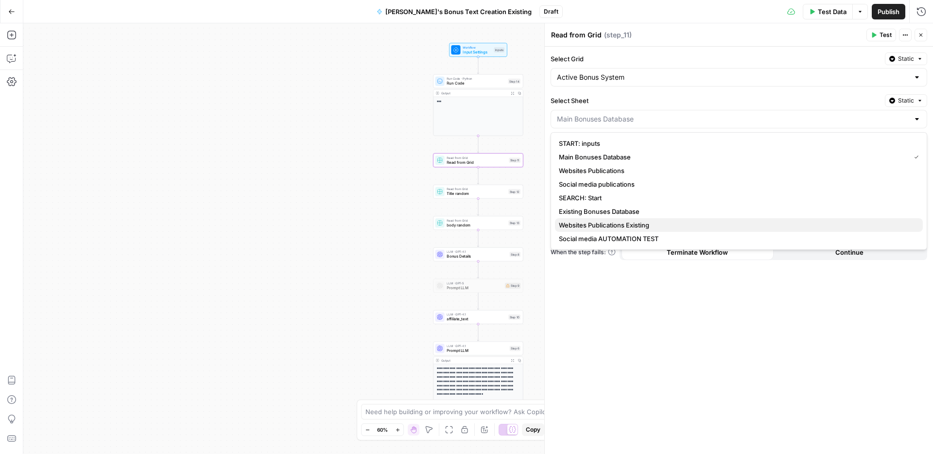
click at [606, 226] on span "Websites Publications Existing" at bounding box center [737, 225] width 356 height 10
type input "Websites Publications Existing"
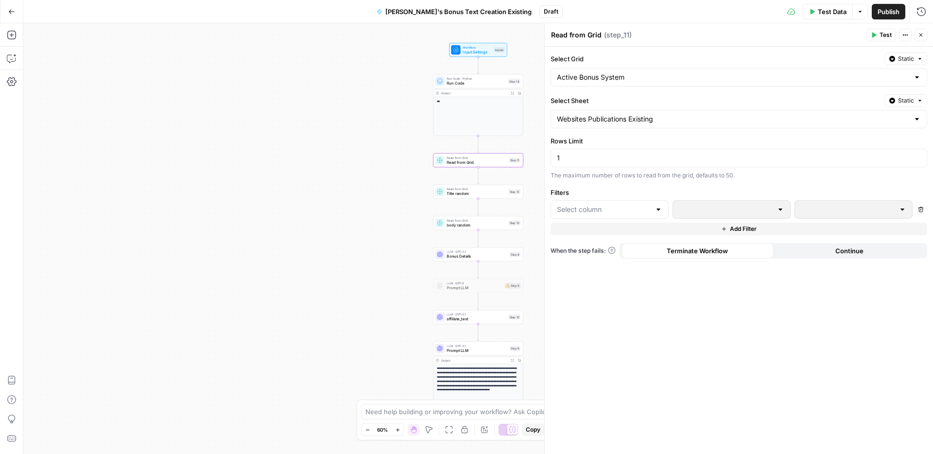
click at [654, 208] on div at bounding box center [658, 209] width 8 height 10
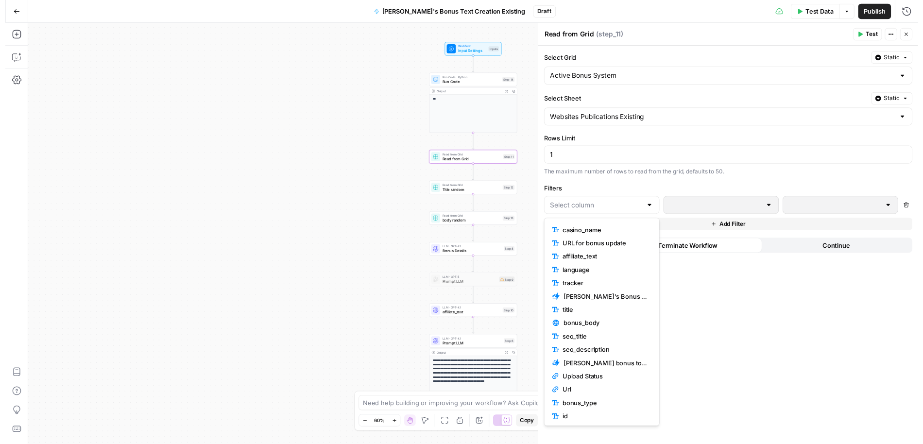
scroll to position [27, 0]
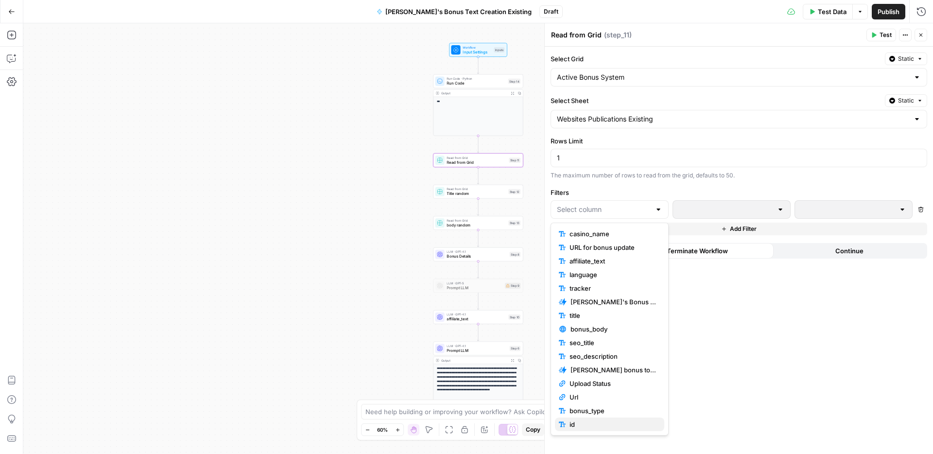
click at [581, 426] on span "id" at bounding box center [612, 424] width 87 height 10
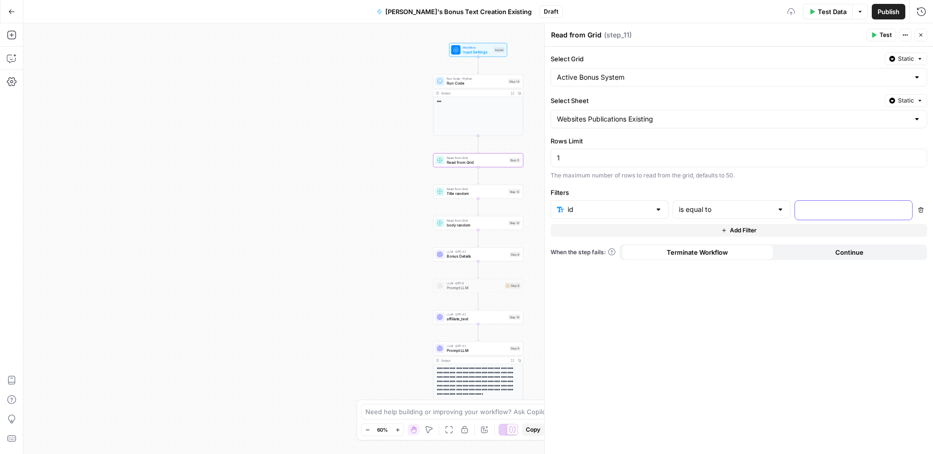
click at [841, 213] on p at bounding box center [845, 209] width 90 height 10
click at [903, 208] on icon "button" at bounding box center [902, 209] width 5 height 5
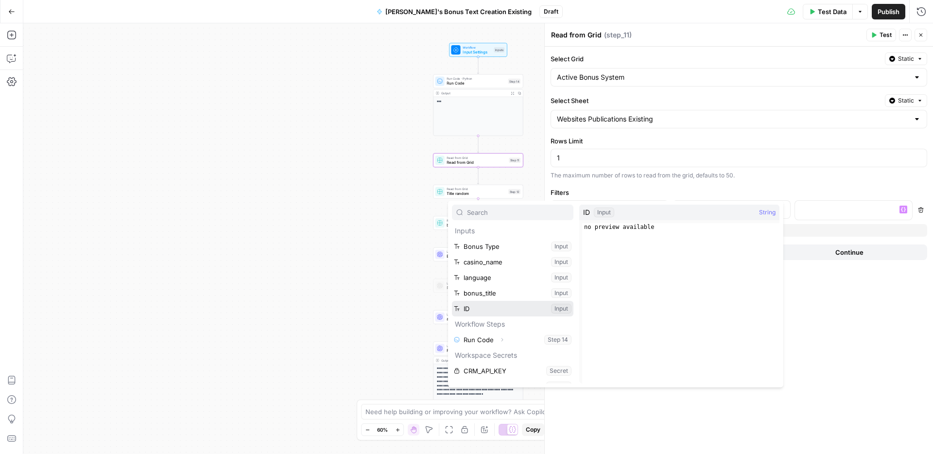
click at [520, 306] on button "Select variable ID" at bounding box center [512, 309] width 121 height 16
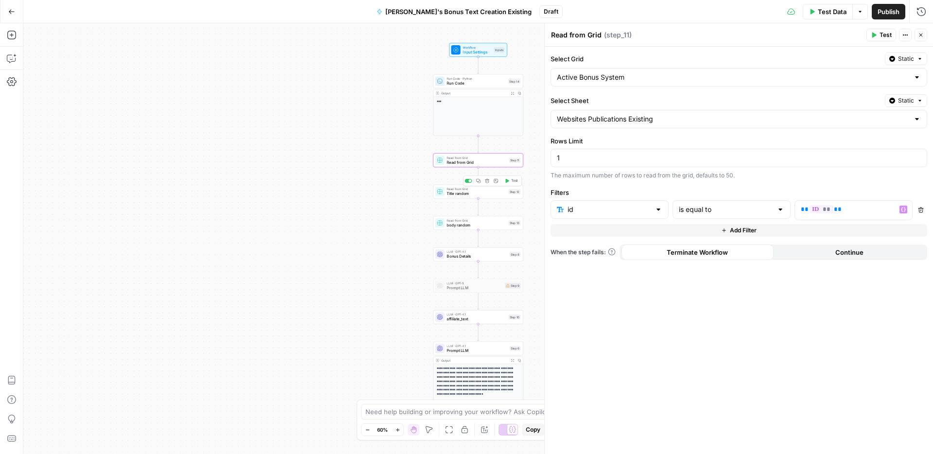
click at [470, 193] on span "Title random" at bounding box center [475, 193] width 59 height 6
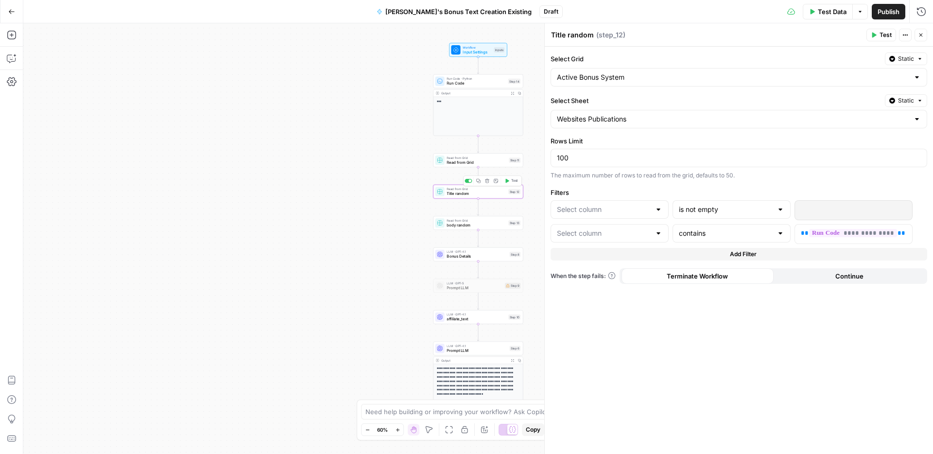
type input "title"
type input "Time of Last Upload"
click at [479, 226] on span "body random" at bounding box center [475, 225] width 59 height 6
click at [464, 259] on span "Bonus Details" at bounding box center [476, 256] width 60 height 6
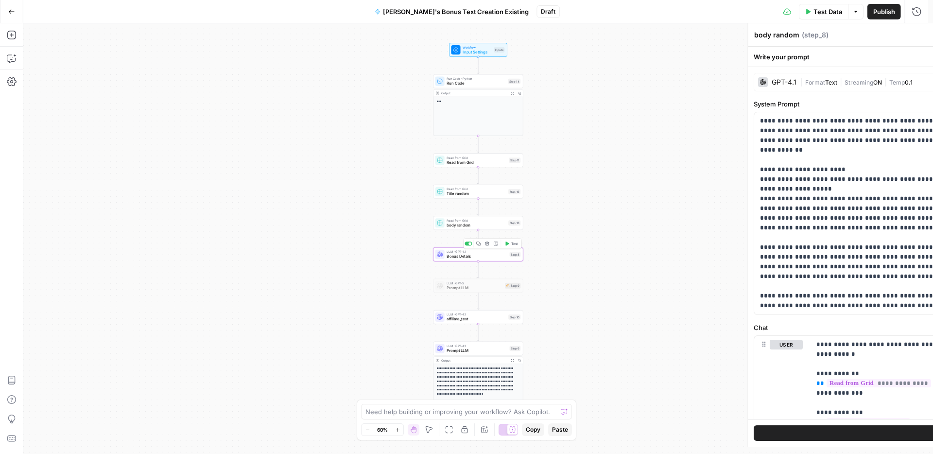
type textarea "Bonus Details"
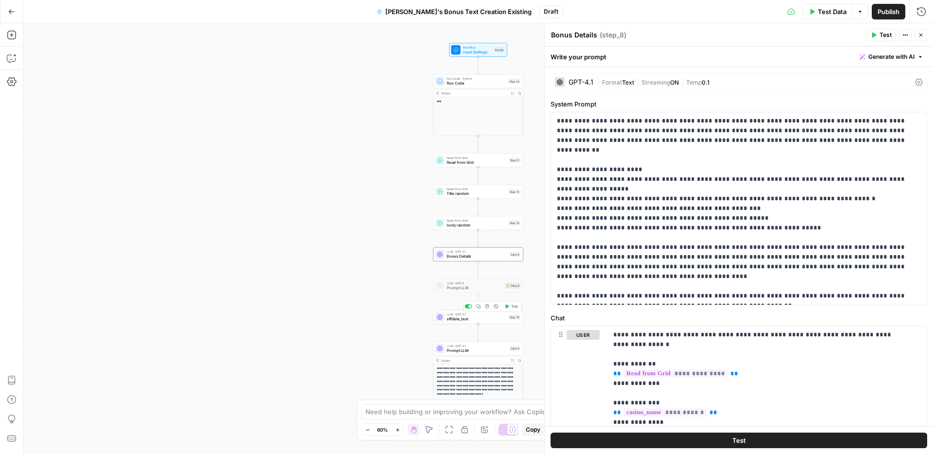
click at [487, 322] on span "affiliate_text" at bounding box center [475, 319] width 59 height 6
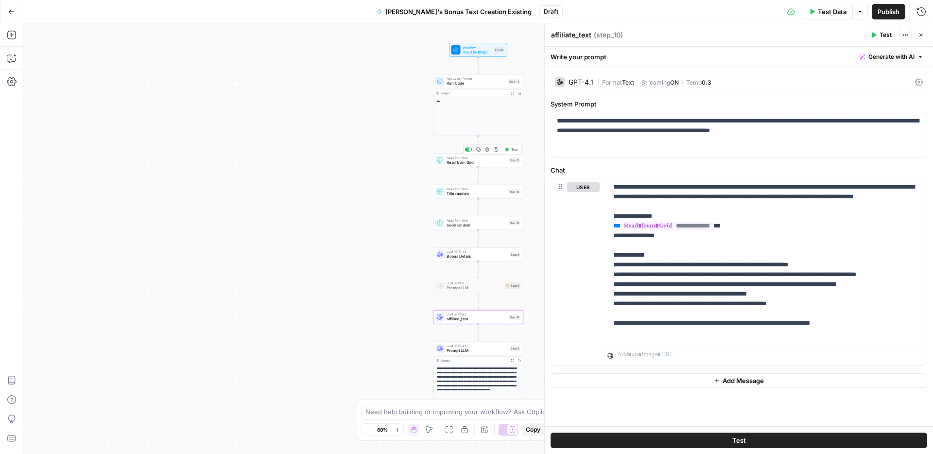
click at [486, 164] on span "Read from Grid" at bounding box center [476, 162] width 60 height 6
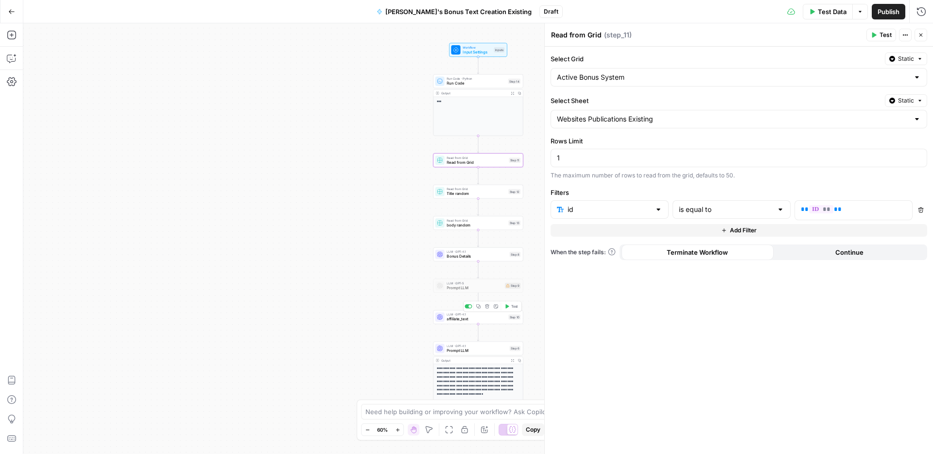
click at [473, 320] on span "affiliate_text" at bounding box center [475, 319] width 59 height 6
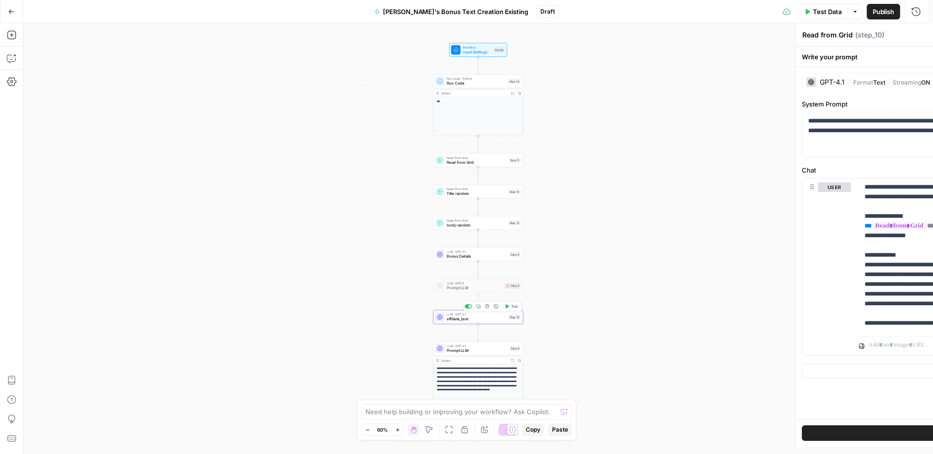
type textarea "affiliate_text"
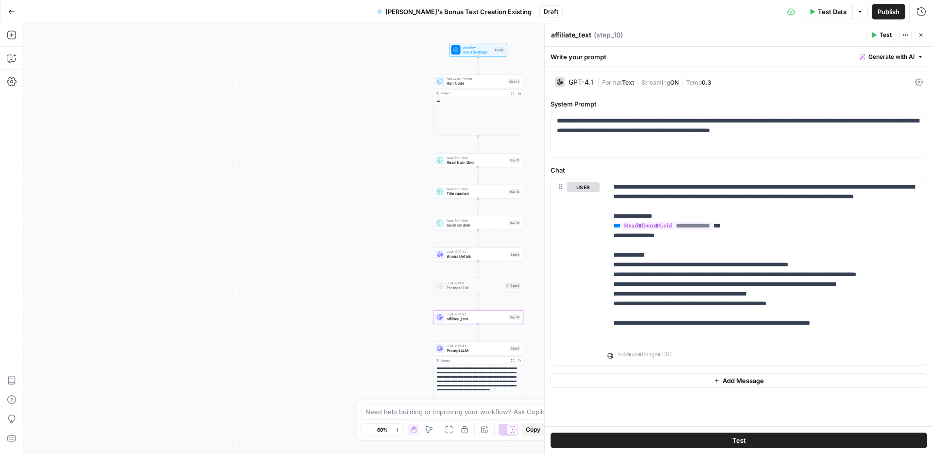
click at [885, 14] on span "Publish" at bounding box center [888, 12] width 22 height 10
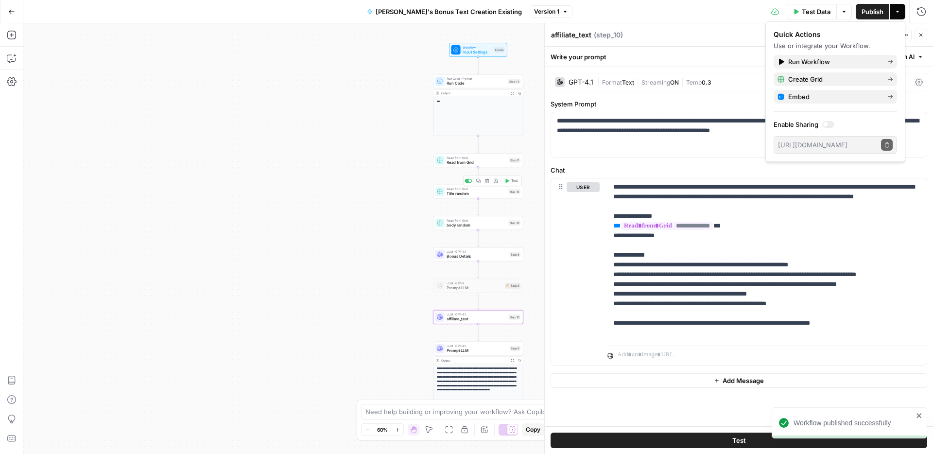
click at [456, 161] on span "Read from Grid" at bounding box center [476, 162] width 60 height 6
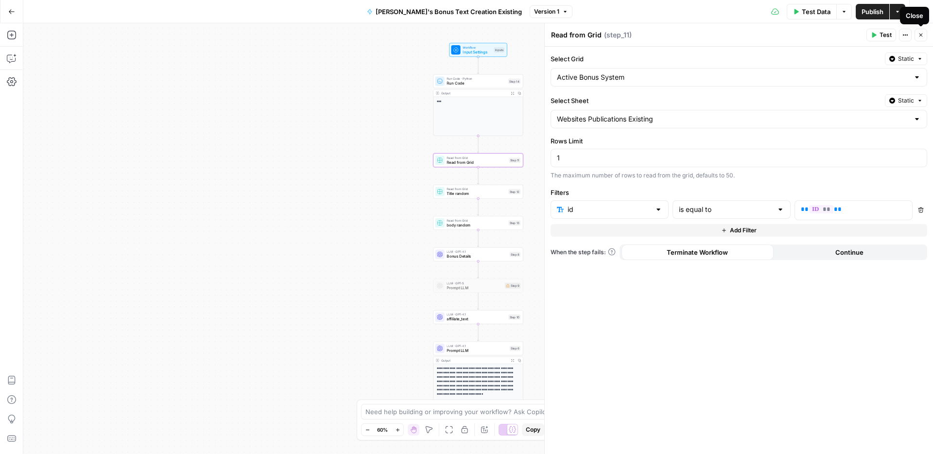
click at [919, 32] on icon "button" at bounding box center [920, 35] width 6 height 6
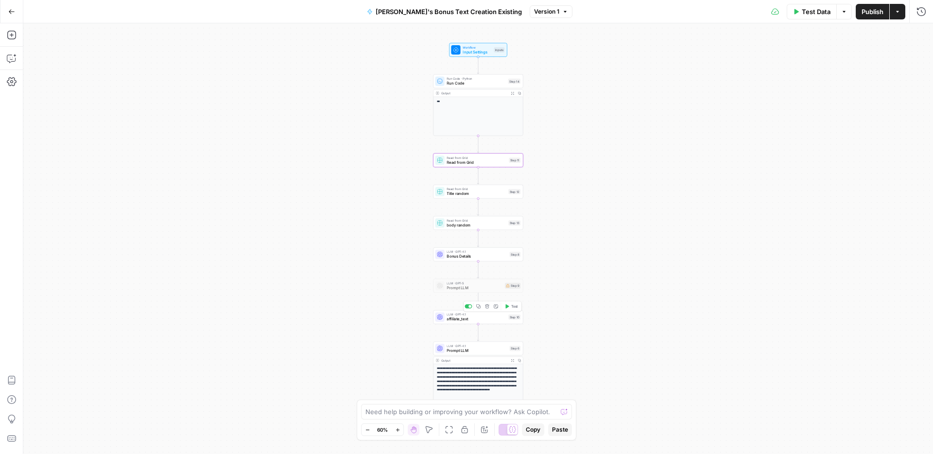
click at [486, 318] on span "affiliate_text" at bounding box center [475, 319] width 59 height 6
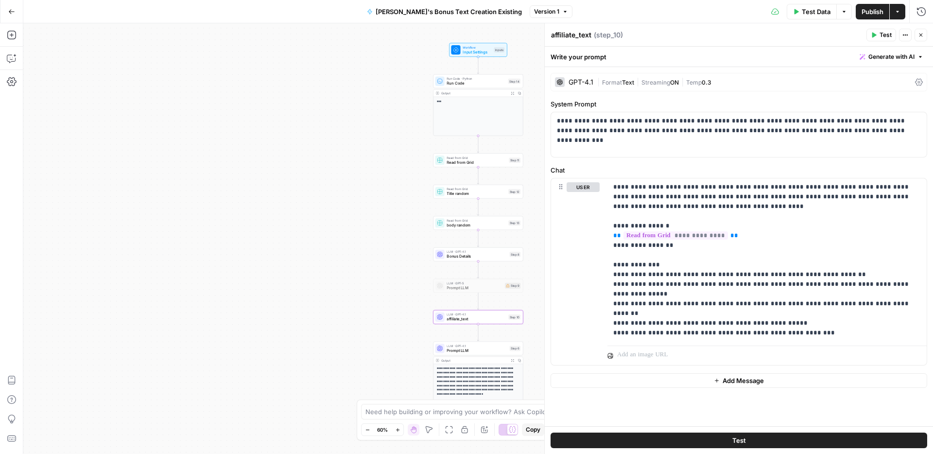
click at [886, 35] on span "Test" at bounding box center [885, 35] width 12 height 9
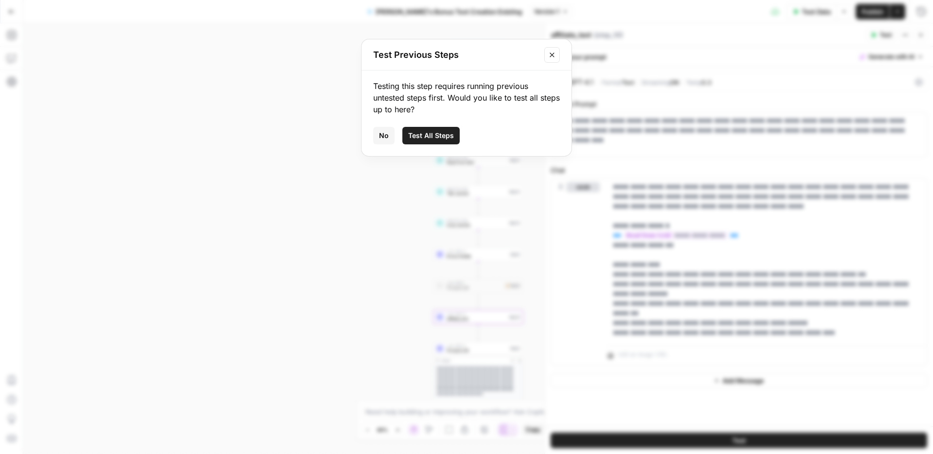
click at [431, 137] on span "Test All Steps" at bounding box center [431, 136] width 46 height 10
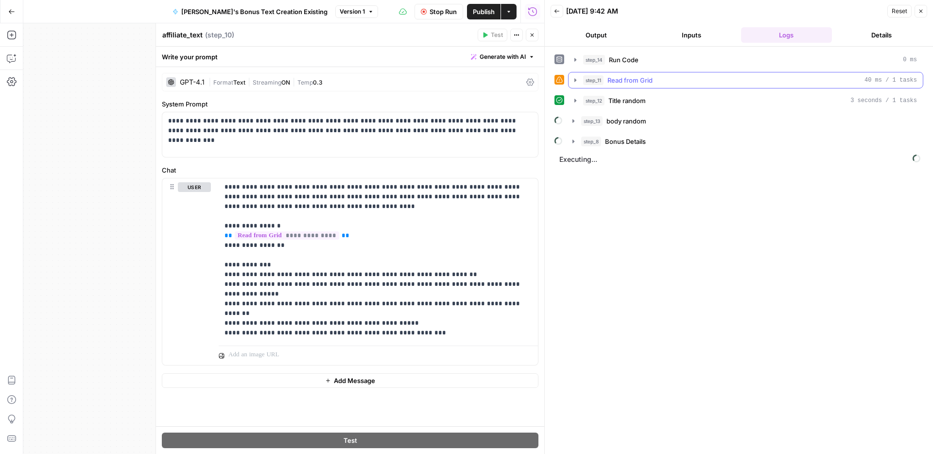
click at [575, 81] on icon "button" at bounding box center [575, 79] width 2 height 3
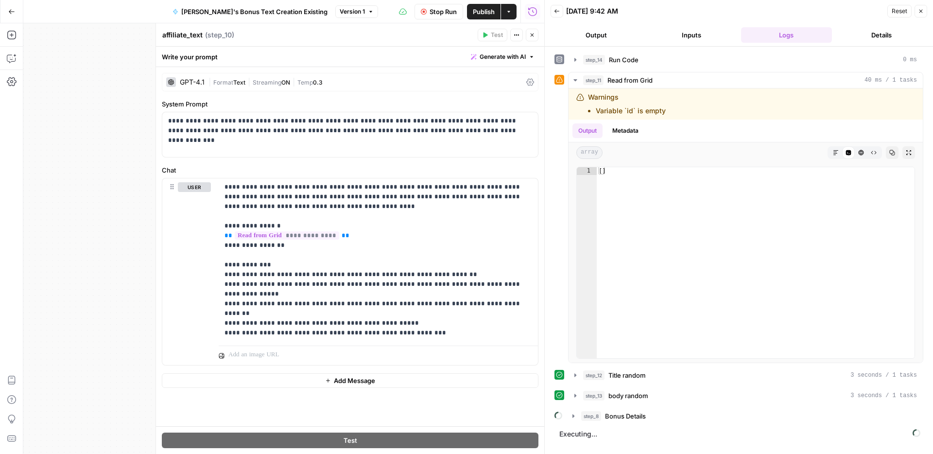
click at [923, 11] on span "Close" at bounding box center [923, 11] width 0 height 0
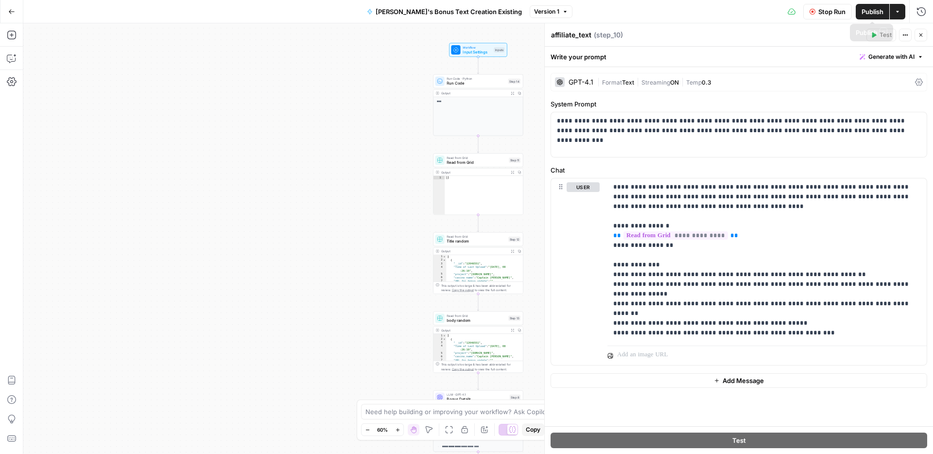
click at [810, 10] on icon "button" at bounding box center [812, 12] width 6 height 6
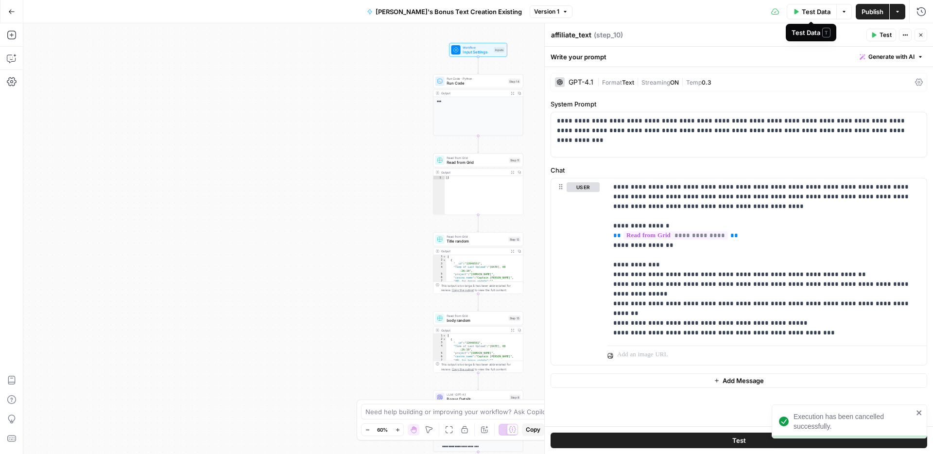
click at [812, 9] on span "Test Data" at bounding box center [815, 12] width 29 height 10
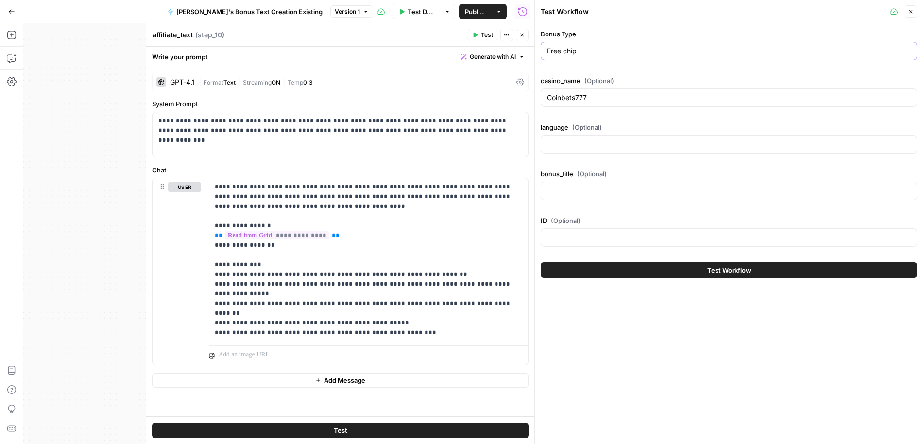
drag, startPoint x: 584, startPoint y: 51, endPoint x: 540, endPoint y: 51, distance: 44.2
click at [540, 51] on div "Bonus Type Free chip casino_name (Optional) Coinbets777 language (Optional) bon…" at bounding box center [729, 153] width 388 height 260
paste input "Welcome"
type input "Welcome"
drag, startPoint x: 596, startPoint y: 99, endPoint x: 545, endPoint y: 94, distance: 50.8
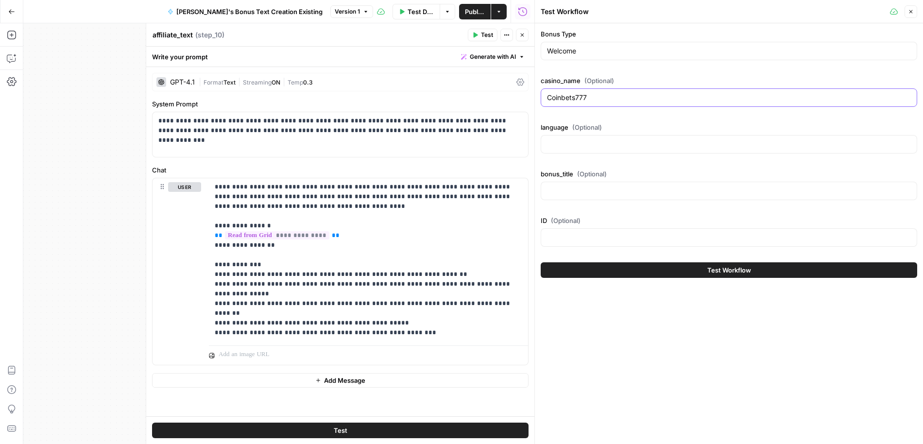
click at [545, 94] on div "Coinbets777" at bounding box center [729, 97] width 376 height 18
paste input "Rant Casino"
type input "Rant Casino"
click at [583, 242] on div at bounding box center [729, 237] width 376 height 18
paste input "cfe5ad7a-7123-4871-96ed-77b49a6f5d63"
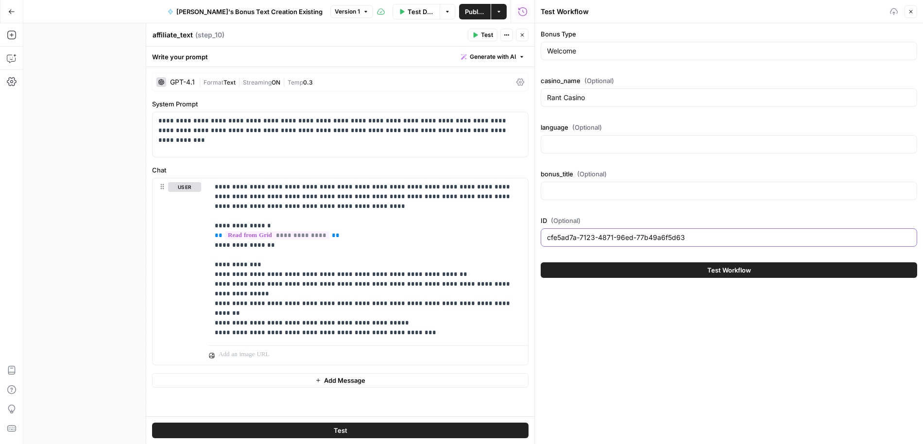
type input "cfe5ad7a-7123-4871-96ed-77b49a6f5d63"
click at [692, 270] on button "Test Workflow" at bounding box center [729, 270] width 376 height 16
click at [725, 272] on span "Test Workflow" at bounding box center [729, 270] width 44 height 10
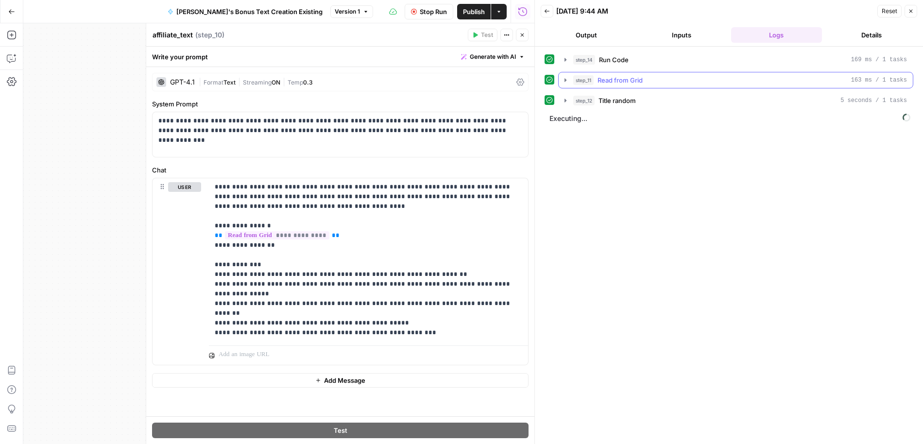
click at [565, 80] on icon "button" at bounding box center [565, 79] width 2 height 3
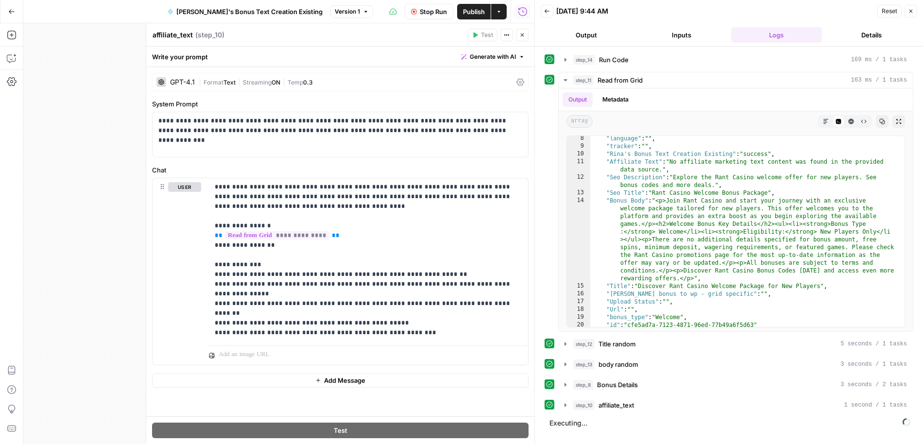
scroll to position [73, 0]
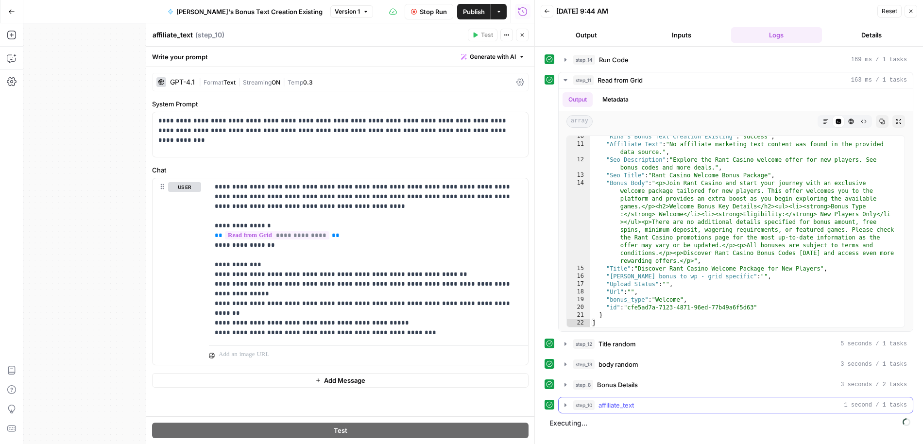
click at [566, 407] on icon "button" at bounding box center [565, 405] width 8 height 8
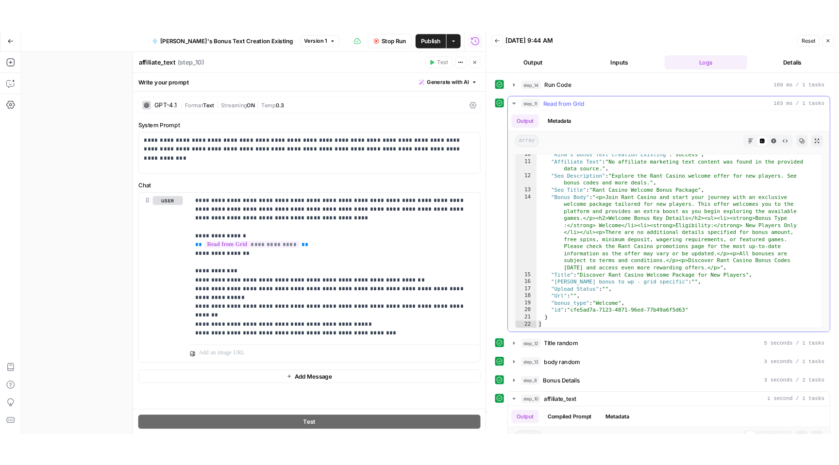
scroll to position [22, 0]
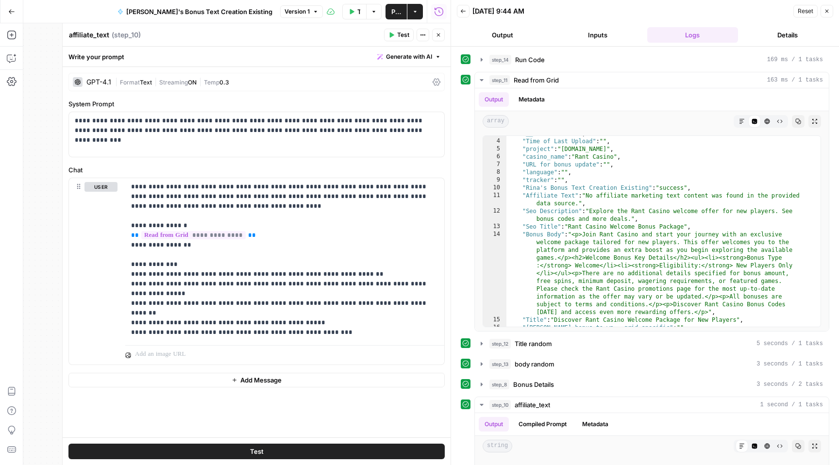
click at [830, 13] on button "Close" at bounding box center [827, 11] width 13 height 13
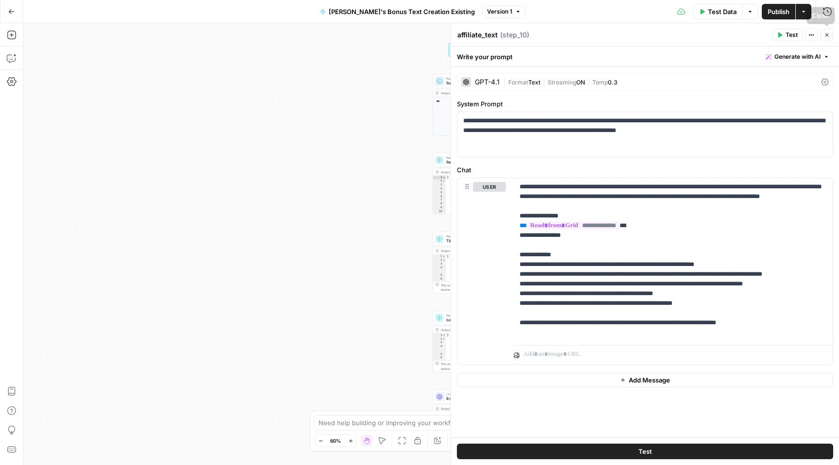
click at [823, 35] on button "Close" at bounding box center [827, 35] width 13 height 13
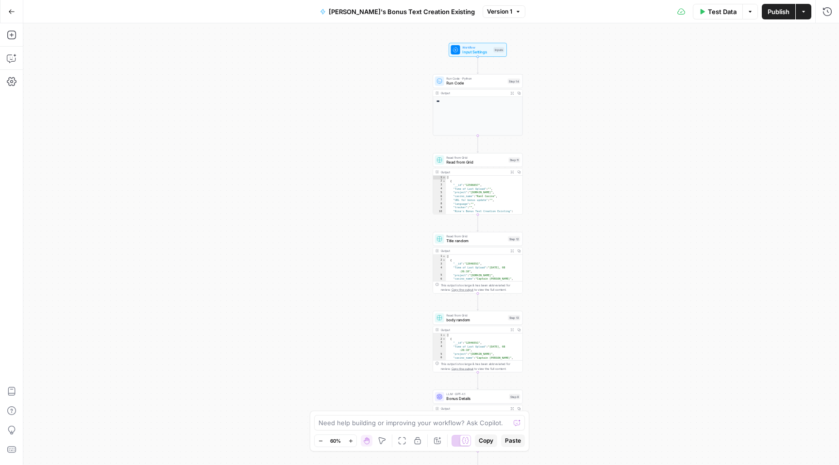
click at [477, 162] on span "Read from Grid" at bounding box center [476, 162] width 60 height 6
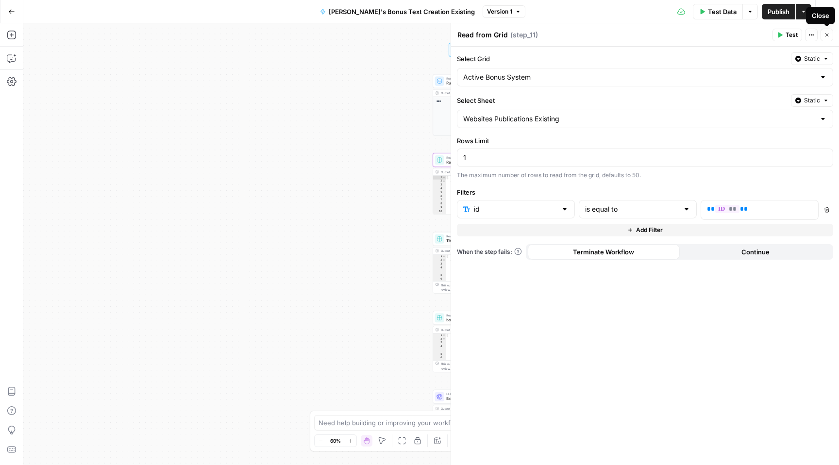
click at [825, 34] on icon "button" at bounding box center [827, 35] width 6 height 6
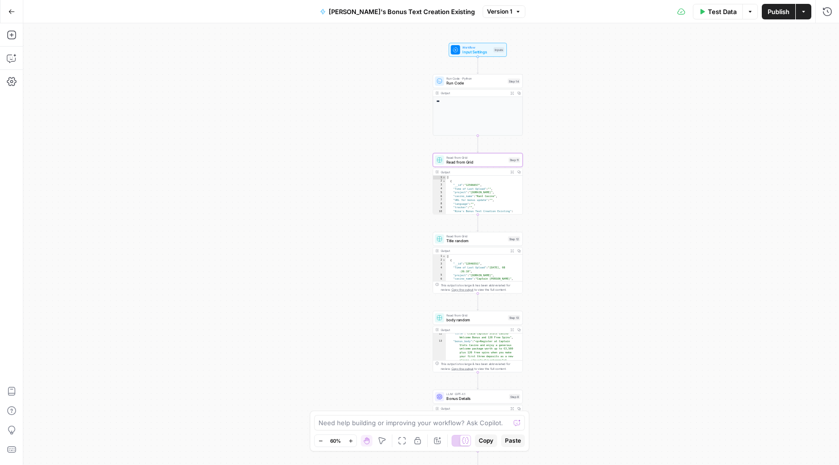
scroll to position [135, 0]
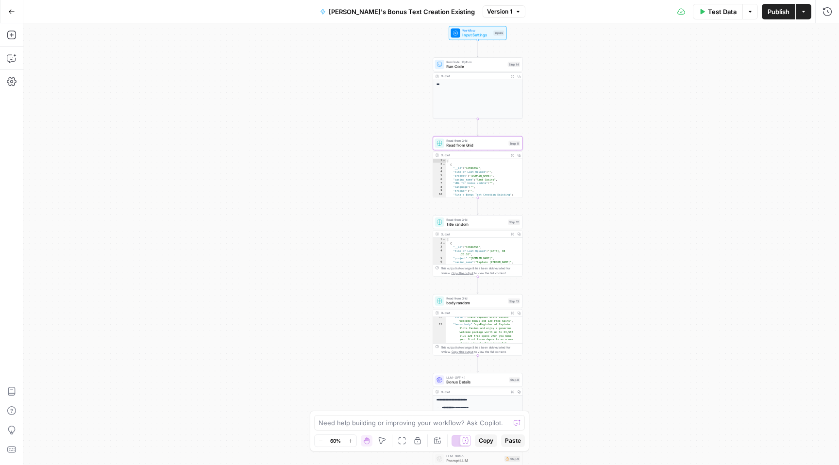
type textarea "**********"
click at [481, 178] on div "[ { "__id" : "12596657" , "Time of Last Upload" : "" , "project" : "casinoshub.…" at bounding box center [482, 186] width 72 height 54
click at [352, 441] on icon "button" at bounding box center [350, 441] width 5 height 5
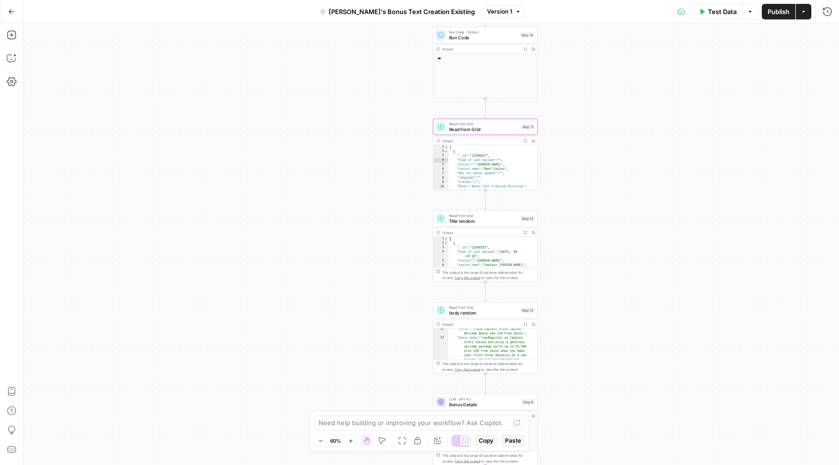
click at [352, 441] on icon "button" at bounding box center [350, 441] width 5 height 5
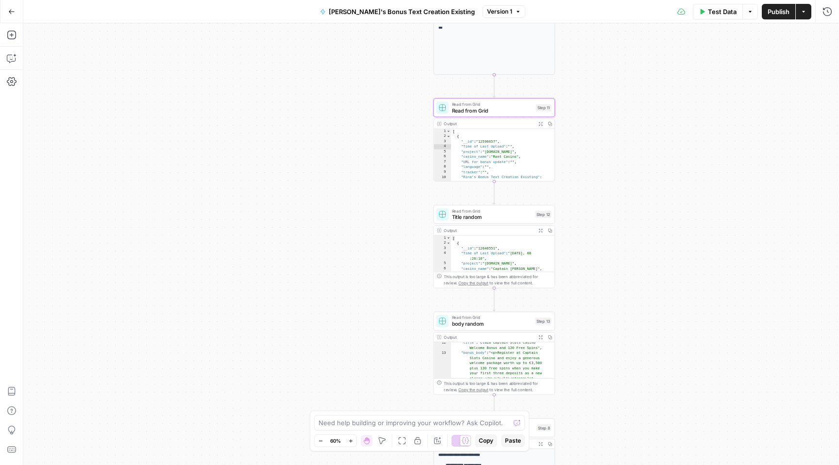
click at [352, 441] on icon "button" at bounding box center [350, 441] width 5 height 5
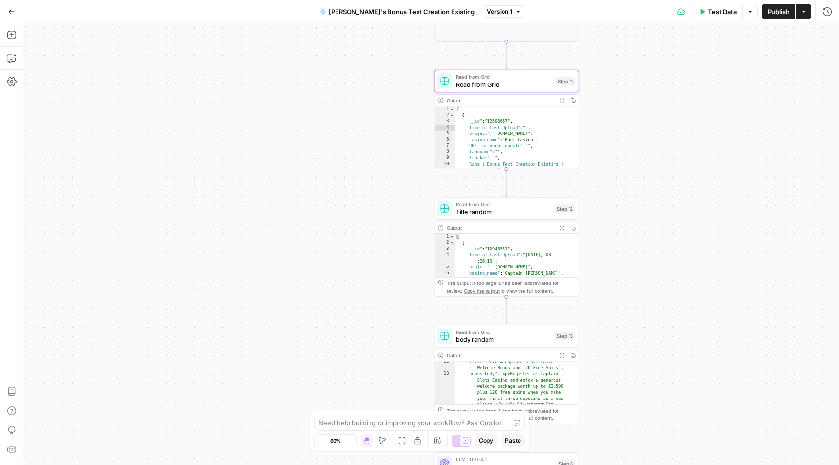
click at [352, 441] on icon "button" at bounding box center [350, 441] width 5 height 5
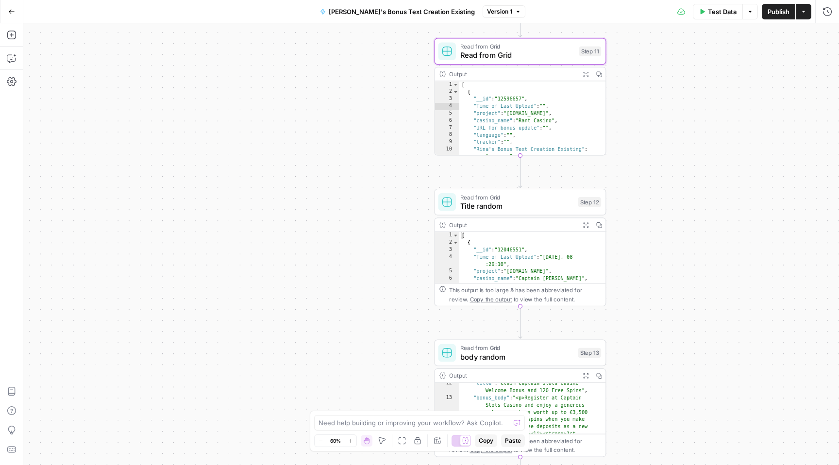
click at [352, 441] on icon "button" at bounding box center [350, 441] width 5 height 5
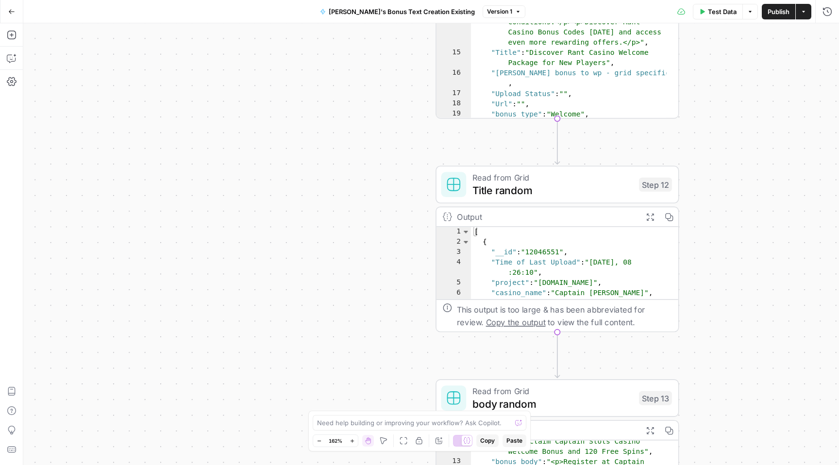
scroll to position [0, 0]
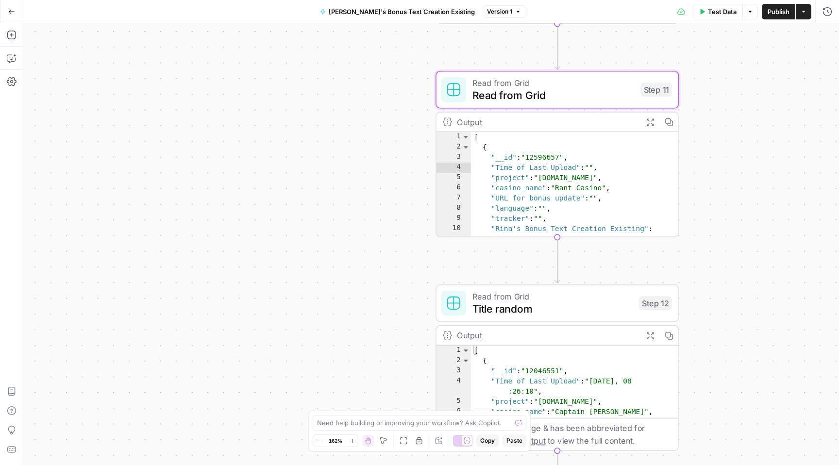
click at [538, 86] on span "Read from Grid" at bounding box center [554, 82] width 162 height 13
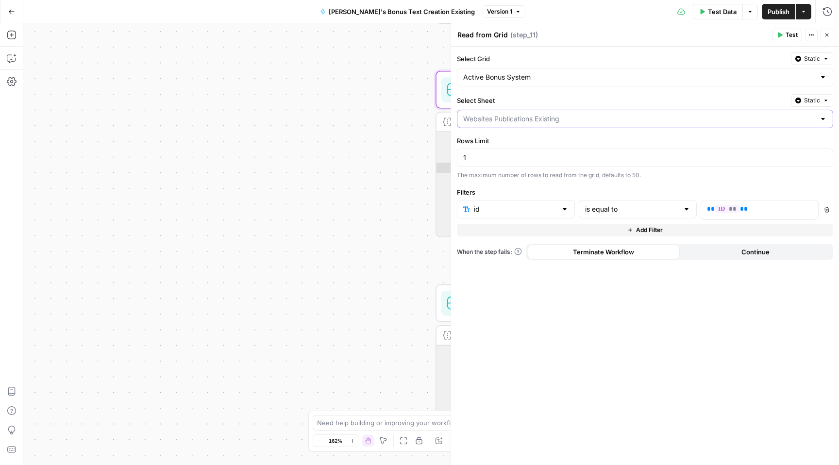
click at [570, 120] on input "Select Sheet" at bounding box center [639, 119] width 352 height 10
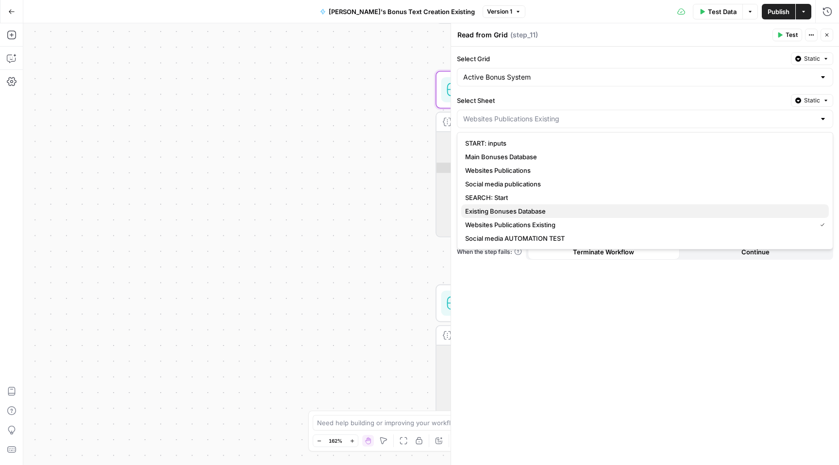
click at [527, 209] on span "Existing Bonuses Database" at bounding box center [643, 211] width 356 height 10
type input "Existing Bonuses Database"
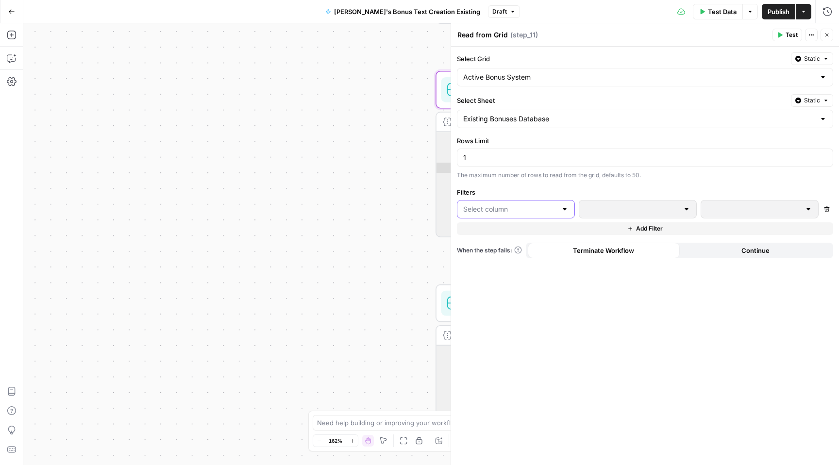
click at [527, 209] on input "text" at bounding box center [510, 209] width 94 height 10
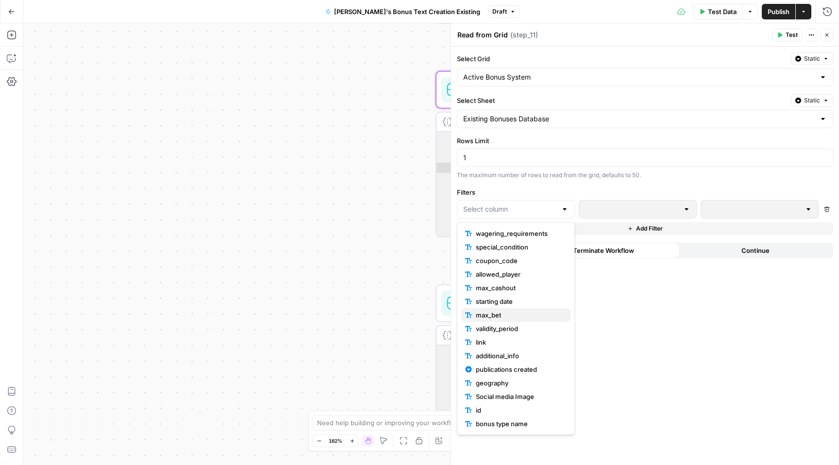
scroll to position [209, 0]
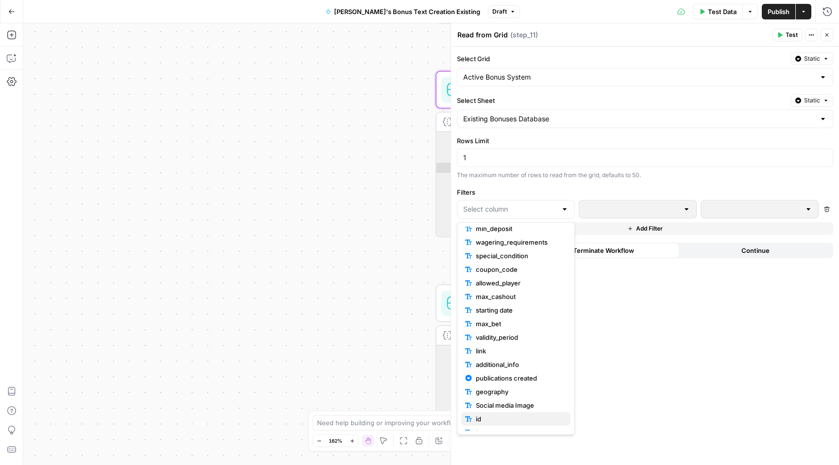
click at [485, 416] on span "id" at bounding box center [519, 419] width 87 height 10
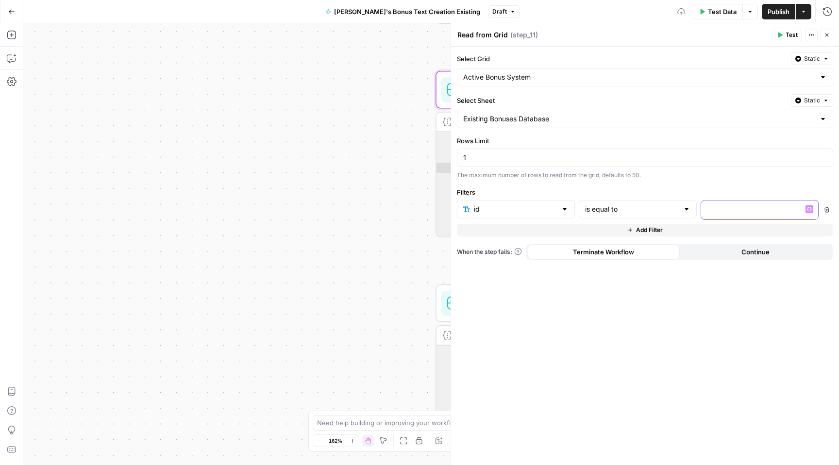
click at [809, 209] on icon "button" at bounding box center [809, 209] width 5 height 5
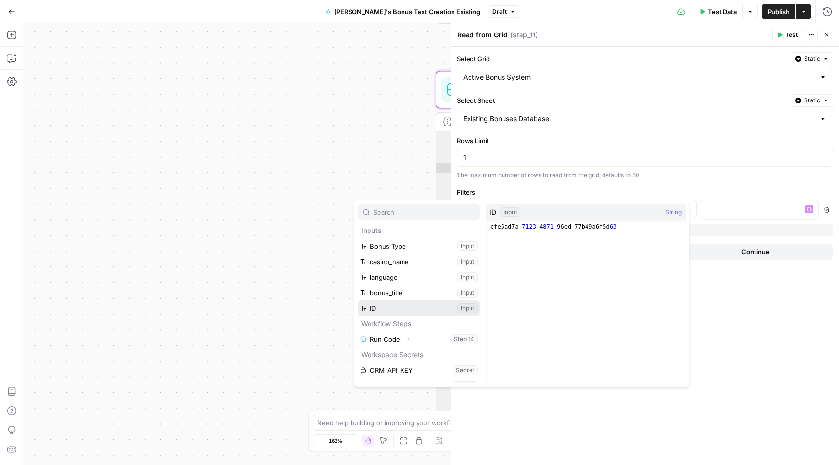
click at [405, 308] on button "Select variable ID" at bounding box center [418, 309] width 121 height 16
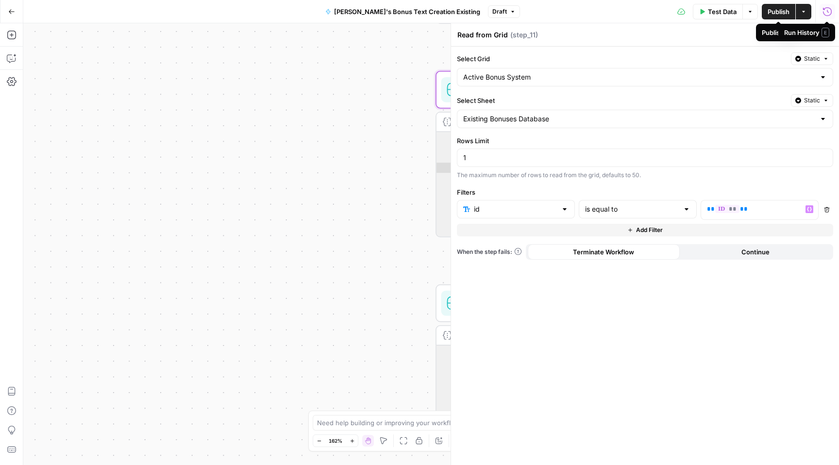
click at [780, 10] on span "Publish" at bounding box center [779, 12] width 22 height 10
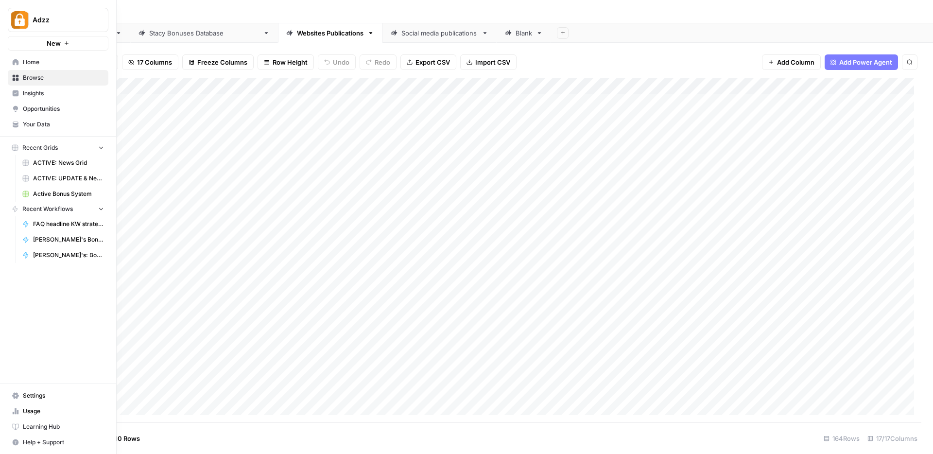
click at [38, 78] on span "Browse" at bounding box center [63, 77] width 81 height 9
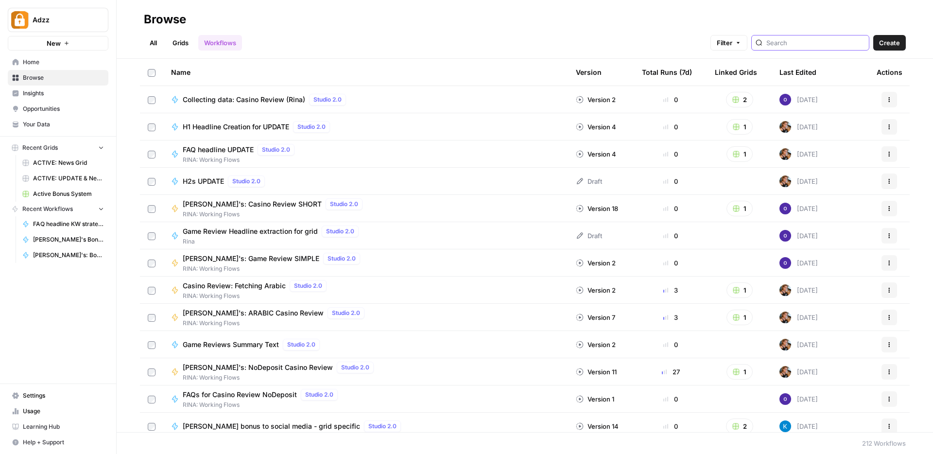
click at [798, 43] on input "search" at bounding box center [815, 43] width 99 height 10
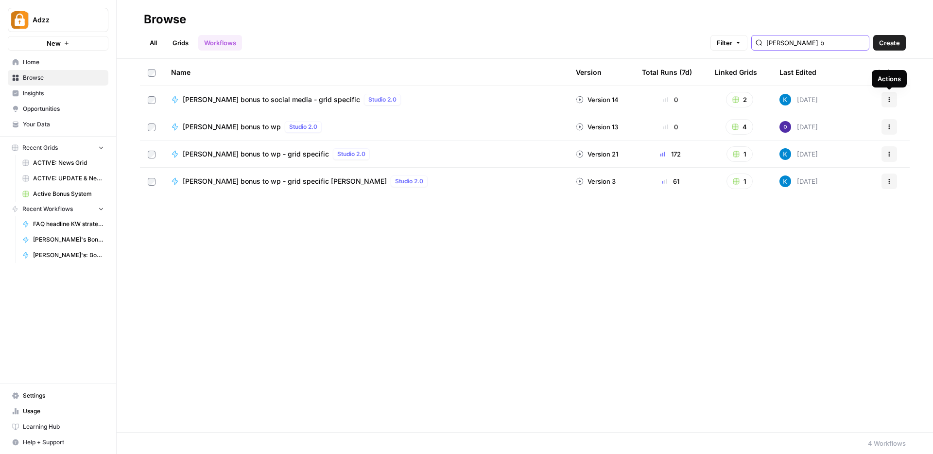
type input "kostya b"
click at [890, 101] on icon "button" at bounding box center [889, 100] width 6 height 6
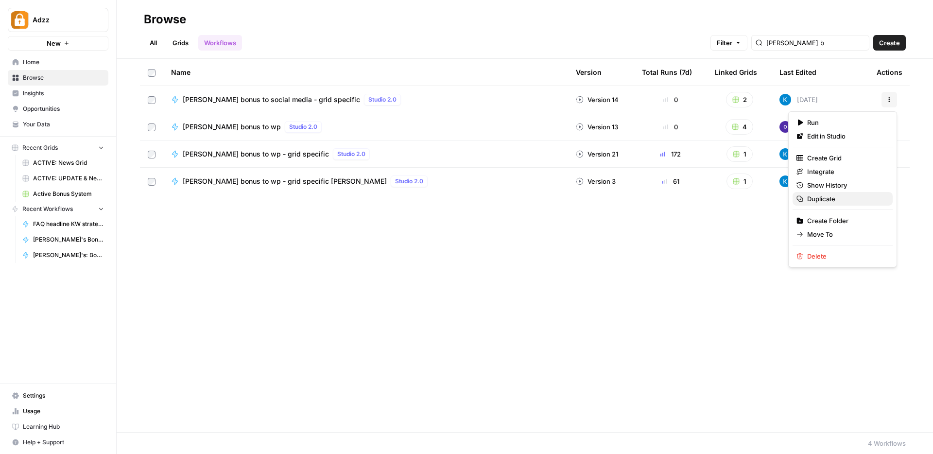
click at [839, 198] on span "Duplicate" at bounding box center [846, 199] width 78 height 10
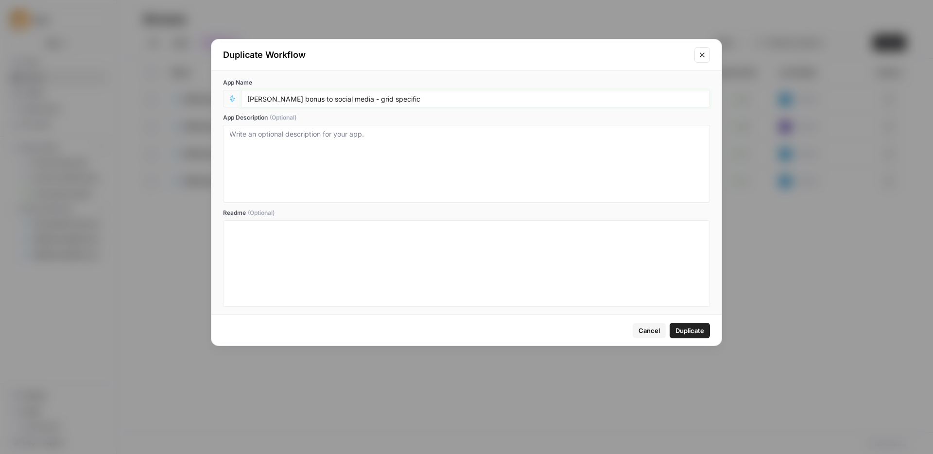
click at [403, 100] on input "Kostya bonus to social media - grid specific" at bounding box center [475, 98] width 456 height 9
type input "[PERSON_NAME] bonus to social media - grid specific Existing"
click at [676, 331] on span "Duplicate" at bounding box center [689, 330] width 29 height 10
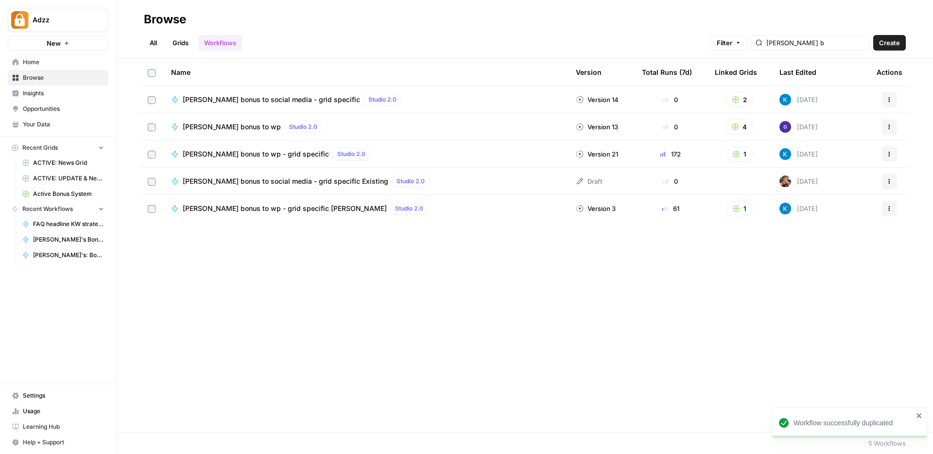
click at [537, 183] on div "Kostya bonus to social media - grid specific Existing Studio 2.0" at bounding box center [365, 181] width 389 height 12
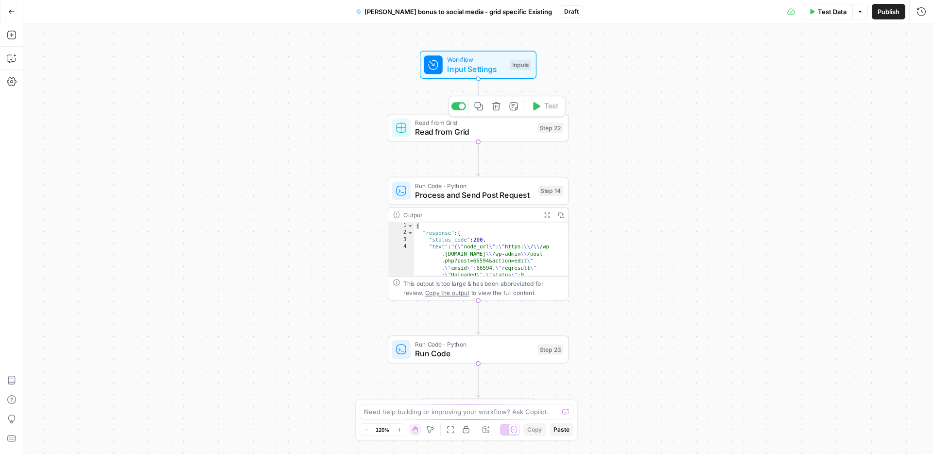
click at [423, 133] on span "Read from Grid" at bounding box center [474, 132] width 118 height 12
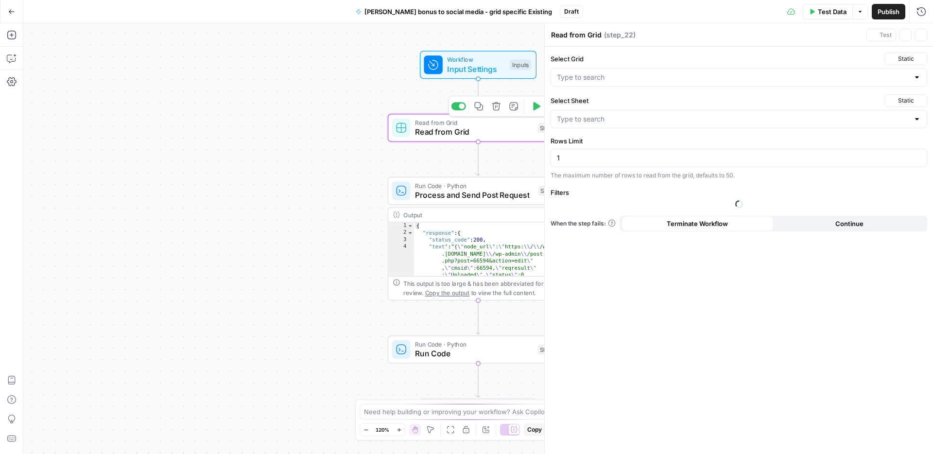
type input "Active Bonus System"
type input "Main Bonuses Database"
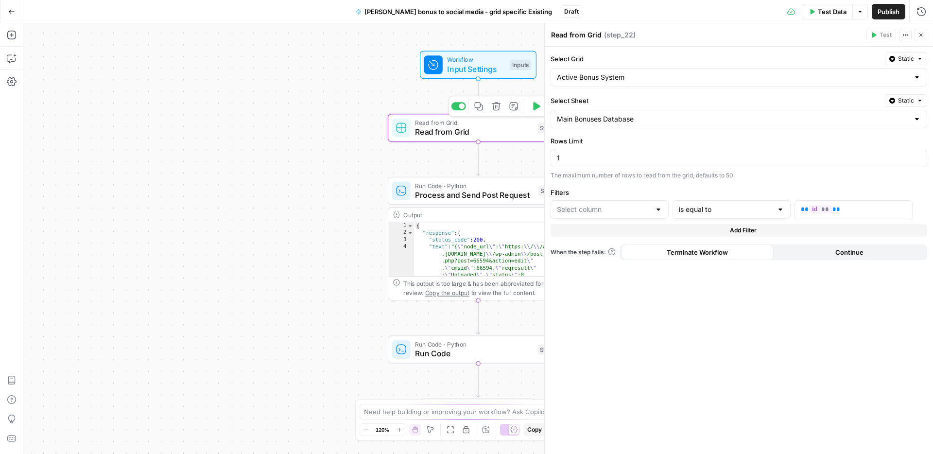
type input "id"
click at [665, 119] on input "Select Sheet" at bounding box center [733, 119] width 352 height 10
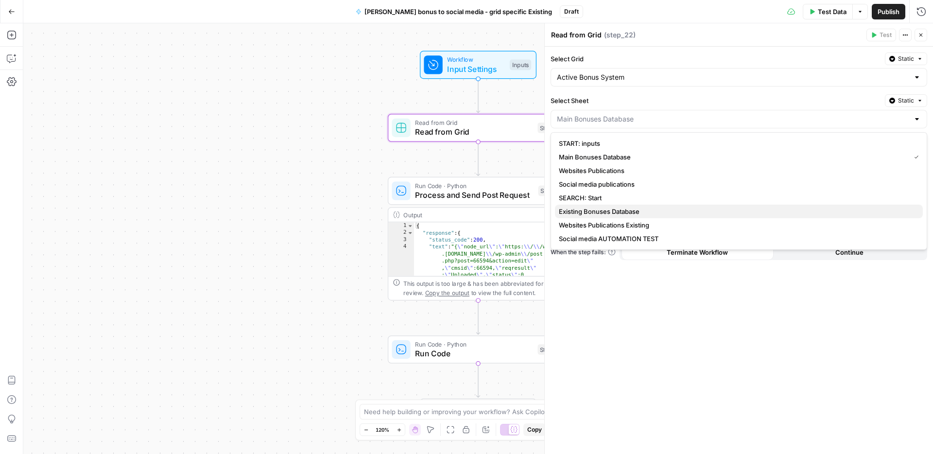
click at [631, 210] on span "Existing Bonuses Database" at bounding box center [737, 211] width 356 height 10
type input "Existing Bonuses Database"
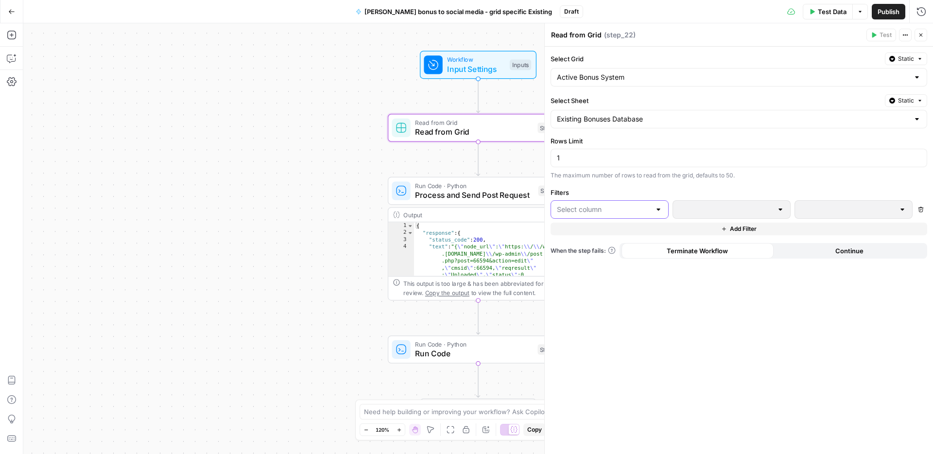
click at [630, 208] on input "text" at bounding box center [604, 209] width 94 height 10
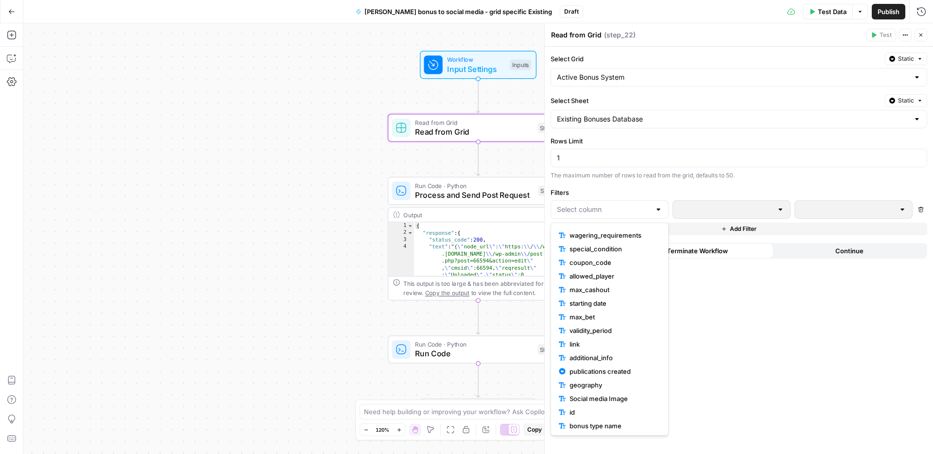
scroll to position [218, 0]
click at [583, 411] on span "id" at bounding box center [612, 411] width 87 height 10
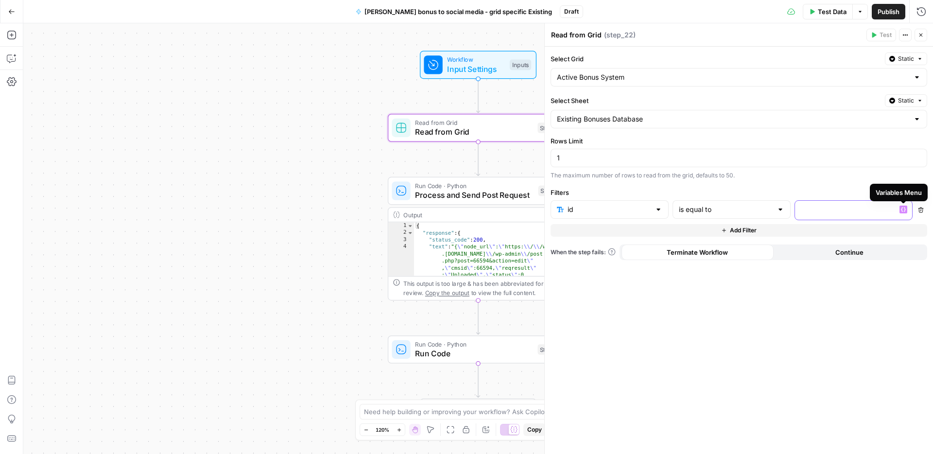
click at [903, 208] on icon "button" at bounding box center [902, 209] width 5 height 5
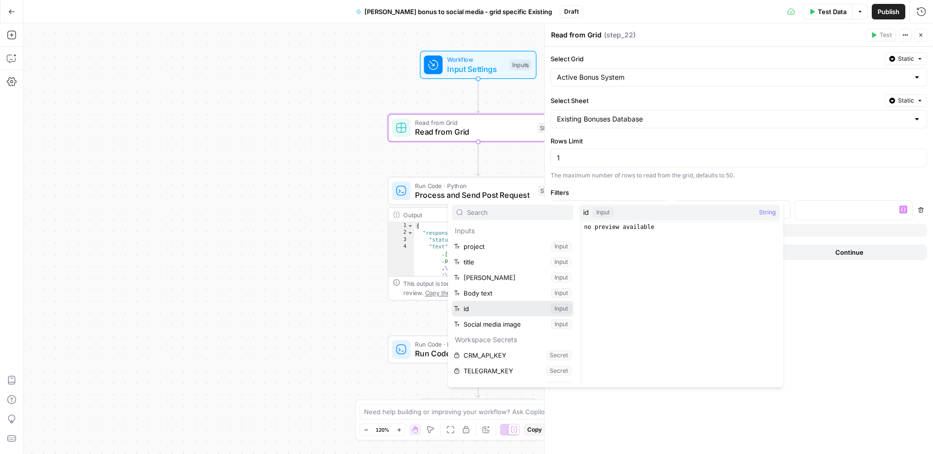
click at [494, 311] on button "Select variable id" at bounding box center [512, 309] width 121 height 16
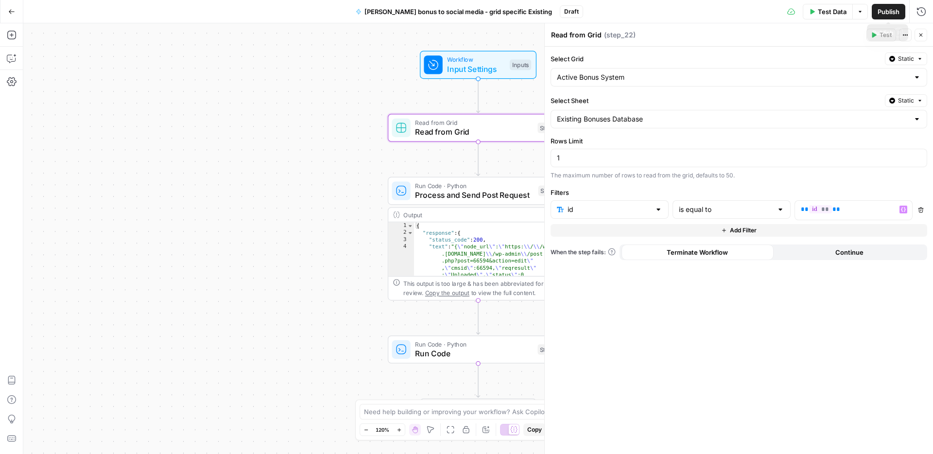
click at [889, 13] on span "Publish" at bounding box center [888, 12] width 22 height 10
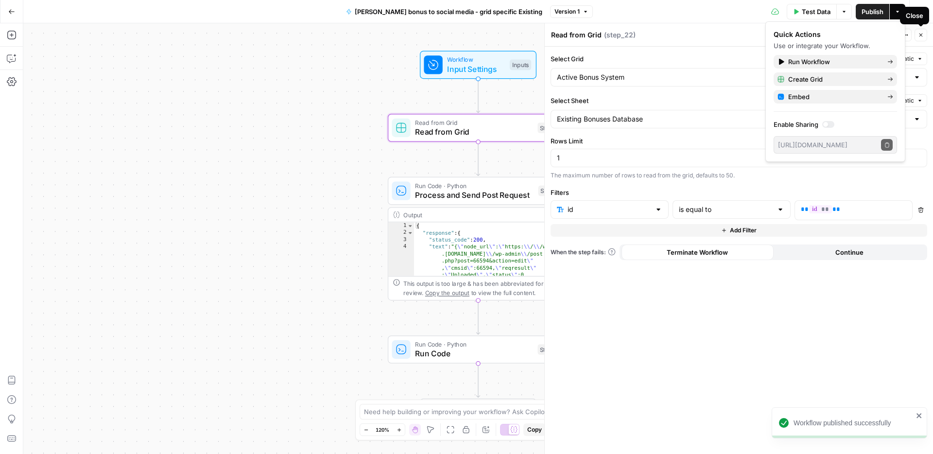
click at [921, 37] on icon "button" at bounding box center [920, 35] width 6 height 6
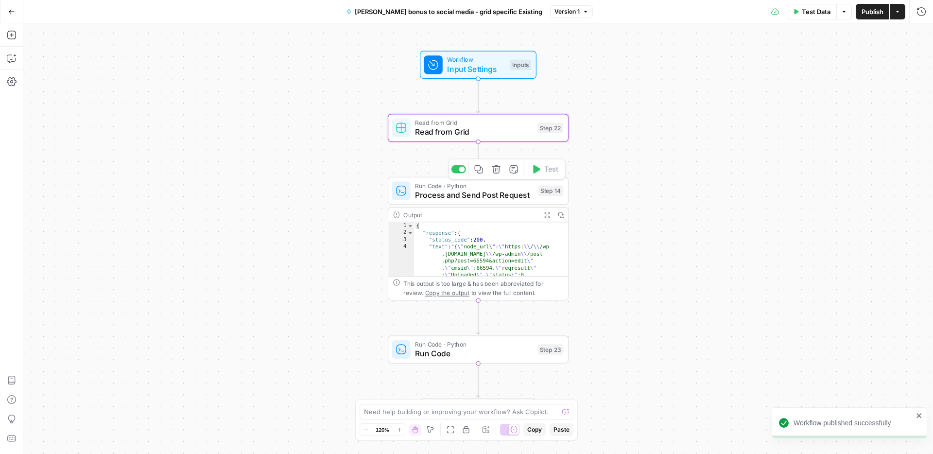
click at [452, 198] on span "Process and Send Post Request" at bounding box center [474, 195] width 119 height 12
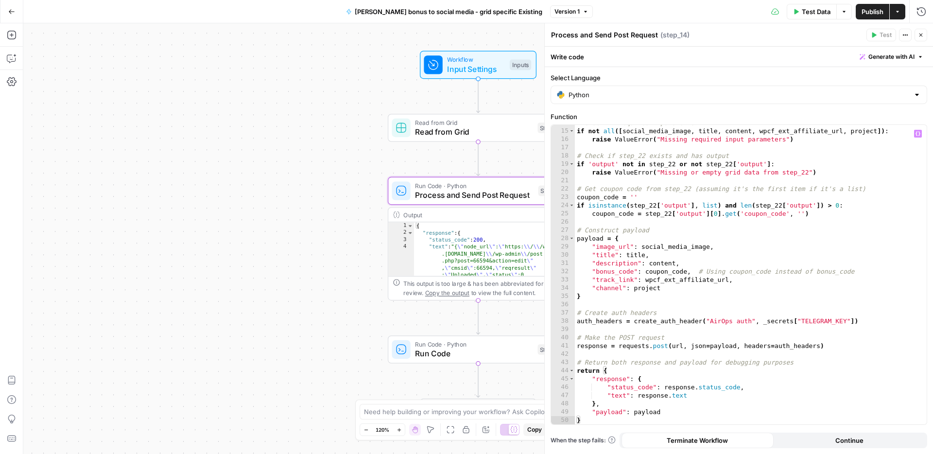
scroll to position [19, 0]
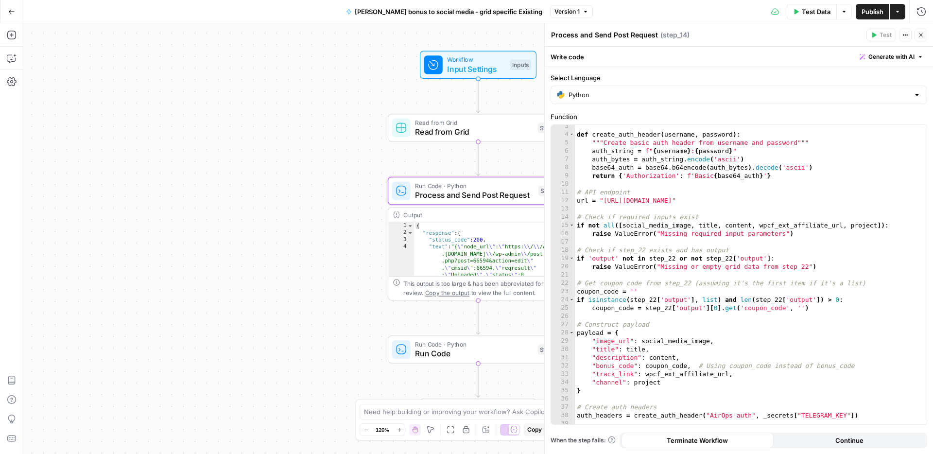
click at [921, 38] on button "Close" at bounding box center [920, 35] width 13 height 13
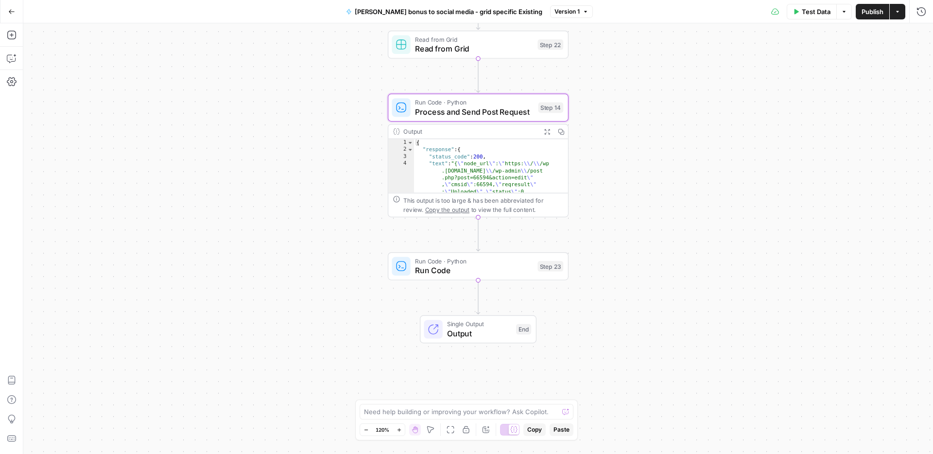
click at [11, 13] on icon "button" at bounding box center [12, 11] width 6 height 4
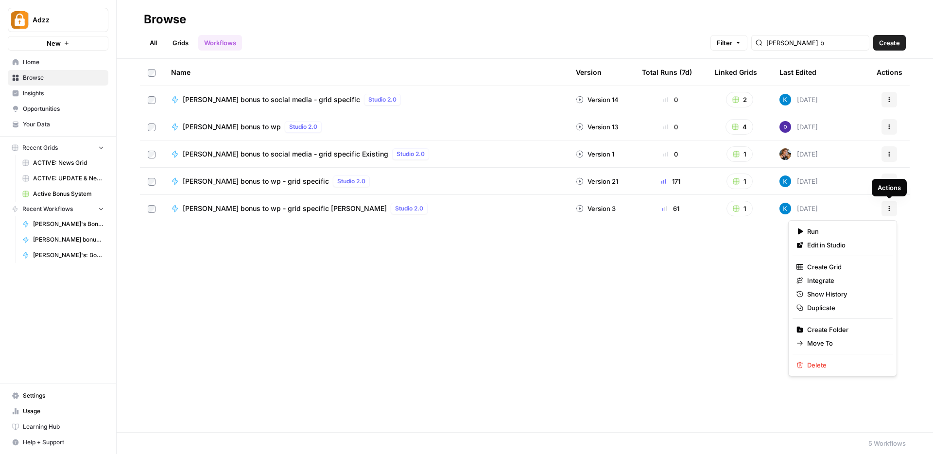
click at [886, 205] on icon "button" at bounding box center [889, 208] width 6 height 6
click at [824, 305] on span "Duplicate" at bounding box center [846, 308] width 78 height 10
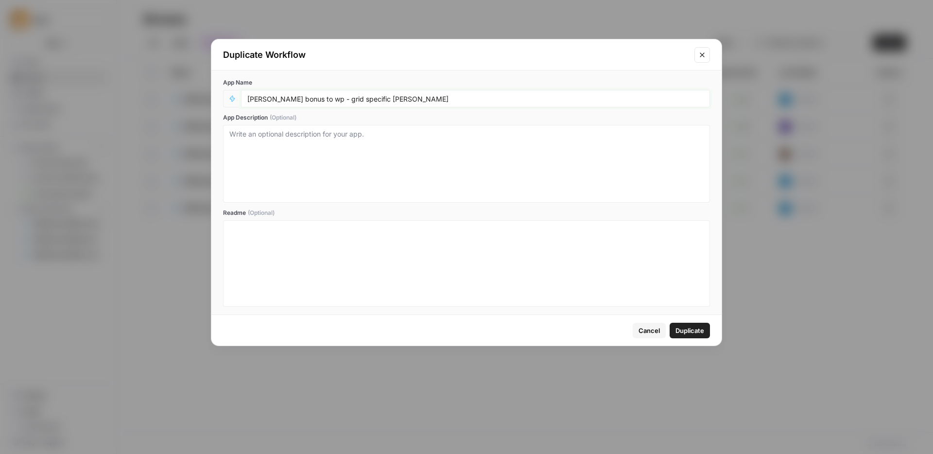
drag, startPoint x: 361, startPoint y: 99, endPoint x: 389, endPoint y: 100, distance: 27.7
click at [389, 100] on input "Kostya bonus to wp - grid specific Stacy" at bounding box center [475, 98] width 456 height 9
type input "[PERSON_NAME] bonus to wp - grid specific Existing"
click at [689, 326] on span "Duplicate" at bounding box center [689, 330] width 29 height 10
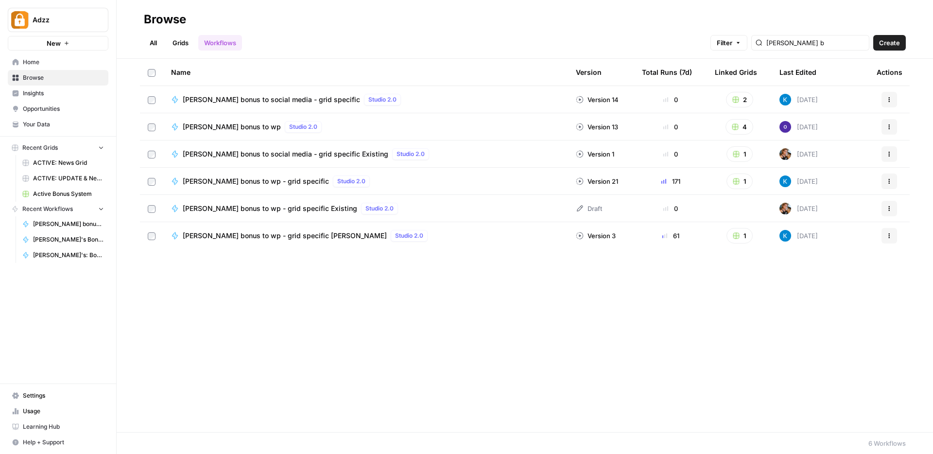
click at [245, 210] on span "[PERSON_NAME] bonus to wp - grid specific Existing" at bounding box center [270, 209] width 174 height 10
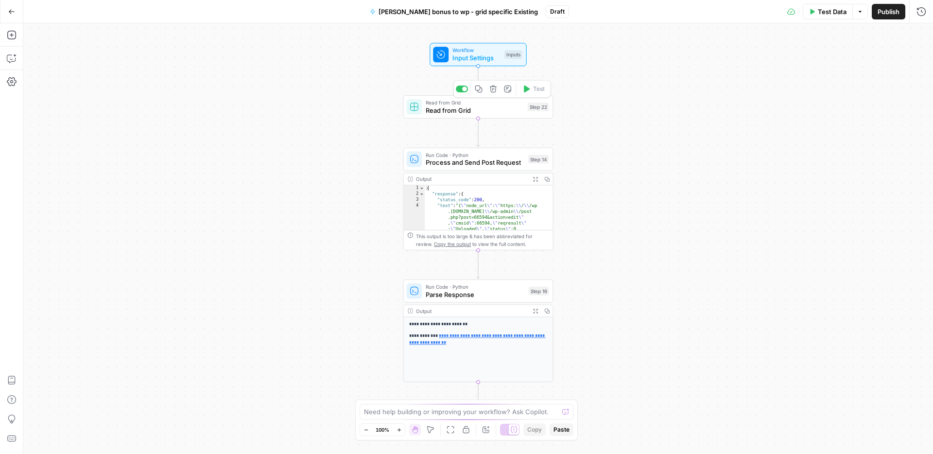
click at [443, 108] on span "Read from Grid" at bounding box center [474, 110] width 98 height 10
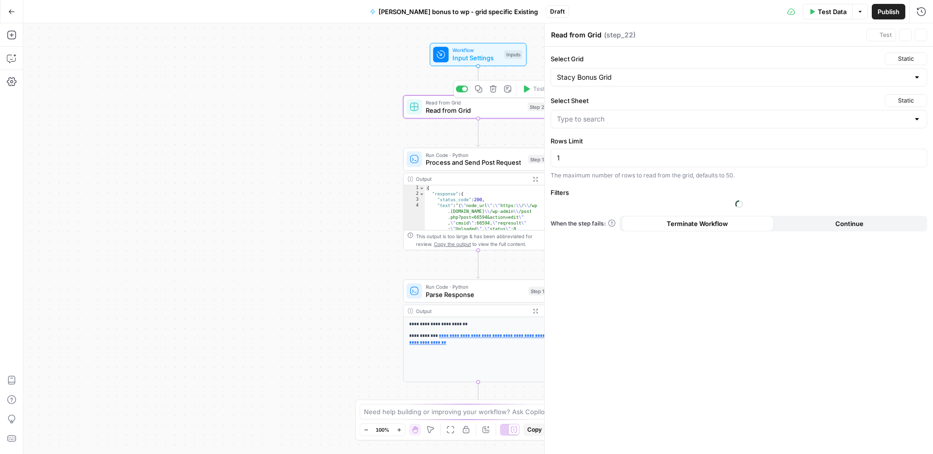
type input "Stacy Bonuses Database"
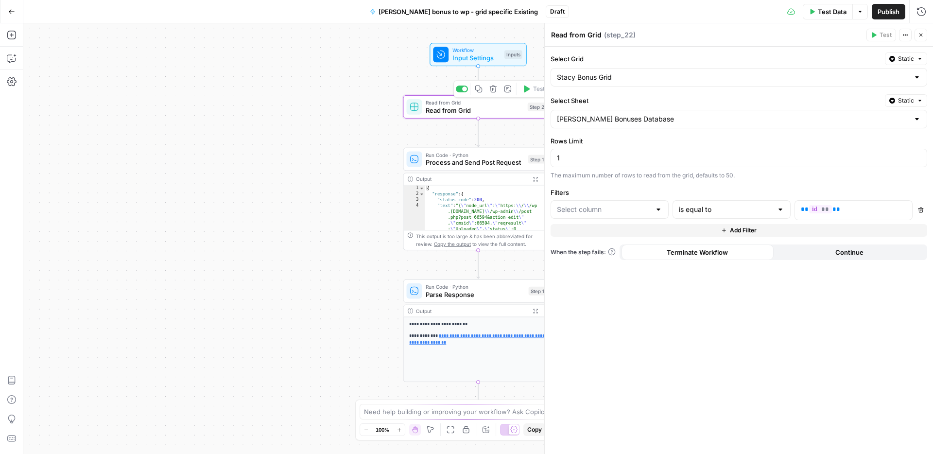
type input "id"
click at [861, 80] on input "Select Grid" at bounding box center [733, 77] width 352 height 10
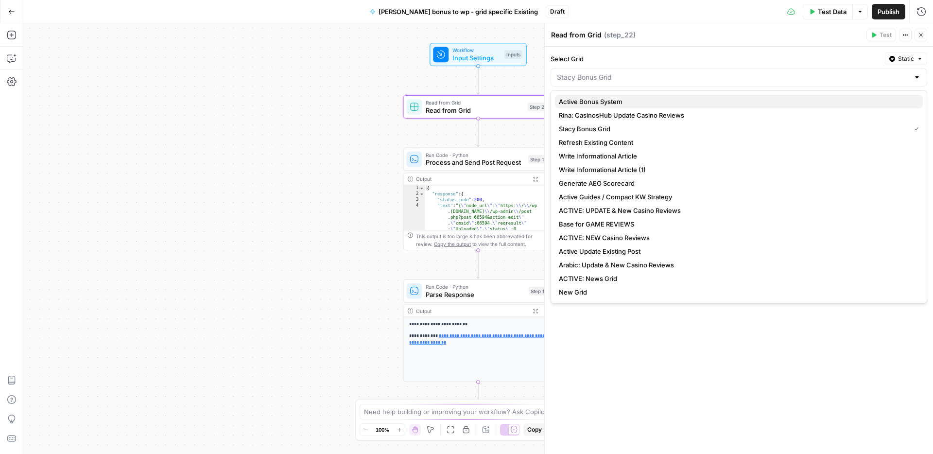
click at [626, 99] on span "Active Bonus System" at bounding box center [737, 102] width 356 height 10
type input "Active Bonus System"
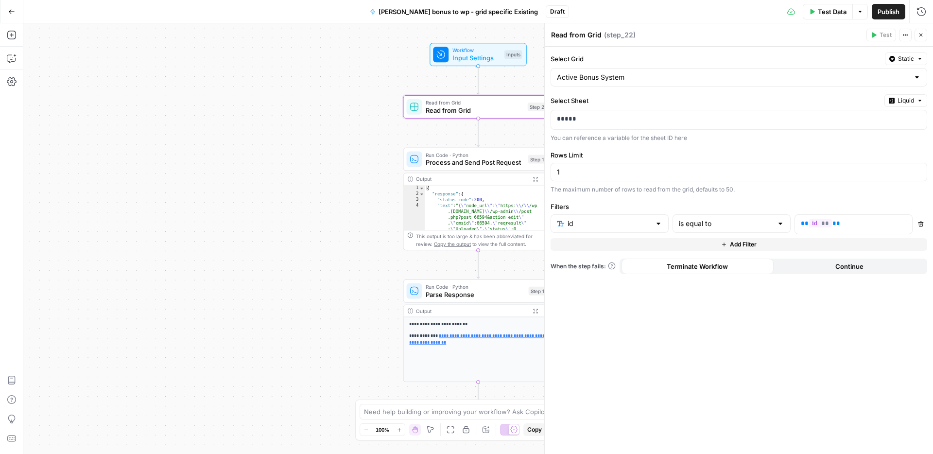
click at [905, 102] on span "Liquid" at bounding box center [905, 100] width 17 height 9
click at [878, 120] on span "Static" at bounding box center [883, 121] width 62 height 10
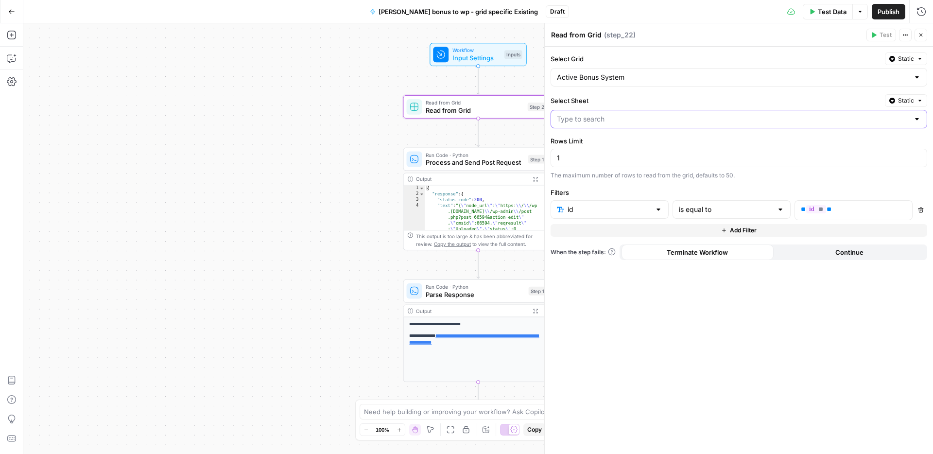
click at [672, 122] on input "Select Sheet" at bounding box center [733, 119] width 352 height 10
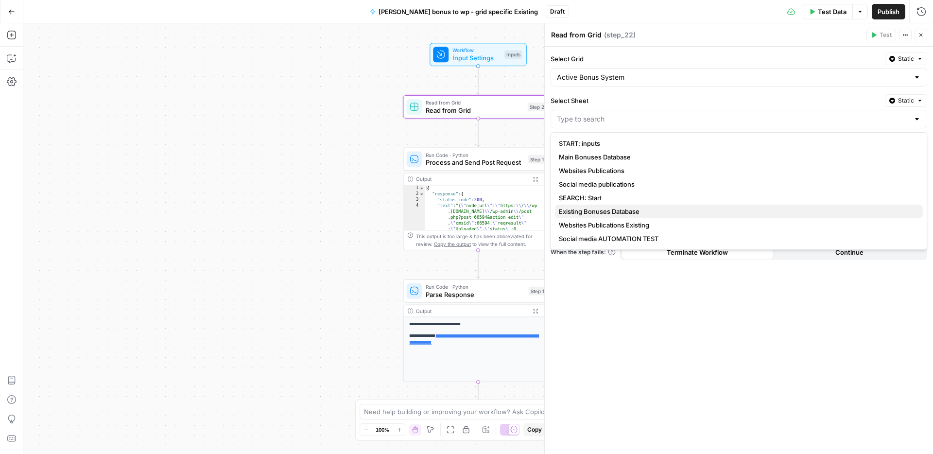
click at [581, 213] on span "Existing Bonuses Database" at bounding box center [737, 211] width 356 height 10
type input "Existing Bonuses Database"
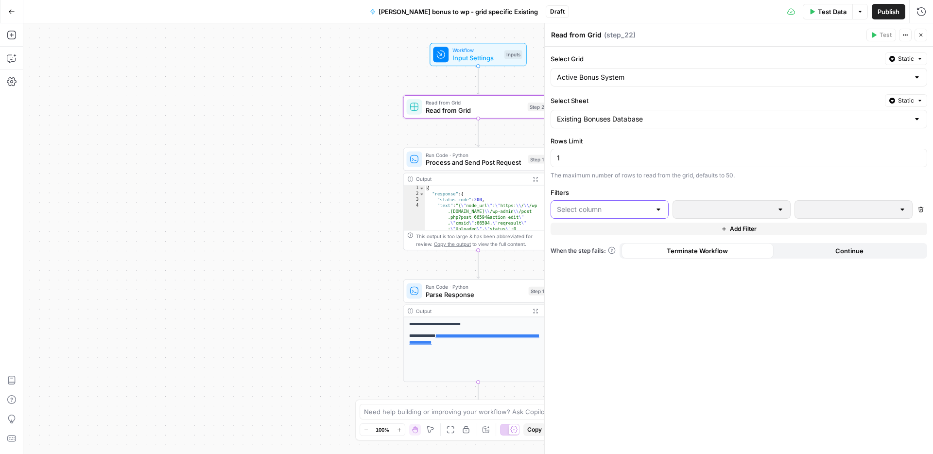
click at [585, 210] on input "text" at bounding box center [604, 209] width 94 height 10
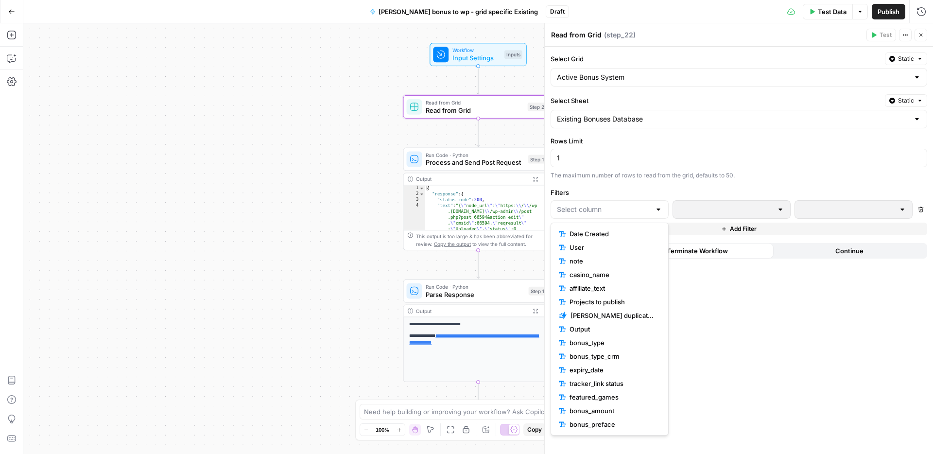
scroll to position [218, 0]
click at [594, 410] on span "id" at bounding box center [612, 411] width 87 height 10
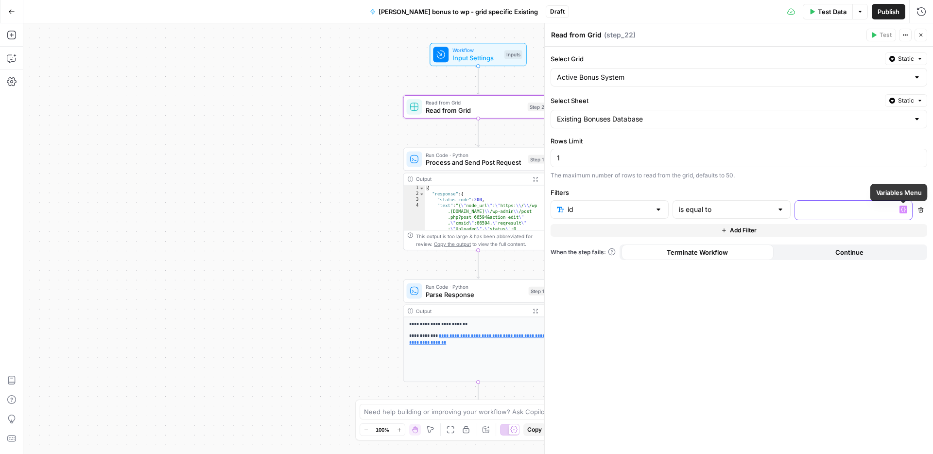
click at [905, 212] on button "Variables Menu" at bounding box center [903, 209] width 8 height 8
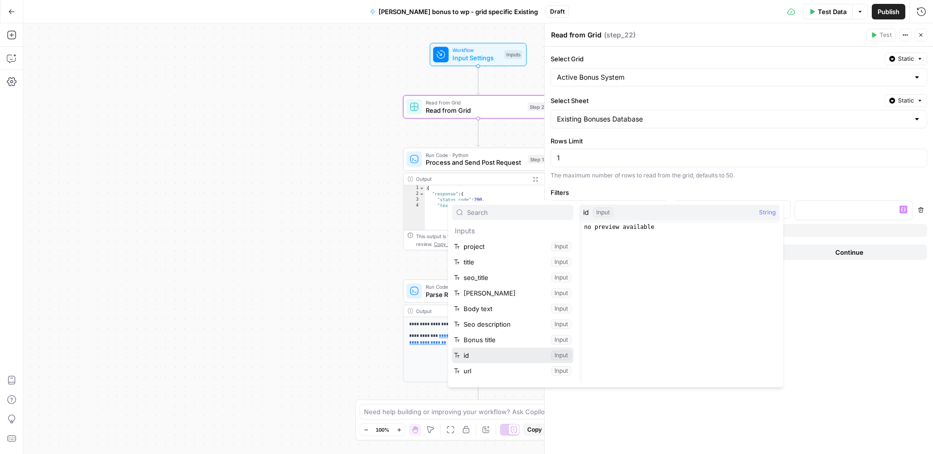
click at [465, 355] on button "Select variable id" at bounding box center [512, 355] width 121 height 16
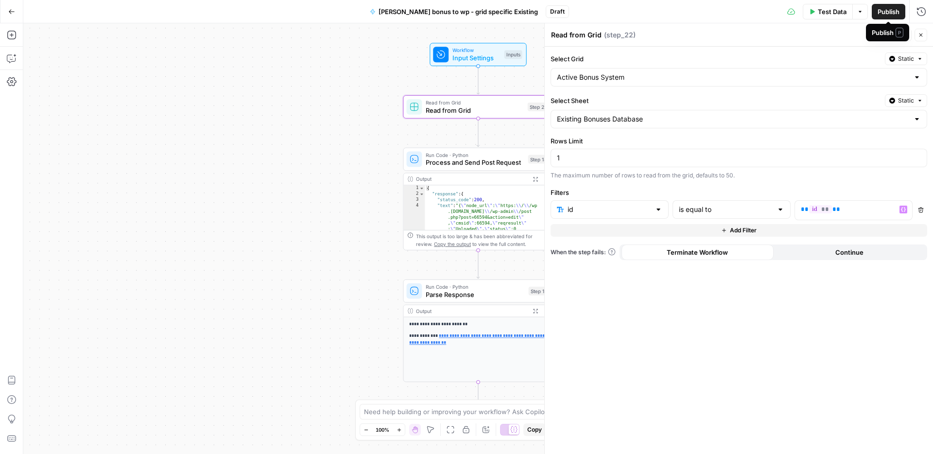
click at [883, 13] on span "Publish" at bounding box center [888, 12] width 22 height 10
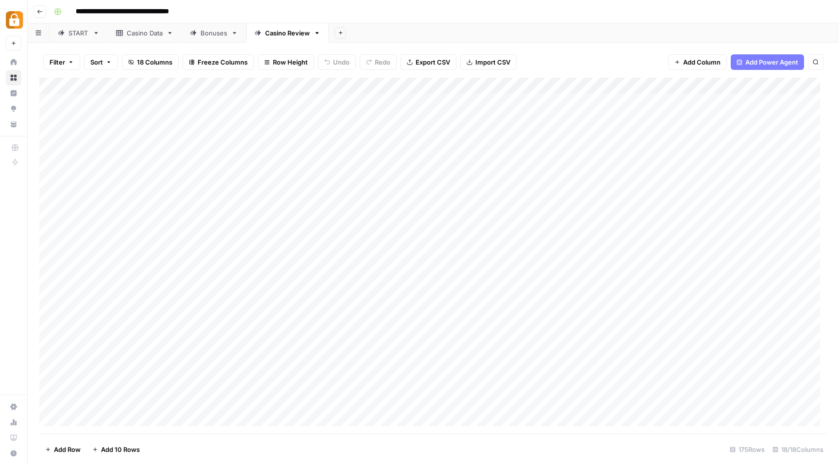
click at [315, 87] on div "Add Column" at bounding box center [433, 256] width 788 height 356
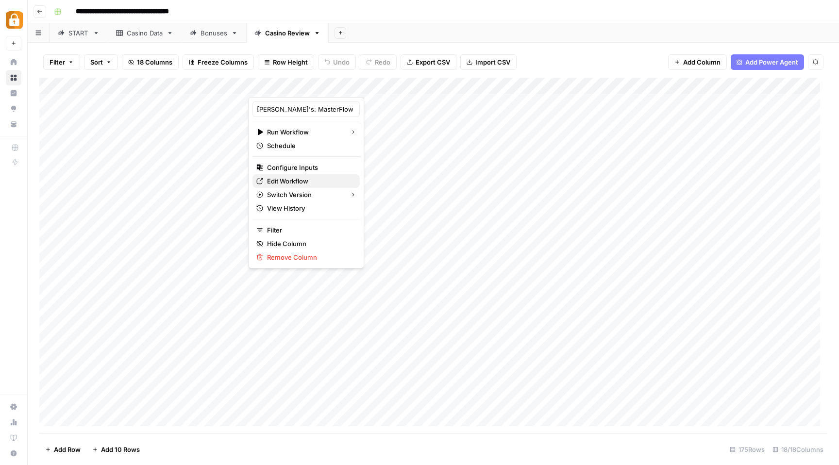
click at [285, 178] on span "Edit Workflow" at bounding box center [309, 181] width 85 height 10
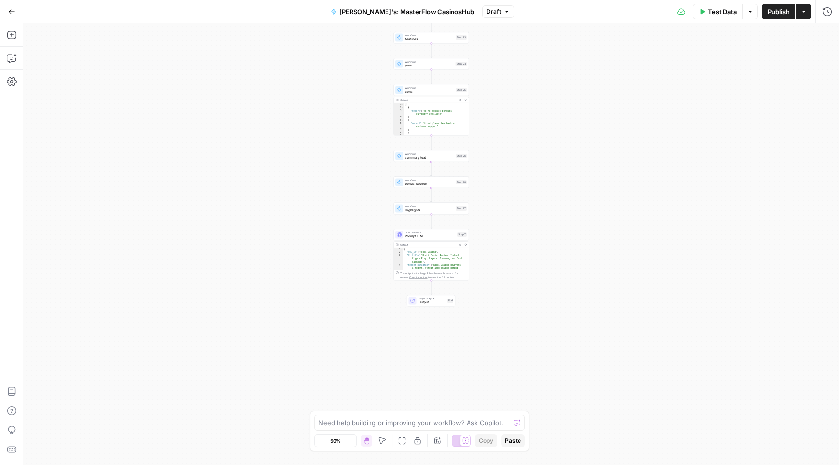
click at [428, 183] on span "bonus_section" at bounding box center [429, 184] width 49 height 5
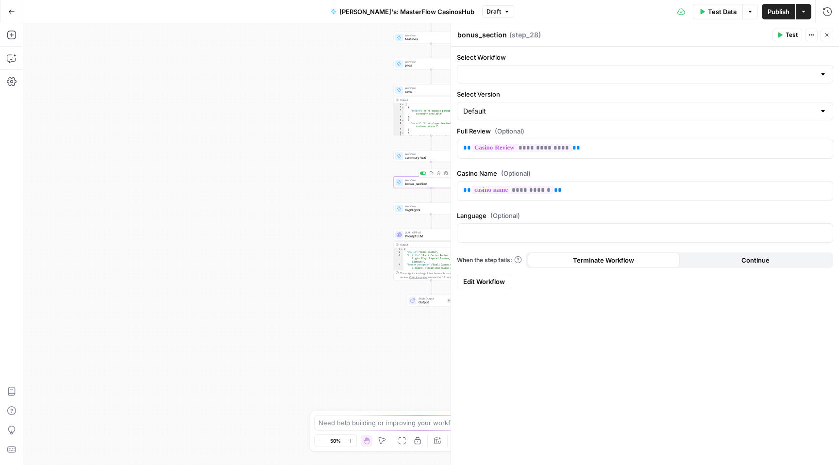
type input "[PERSON_NAME]'s: Bonuses Section for NoDeposit"
click at [481, 279] on span "Edit Workflow" at bounding box center [484, 282] width 42 height 10
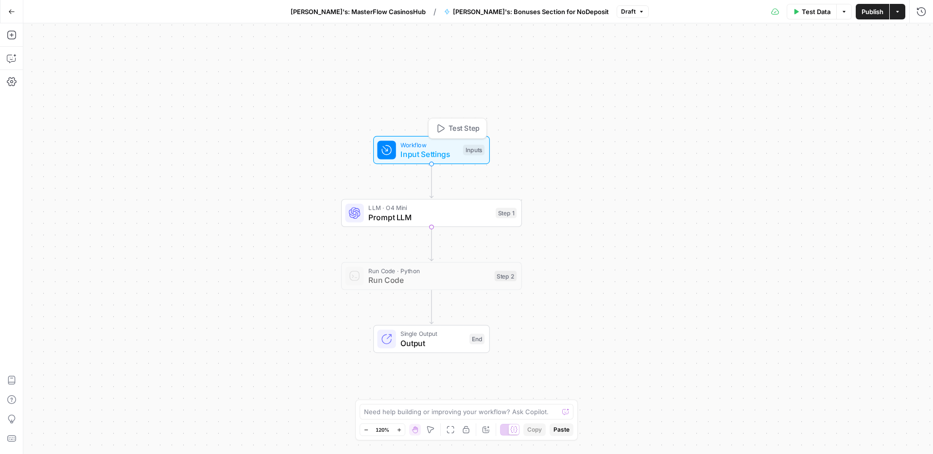
click at [434, 150] on span "Input Settings" at bounding box center [429, 154] width 58 height 12
click at [466, 211] on span "Prompt LLM" at bounding box center [429, 217] width 122 height 12
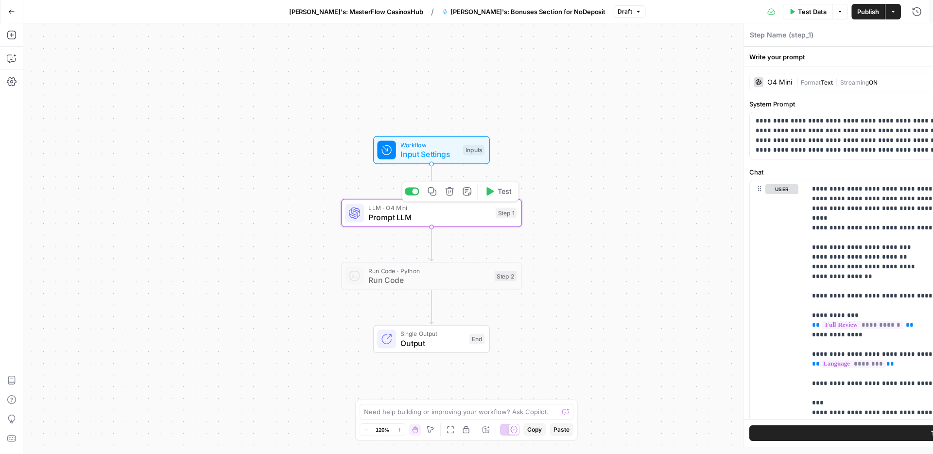
type textarea "Prompt LLM"
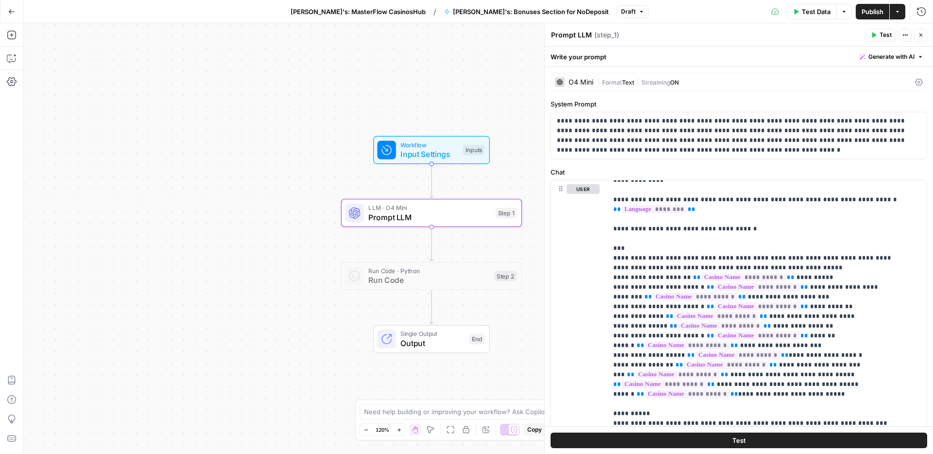
scroll to position [166, 0]
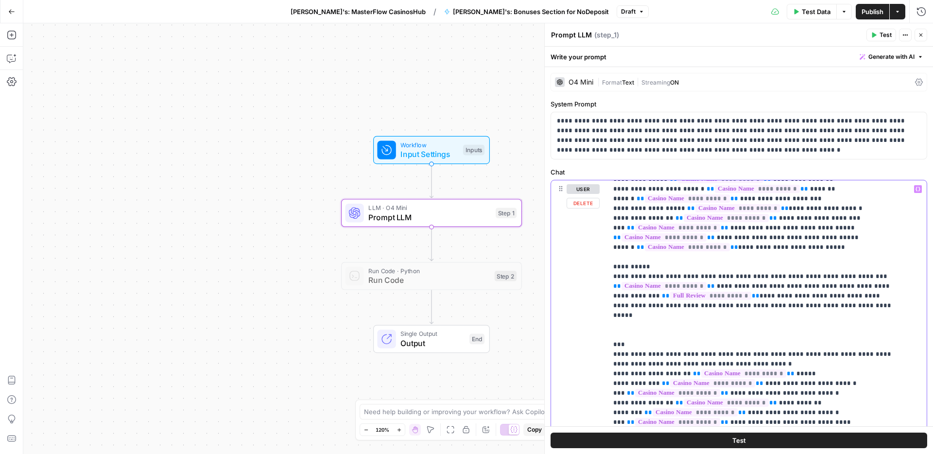
scroll to position [384, 0]
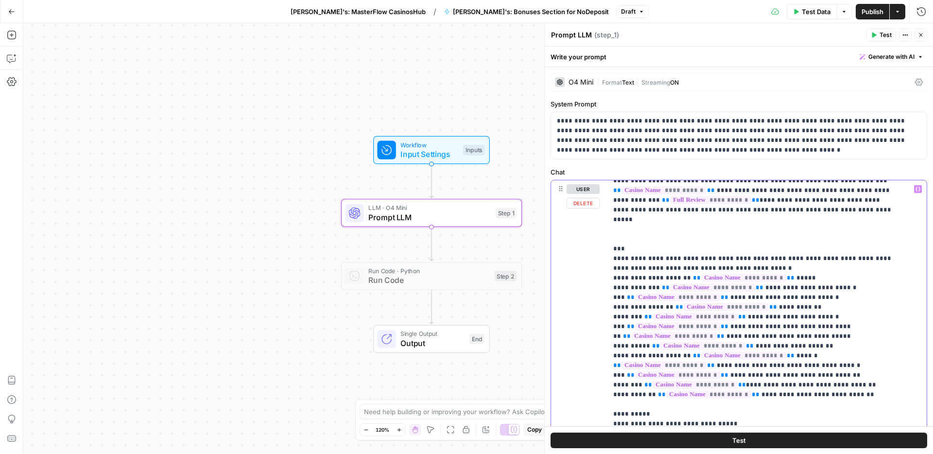
click at [613, 221] on p "**********" at bounding box center [759, 283] width 293 height 1010
